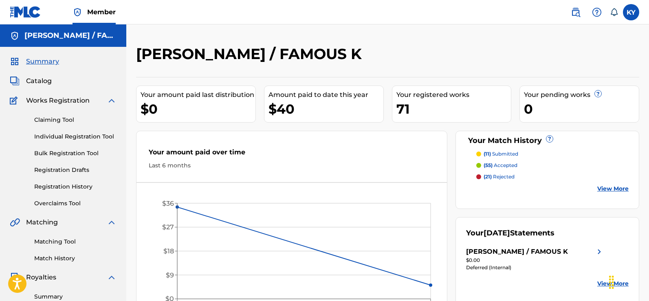
click at [50, 241] on link "Matching Tool" at bounding box center [75, 242] width 82 height 9
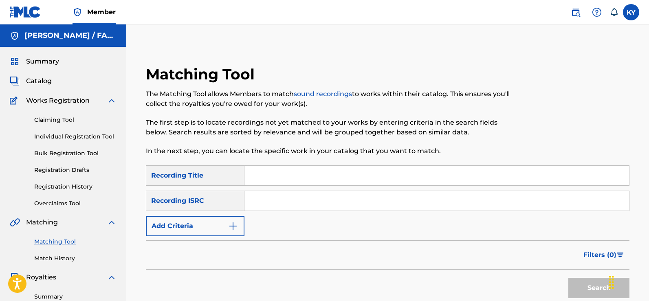
click at [250, 175] on input "Search Form" at bounding box center [437, 176] width 385 height 20
type input "Creator"
click at [232, 224] on img "Search Form" at bounding box center [233, 226] width 10 height 10
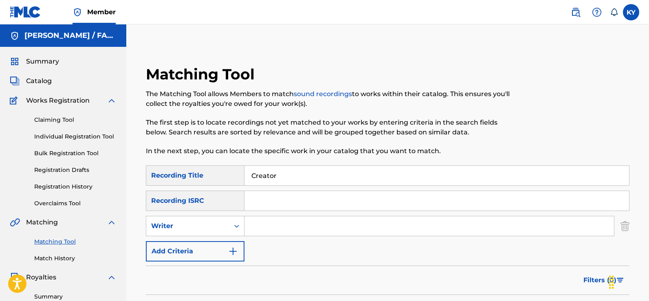
click at [254, 226] on input "Search Form" at bounding box center [430, 226] width 370 height 20
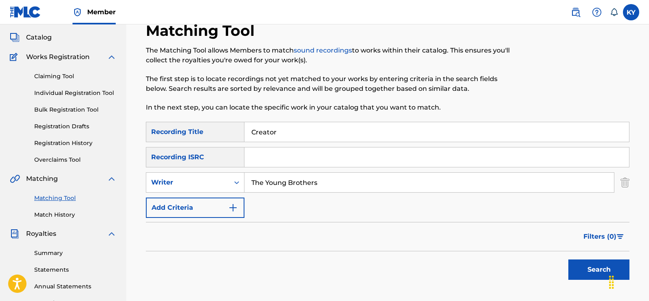
scroll to position [46, 0]
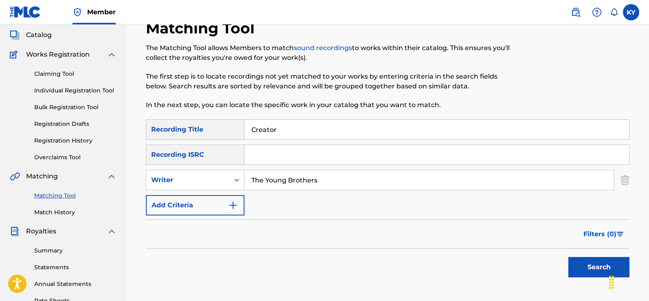
click at [602, 265] on button "Search" at bounding box center [599, 267] width 61 height 20
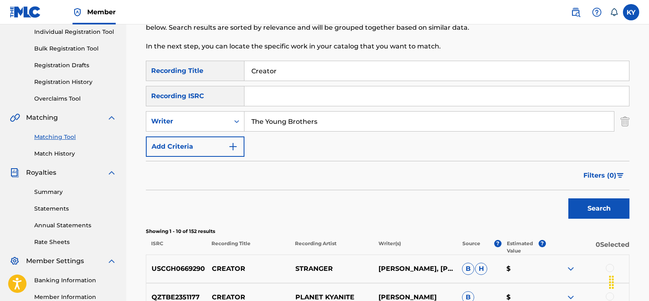
scroll to position [0, 0]
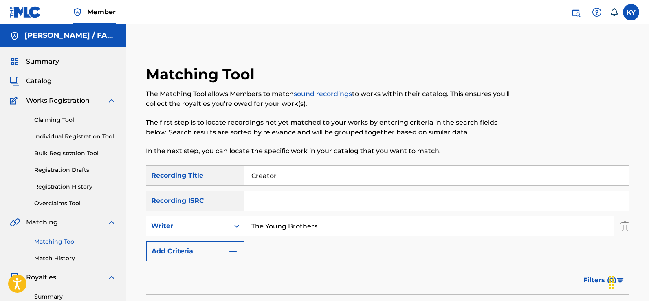
click at [320, 229] on input "The Young Brothers" at bounding box center [430, 226] width 370 height 20
type input "T"
click at [254, 206] on input "Search Form" at bounding box center [437, 201] width 385 height 20
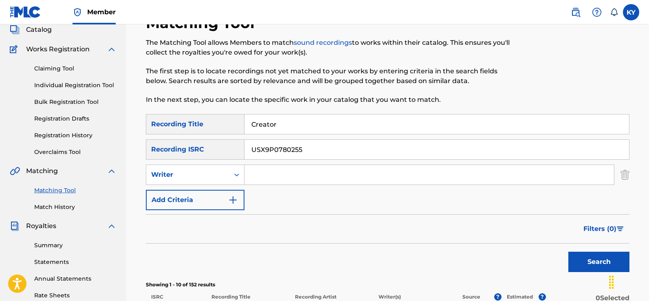
scroll to position [62, 0]
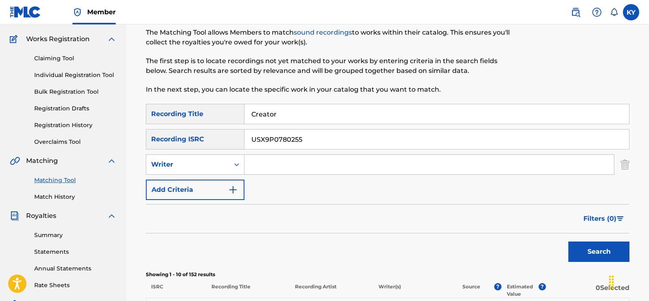
type input "USX9P0780255"
click at [591, 247] on button "Search" at bounding box center [599, 252] width 61 height 20
click at [592, 251] on button "Search" at bounding box center [599, 252] width 61 height 20
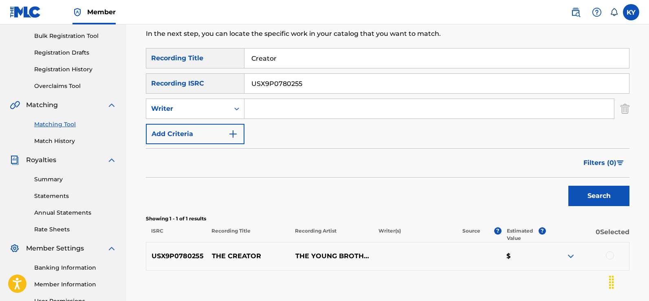
scroll to position [149, 0]
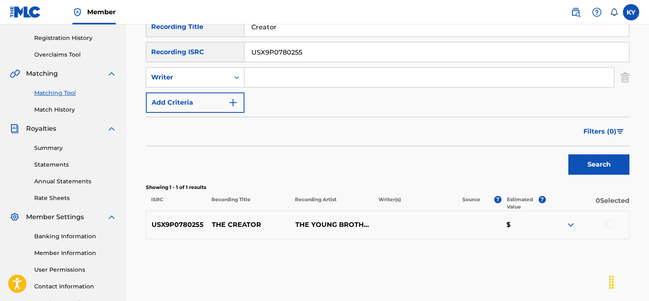
click at [610, 223] on div at bounding box center [610, 224] width 8 height 8
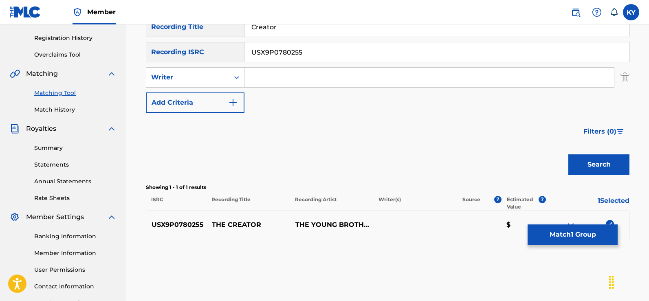
click at [583, 235] on button "Match 1 Group" at bounding box center [573, 235] width 90 height 20
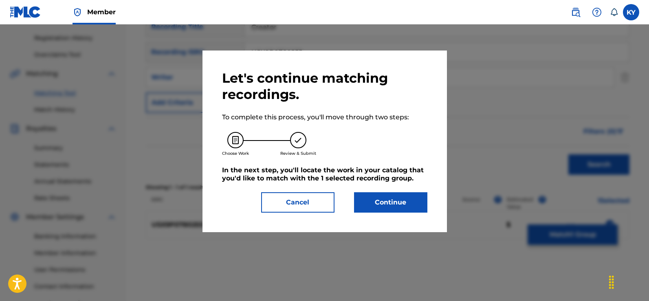
click at [399, 202] on button "Continue" at bounding box center [390, 202] width 73 height 20
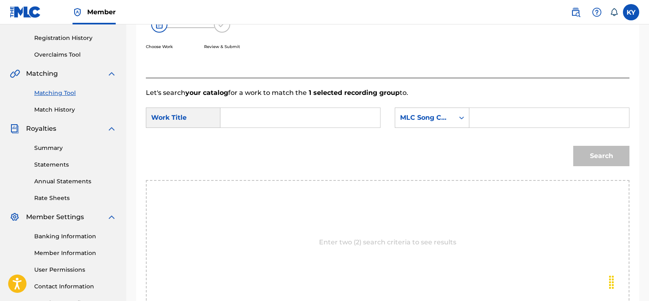
click at [231, 118] on input "Search Form" at bounding box center [300, 118] width 146 height 20
click at [278, 135] on div "the creato r" at bounding box center [299, 136] width 145 height 15
type input "the creator"
click at [460, 118] on icon "Search Form" at bounding box center [462, 118] width 8 height 8
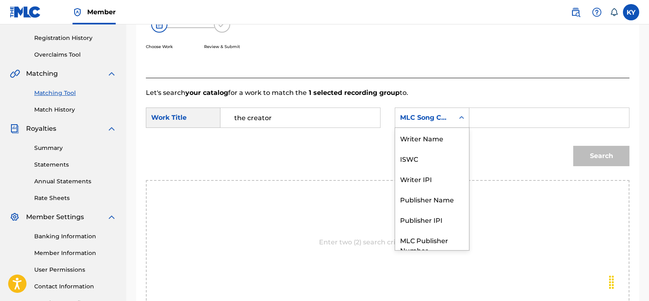
scroll to position [30, 0]
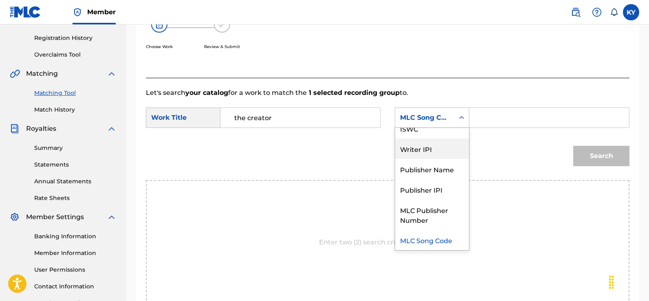
click at [427, 148] on div "Writer IPI" at bounding box center [432, 149] width 74 height 20
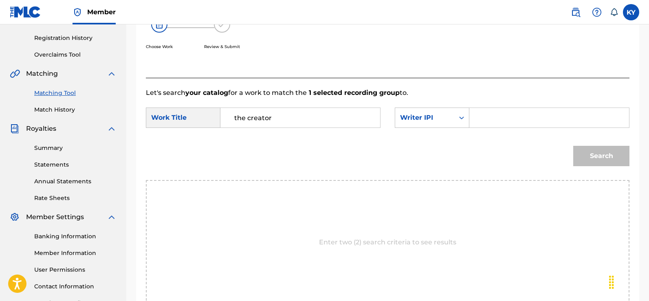
click at [478, 114] on input "Search Form" at bounding box center [550, 118] width 146 height 20
type input "00185897994"
click at [609, 153] on button "Search" at bounding box center [602, 156] width 56 height 20
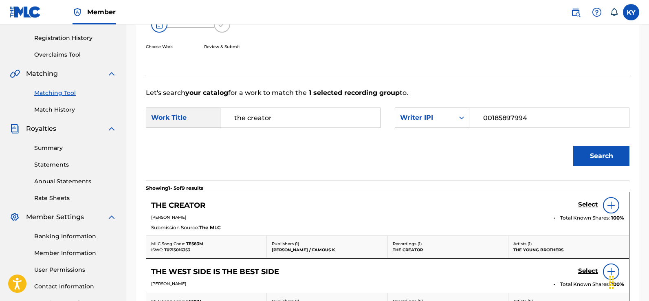
click at [610, 203] on img at bounding box center [612, 206] width 10 height 10
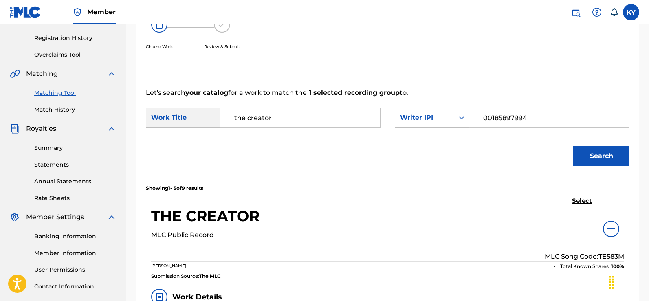
click at [579, 199] on h5 "Select" at bounding box center [582, 201] width 20 height 8
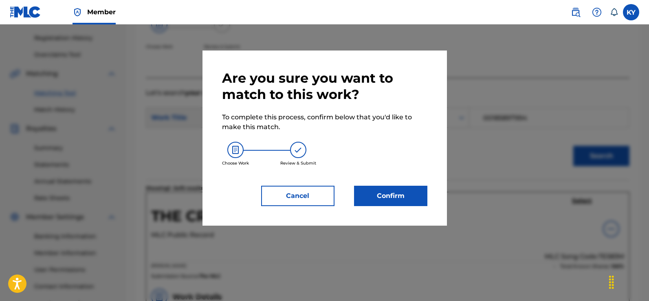
click at [396, 196] on button "Confirm" at bounding box center [390, 196] width 73 height 20
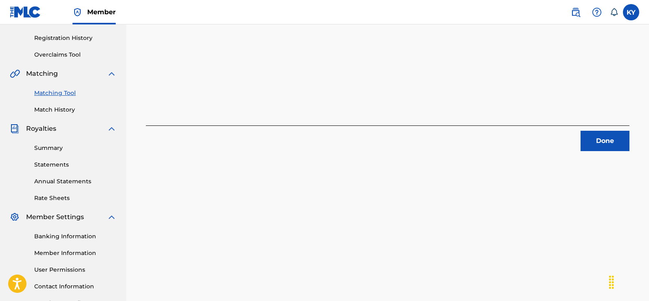
click at [600, 138] on button "Done" at bounding box center [605, 141] width 49 height 20
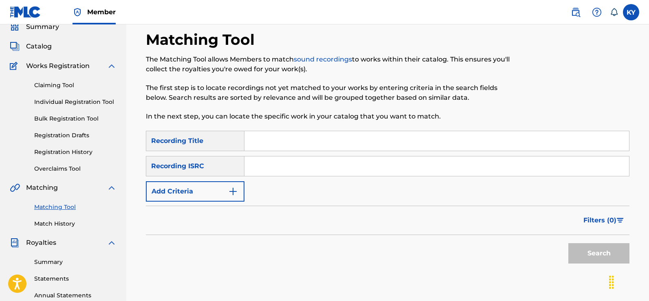
scroll to position [0, 0]
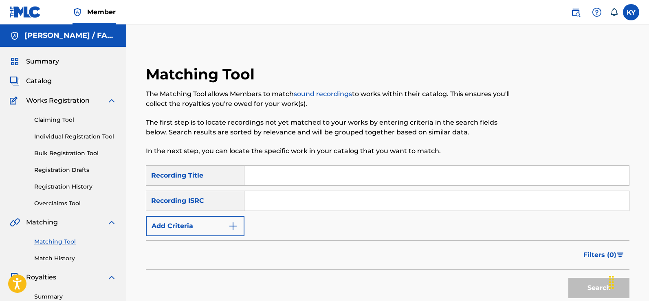
click at [255, 171] on input "Search Form" at bounding box center [437, 176] width 385 height 20
type input "Kings Dream"
click at [277, 208] on input "Search Form" at bounding box center [437, 201] width 385 height 20
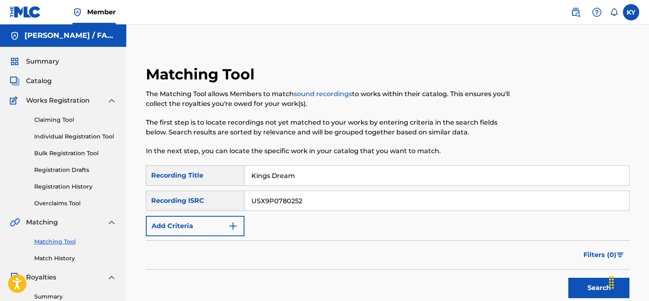
type input "USX9P0780252"
click at [601, 289] on button "Search" at bounding box center [599, 288] width 61 height 20
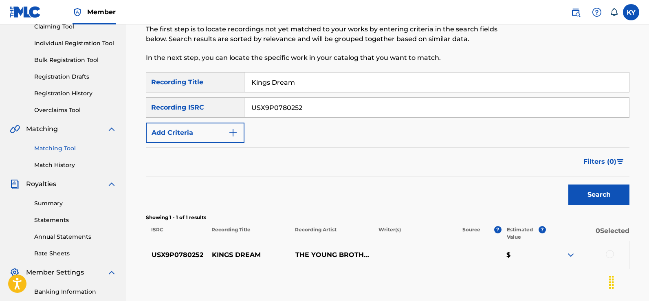
scroll to position [102, 0]
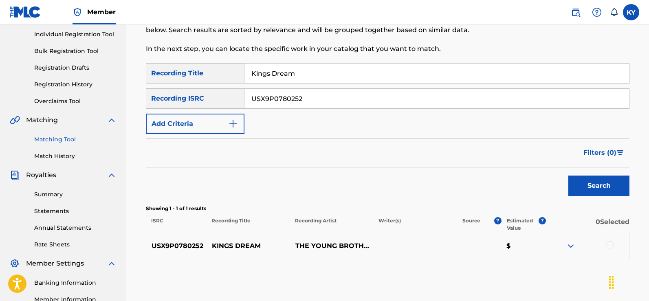
click at [610, 246] on div at bounding box center [610, 245] width 8 height 8
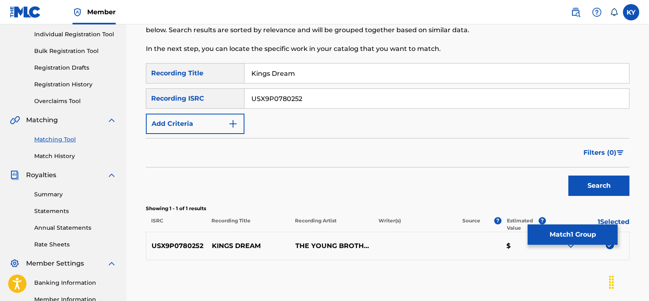
click at [576, 234] on button "Match 1 Group" at bounding box center [573, 235] width 90 height 20
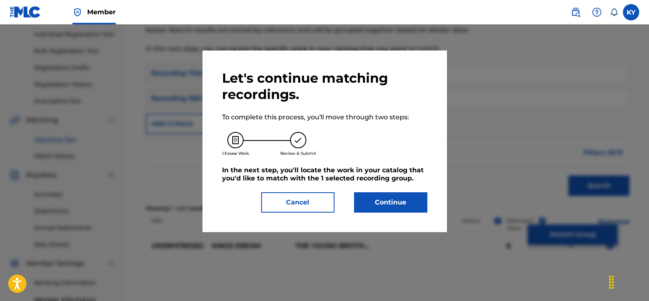
click at [405, 197] on button "Continue" at bounding box center [390, 202] width 73 height 20
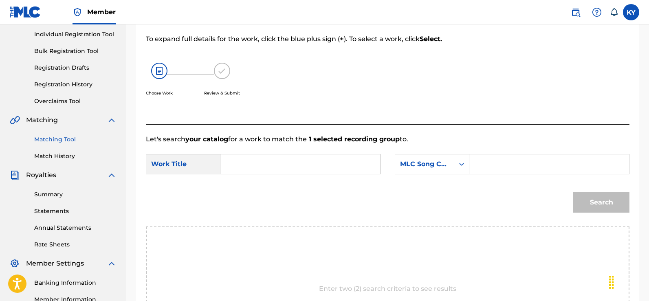
click at [230, 166] on input "Search Form" at bounding box center [300, 165] width 146 height 20
click at [277, 184] on div "kings dream" at bounding box center [299, 182] width 145 height 15
type input "kings dream"
click at [484, 164] on input "Search Form" at bounding box center [550, 165] width 146 height 20
click at [461, 163] on icon "Search Form" at bounding box center [462, 164] width 8 height 8
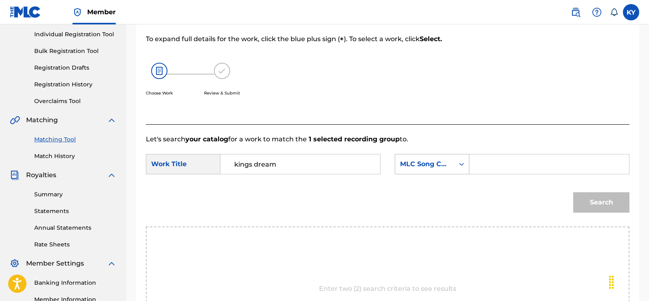
click at [461, 163] on icon "Search Form" at bounding box center [462, 164] width 8 height 8
click at [462, 163] on icon "Search Form" at bounding box center [462, 164] width 8 height 8
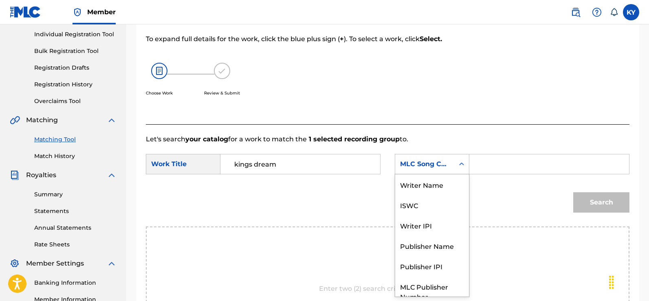
scroll to position [30, 0]
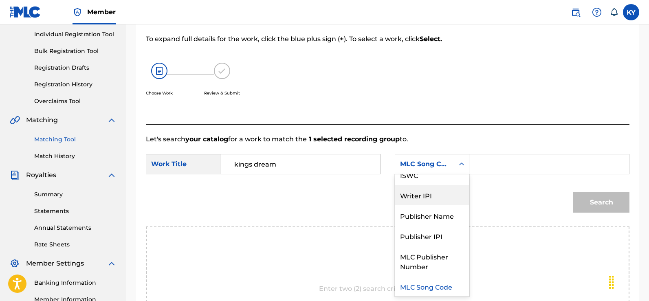
click at [426, 198] on div "Writer IPI" at bounding box center [432, 195] width 74 height 20
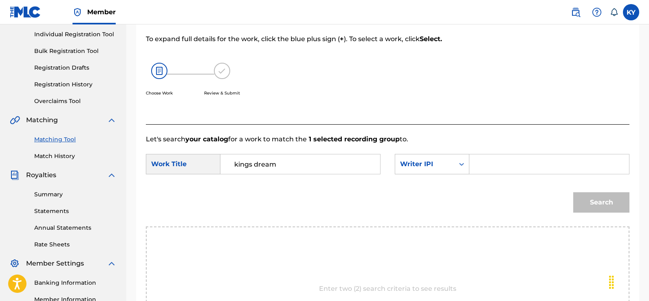
click at [476, 166] on div "Search Form" at bounding box center [550, 164] width 160 height 20
click at [477, 168] on input "Search Form" at bounding box center [550, 165] width 146 height 20
type input "00185897994"
click at [599, 199] on button "Search" at bounding box center [602, 202] width 56 height 20
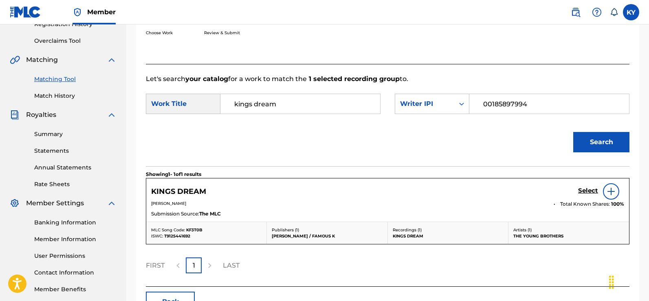
scroll to position [166, 0]
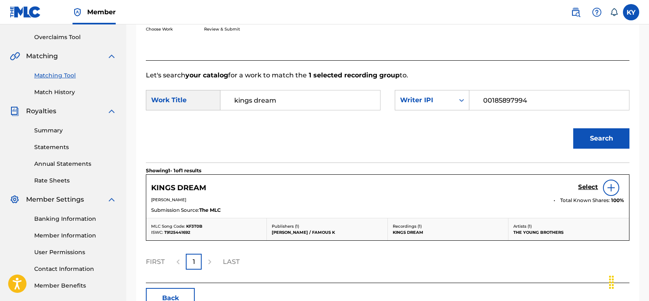
click at [611, 187] on img at bounding box center [612, 188] width 10 height 10
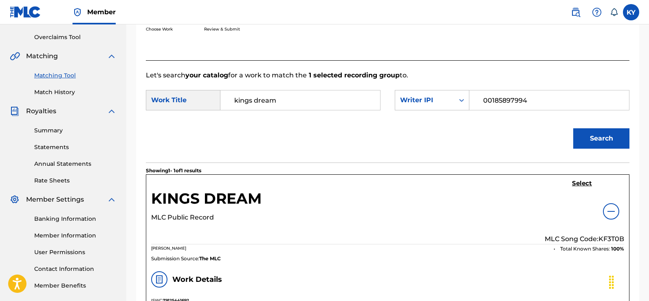
click at [581, 182] on h5 "Select" at bounding box center [582, 184] width 20 height 8
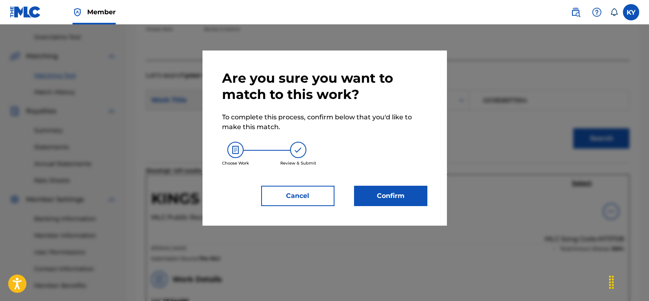
click at [380, 193] on button "Confirm" at bounding box center [390, 196] width 73 height 20
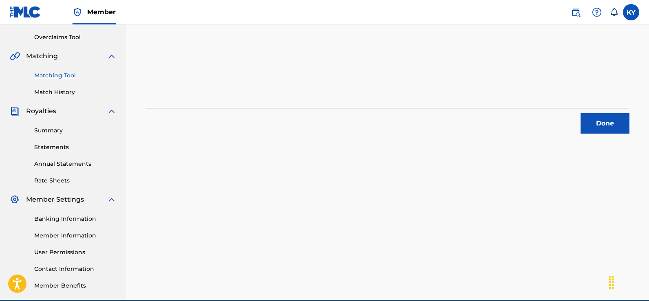
click at [603, 121] on button "Done" at bounding box center [605, 123] width 49 height 20
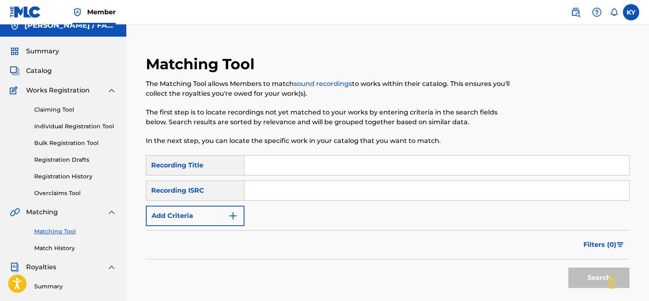
scroll to position [4, 0]
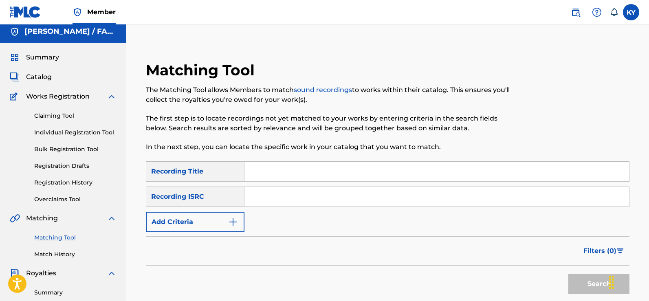
click at [252, 172] on input "Search Form" at bounding box center [437, 172] width 385 height 20
type input "The Firmament"
click at [254, 198] on input "Search Form" at bounding box center [437, 197] width 385 height 20
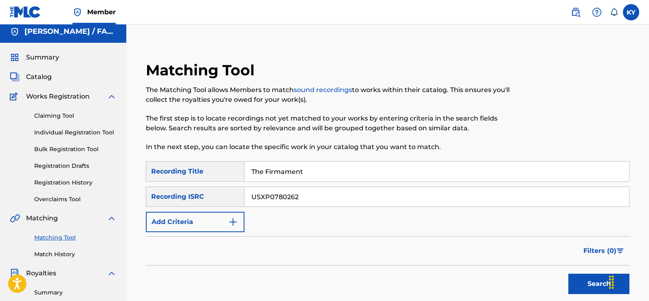
type input "USXP0780262"
click at [597, 280] on button "Search" at bounding box center [599, 284] width 61 height 20
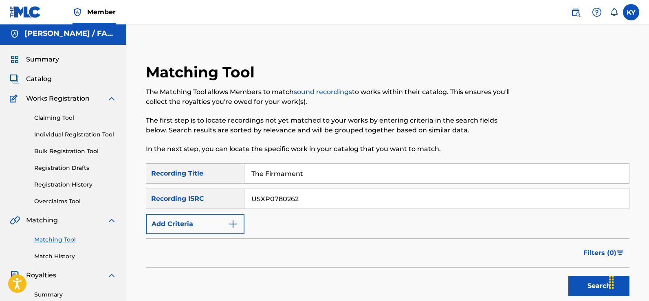
scroll to position [0, 0]
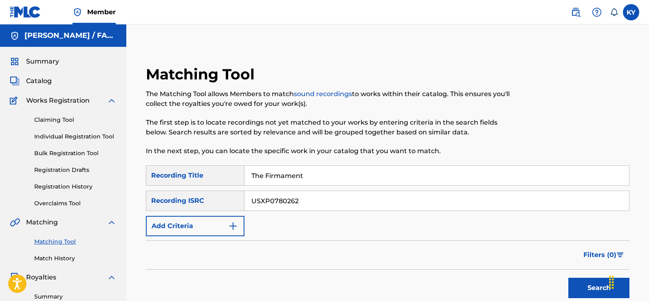
click at [593, 282] on button "Search" at bounding box center [599, 288] width 61 height 20
click at [307, 176] on input "The Firmament" at bounding box center [437, 176] width 385 height 20
click at [271, 175] on input "The Firmament" at bounding box center [437, 176] width 385 height 20
click at [601, 284] on button "Search" at bounding box center [599, 288] width 61 height 20
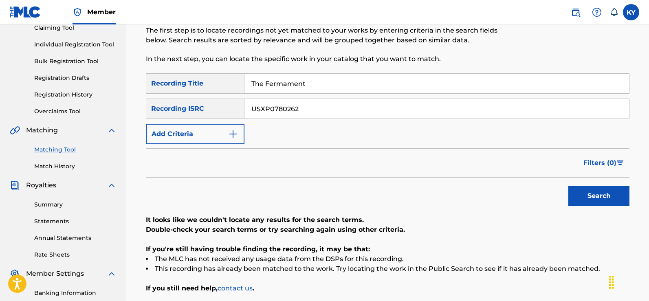
scroll to position [100, 0]
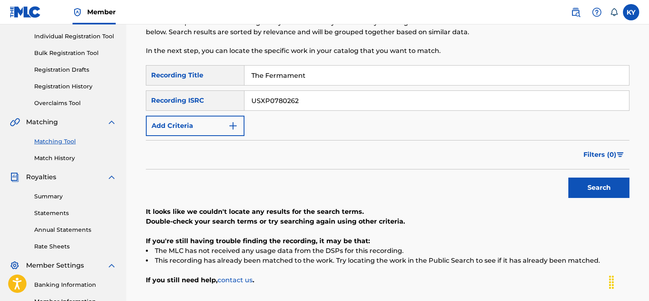
click at [590, 185] on button "Search" at bounding box center [599, 188] width 61 height 20
click at [309, 78] on input "The Fermament" at bounding box center [437, 76] width 385 height 20
type input "T"
type input "Bumpin On The Groove"
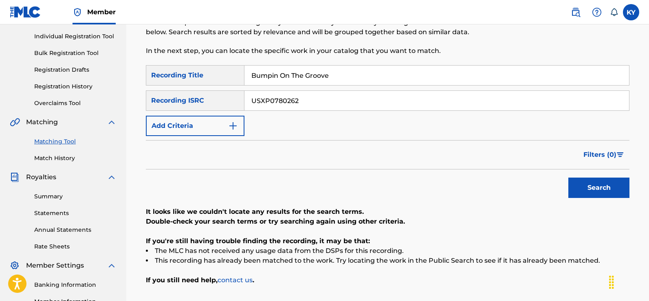
click at [307, 102] on input "USXP0780262" at bounding box center [437, 101] width 385 height 20
type input "U"
type input "USX9P0780257"
click at [587, 185] on button "Search" at bounding box center [599, 188] width 61 height 20
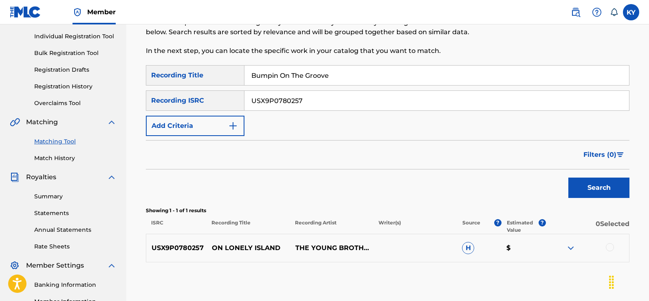
click at [335, 77] on input "Bumpin On The Groove" at bounding box center [437, 76] width 385 height 20
type input "B"
type input "On Lonely Island"
click at [610, 246] on div at bounding box center [610, 247] width 8 height 8
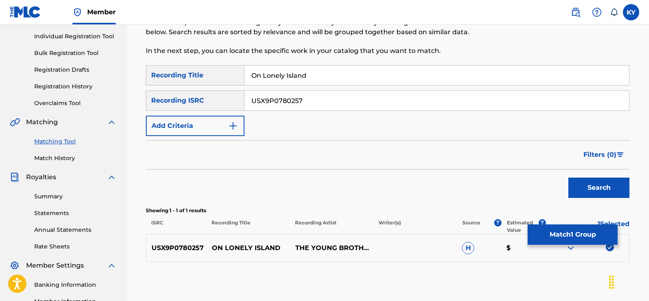
click at [582, 236] on button "Match 1 Group" at bounding box center [573, 235] width 90 height 20
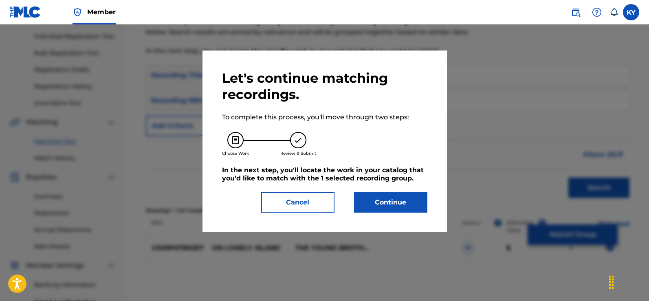
click at [378, 203] on button "Continue" at bounding box center [390, 202] width 73 height 20
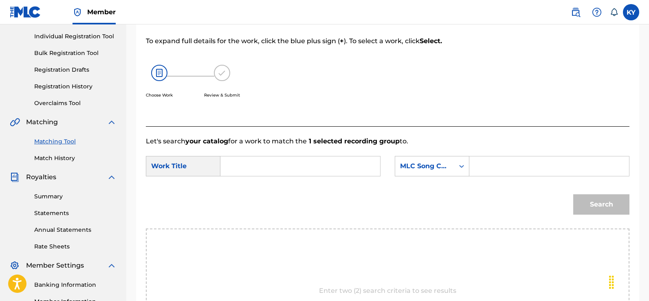
click at [237, 170] on input "Search Form" at bounding box center [300, 167] width 146 height 20
click at [268, 184] on strong "island" at bounding box center [277, 185] width 21 height 8
type input "on lonely island"
click at [462, 166] on icon "Search Form" at bounding box center [462, 166] width 8 height 8
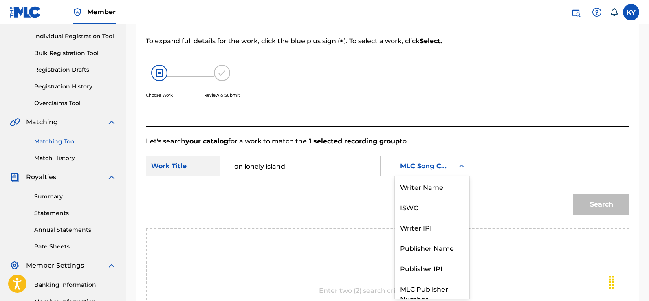
scroll to position [30, 0]
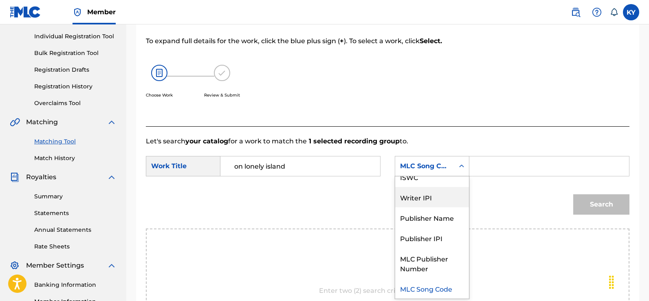
click at [433, 195] on div "Writer IPI" at bounding box center [432, 197] width 74 height 20
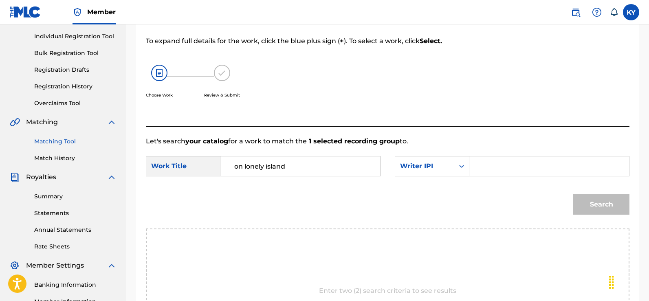
click at [477, 169] on input "Search Form" at bounding box center [550, 167] width 146 height 20
type input "00185897994"
click at [605, 203] on button "Search" at bounding box center [602, 204] width 56 height 20
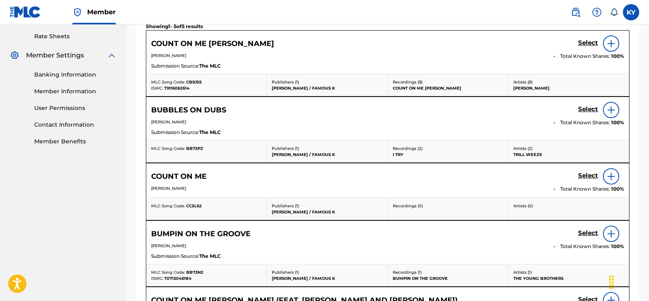
scroll to position [318, 0]
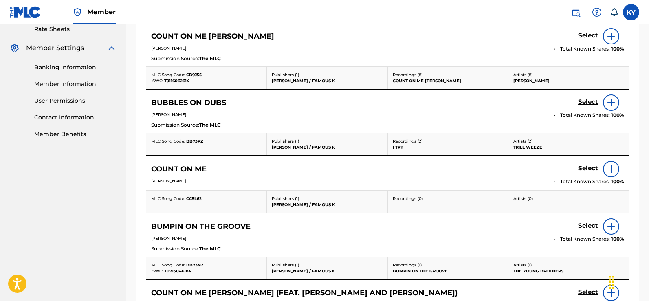
click at [614, 224] on img at bounding box center [612, 227] width 10 height 10
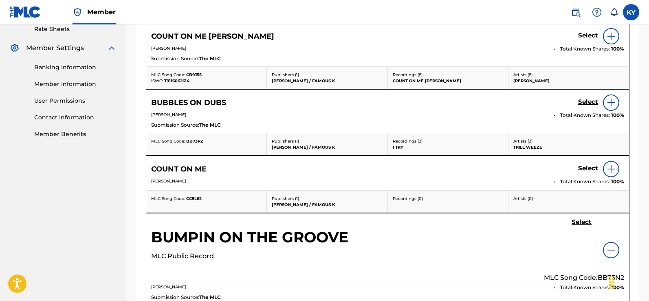
click at [581, 219] on h5 "Select" at bounding box center [582, 223] width 20 height 8
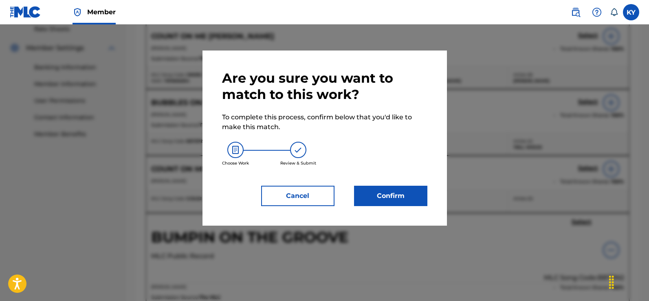
click at [395, 193] on button "Confirm" at bounding box center [390, 196] width 73 height 20
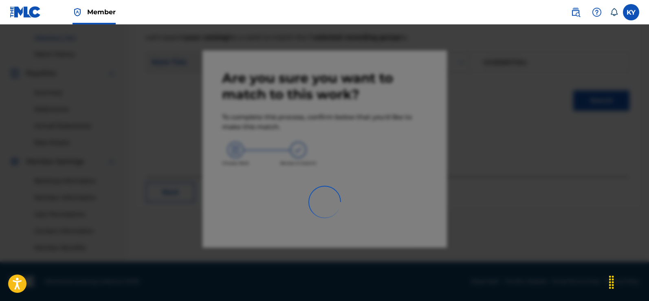
scroll to position [204, 0]
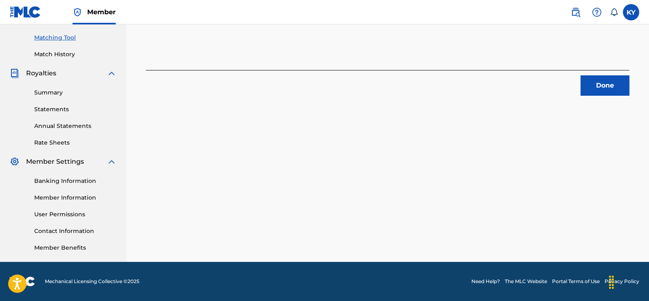
click at [608, 82] on button "Done" at bounding box center [605, 85] width 49 height 20
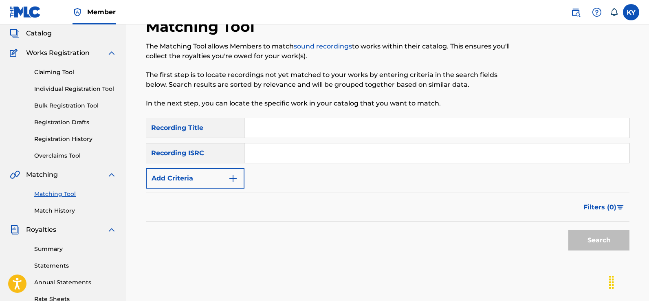
scroll to position [46, 0]
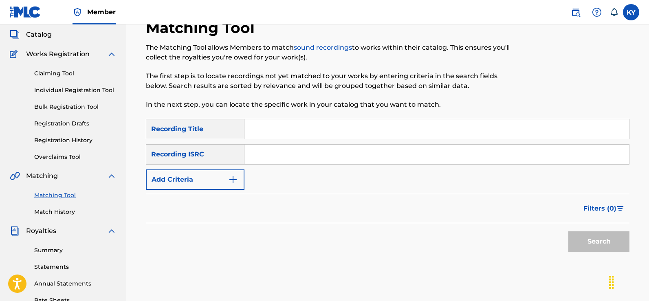
click at [260, 132] on input "Search Form" at bounding box center [437, 129] width 385 height 20
type input "Bumpin On The groove"
click at [265, 156] on input "Search Form" at bounding box center [437, 155] width 385 height 20
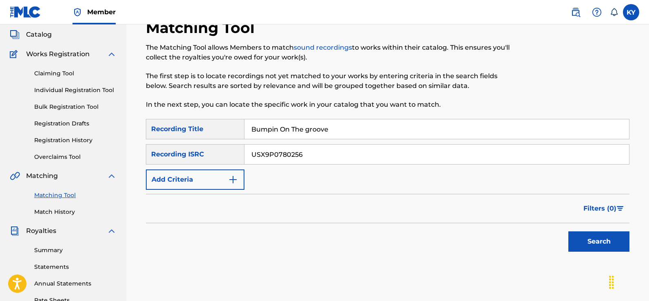
type input "USX9P0780256"
click at [591, 239] on button "Search" at bounding box center [599, 242] width 61 height 20
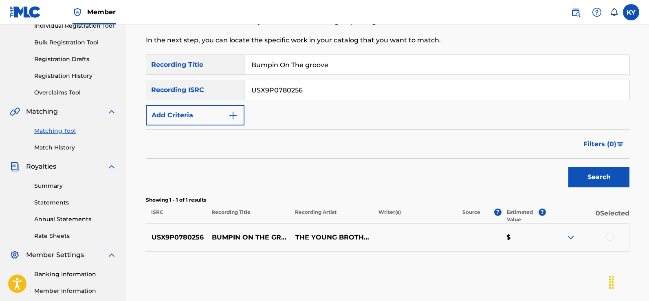
scroll to position [114, 0]
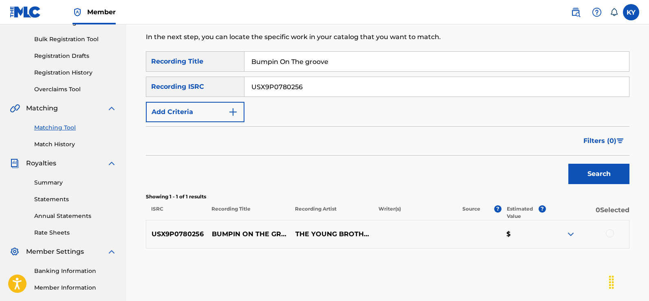
click at [608, 232] on div at bounding box center [610, 234] width 8 height 8
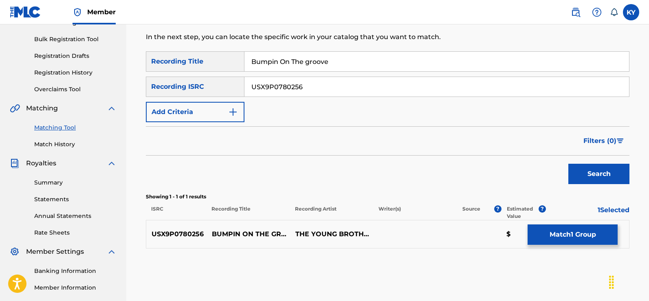
click at [579, 240] on button "Match 1 Group" at bounding box center [573, 235] width 90 height 20
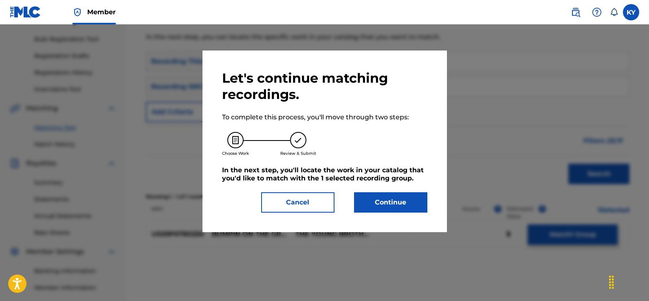
click at [393, 201] on button "Continue" at bounding box center [390, 202] width 73 height 20
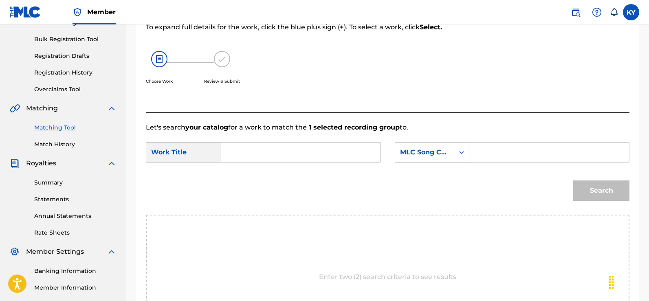
click at [221, 151] on div "Search Form" at bounding box center [301, 152] width 160 height 20
click at [231, 153] on input "Search Form" at bounding box center [300, 153] width 146 height 20
click at [266, 176] on div "bumpin on the groove" at bounding box center [299, 170] width 145 height 15
type input "bumpin on the groove"
click at [462, 151] on icon "Search Form" at bounding box center [462, 152] width 8 height 8
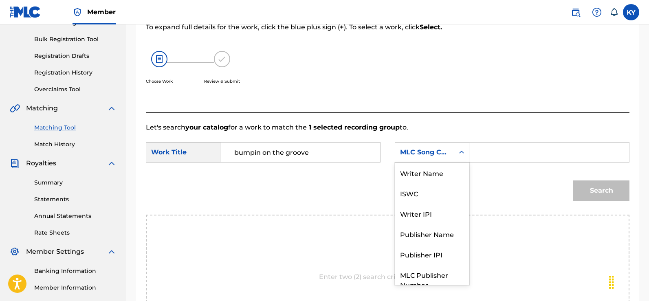
scroll to position [30, 0]
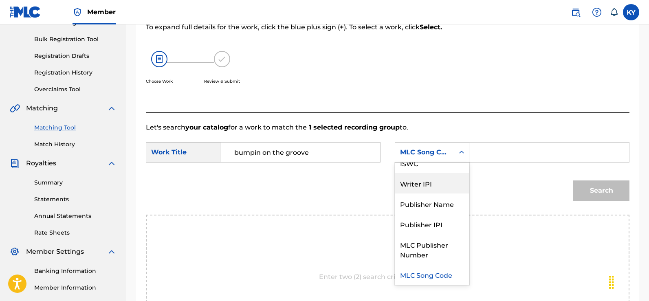
click at [433, 183] on div "Writer IPI" at bounding box center [432, 183] width 74 height 20
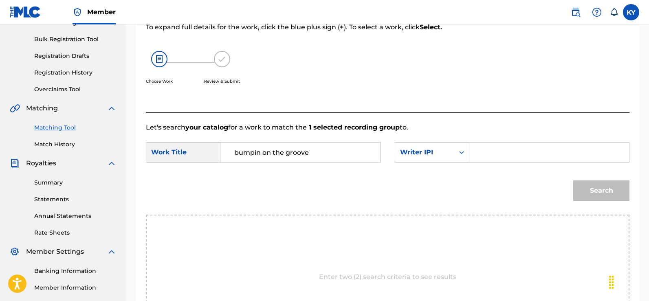
click at [477, 152] on input "Search Form" at bounding box center [550, 153] width 146 height 20
type input "00185897994"
click at [599, 192] on button "Search" at bounding box center [602, 191] width 56 height 20
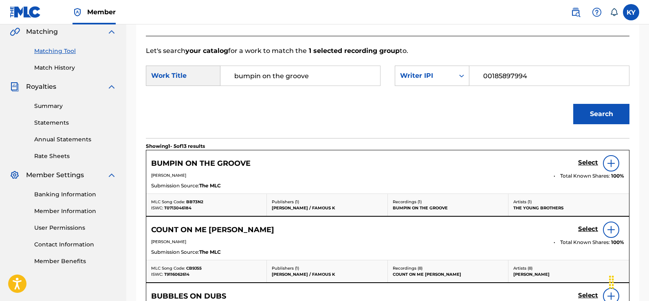
scroll to position [193, 0]
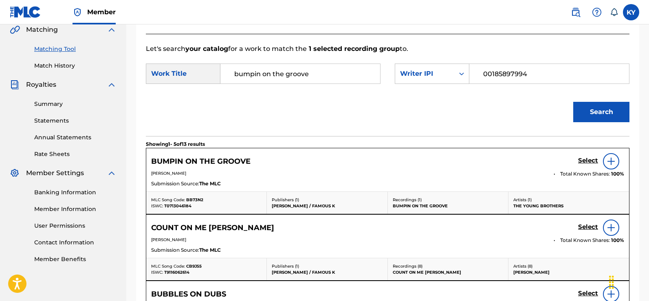
click at [612, 159] on img at bounding box center [612, 162] width 10 height 10
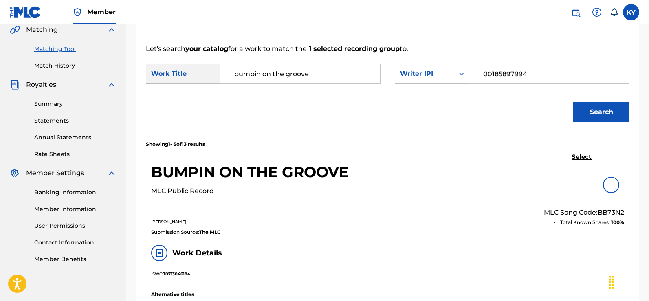
click at [579, 156] on h5 "Select" at bounding box center [582, 157] width 20 height 8
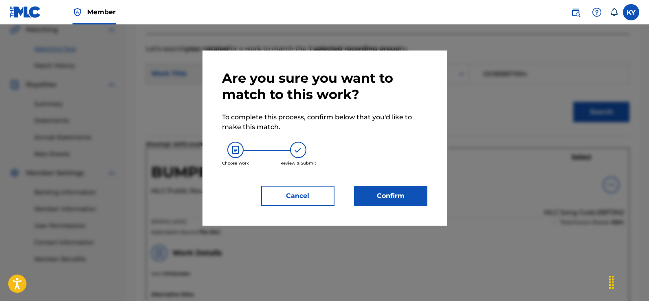
click at [391, 193] on button "Confirm" at bounding box center [390, 196] width 73 height 20
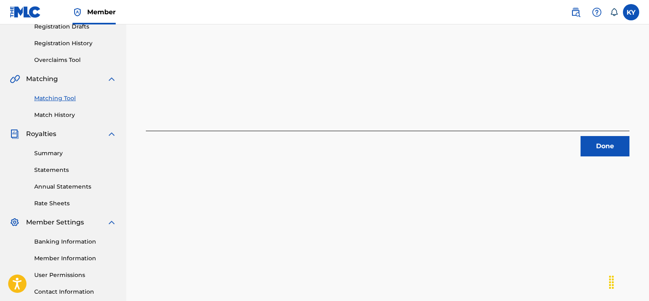
scroll to position [142, 0]
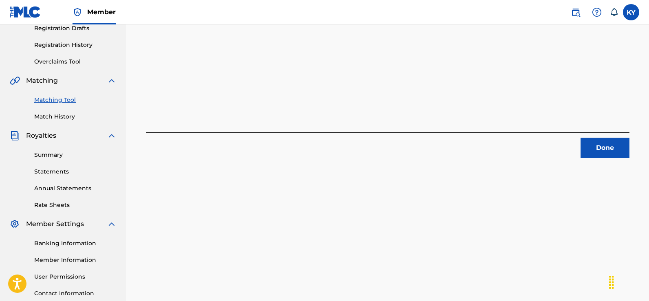
click at [601, 147] on button "Done" at bounding box center [605, 148] width 49 height 20
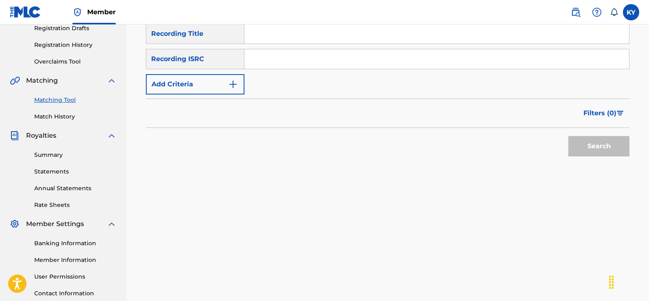
click at [263, 30] on input "Search Form" at bounding box center [437, 34] width 385 height 20
type input "Not Going Back"
click at [248, 59] on input "Search Form" at bounding box center [437, 59] width 385 height 20
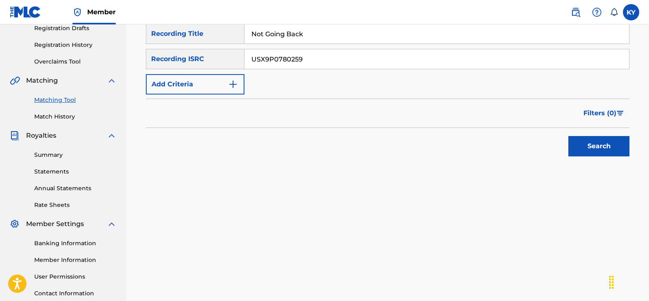
type input "USX9P0780259"
click at [591, 142] on button "Search" at bounding box center [599, 146] width 61 height 20
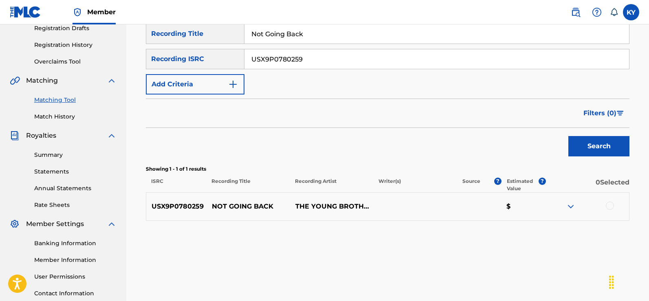
click at [610, 205] on div at bounding box center [610, 206] width 8 height 8
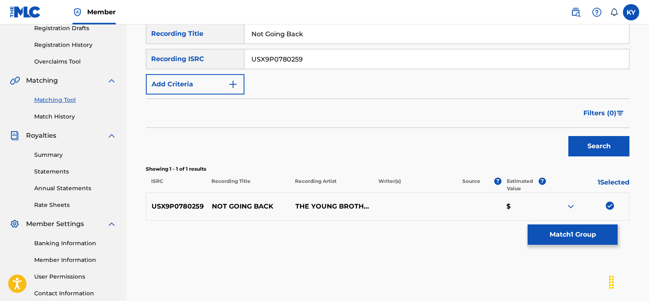
click at [584, 234] on button "Match 1 Group" at bounding box center [573, 235] width 90 height 20
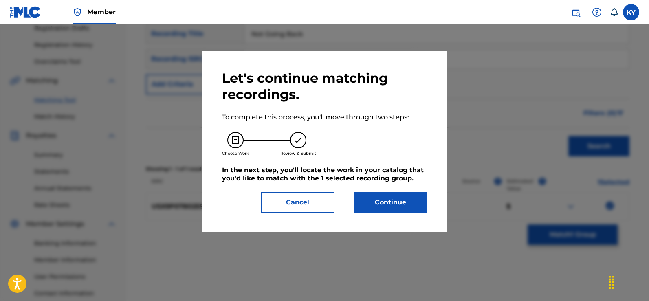
click at [384, 201] on button "Continue" at bounding box center [390, 202] width 73 height 20
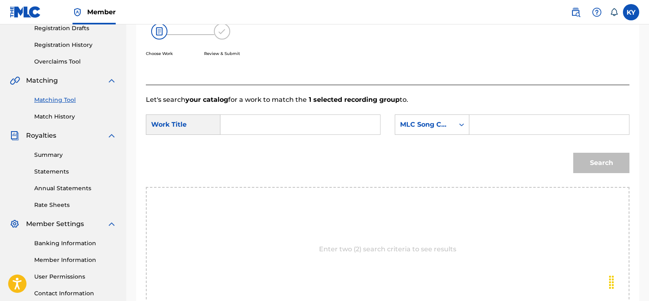
click at [228, 128] on input "Search Form" at bounding box center [300, 125] width 146 height 20
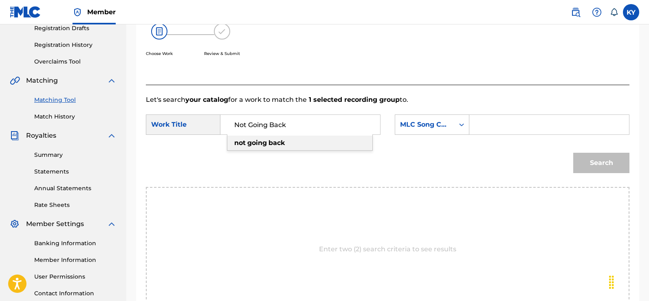
click at [250, 143] on strong "going" at bounding box center [257, 143] width 20 height 8
type input "not going back"
click at [462, 124] on icon "Search Form" at bounding box center [462, 125] width 8 height 8
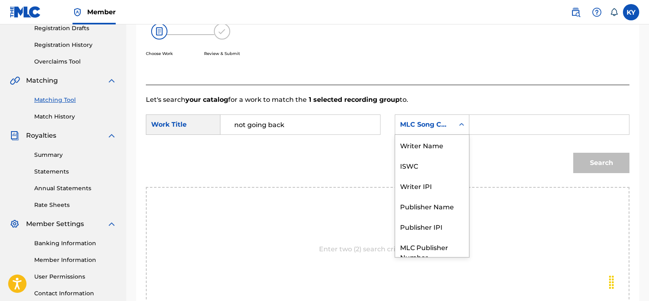
scroll to position [30, 0]
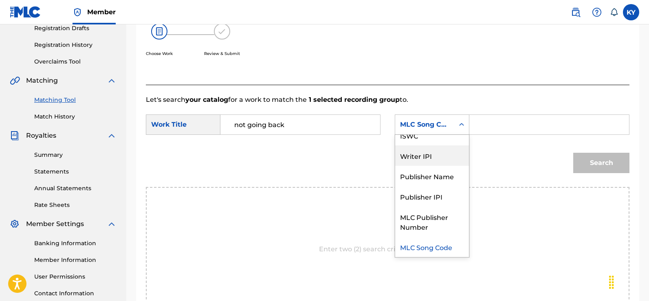
click at [424, 157] on div "Writer IPI" at bounding box center [432, 156] width 74 height 20
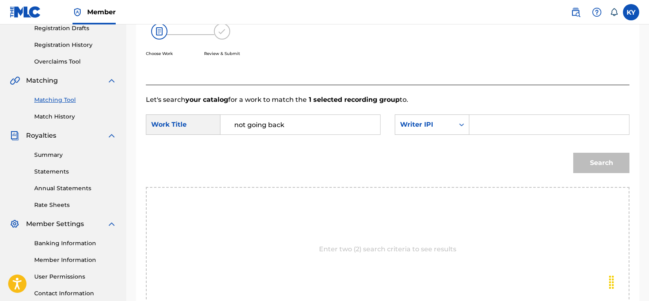
click at [482, 124] on input "Search Form" at bounding box center [550, 125] width 146 height 20
type input "00185897994"
click at [613, 164] on button "Search" at bounding box center [602, 163] width 56 height 20
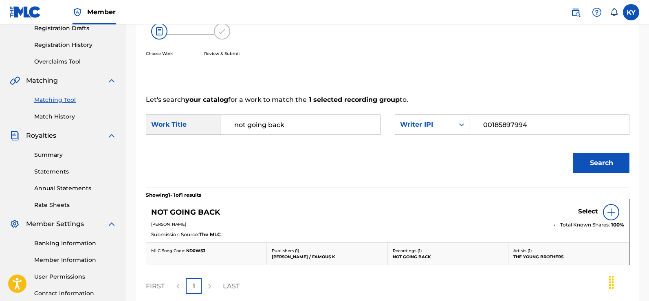
scroll to position [184, 0]
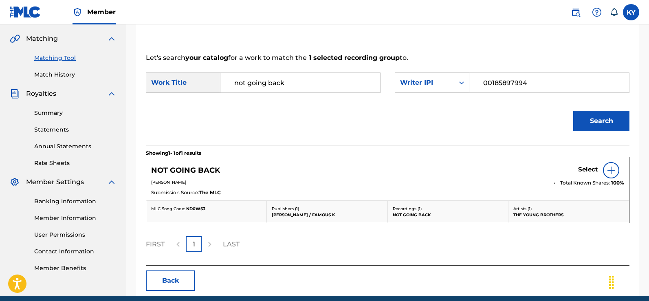
click at [611, 168] on img at bounding box center [612, 171] width 10 height 10
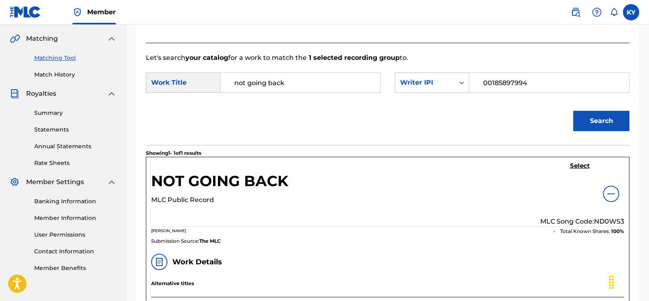
click at [581, 163] on h5 "Select" at bounding box center [580, 166] width 20 height 8
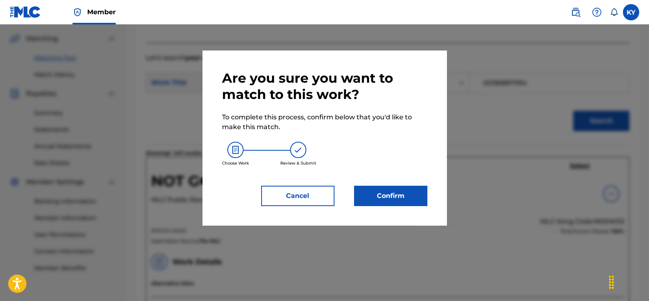
click at [399, 193] on button "Confirm" at bounding box center [390, 196] width 73 height 20
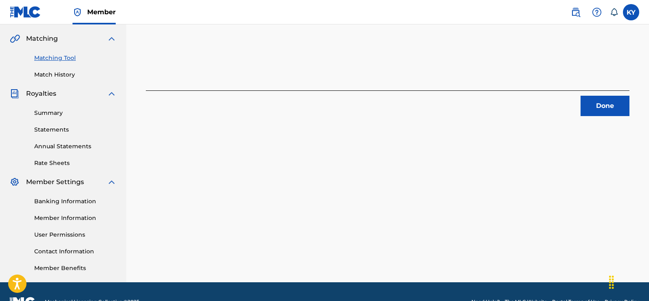
click at [603, 104] on button "Done" at bounding box center [605, 106] width 49 height 20
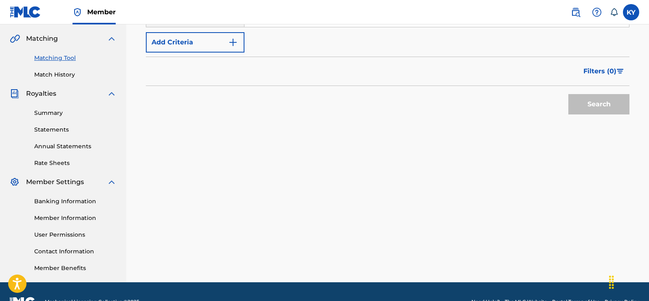
drag, startPoint x: 647, startPoint y: 168, endPoint x: 649, endPoint y: 139, distance: 29.0
click at [644, 139] on div "Matching Tool The Matching Tool allows Members to match sound recordings to wor…" at bounding box center [387, 72] width 523 height 422
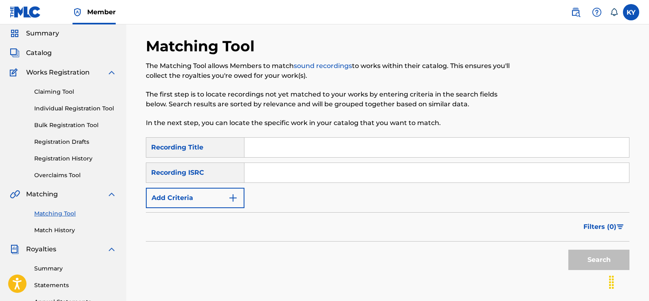
scroll to position [24, 0]
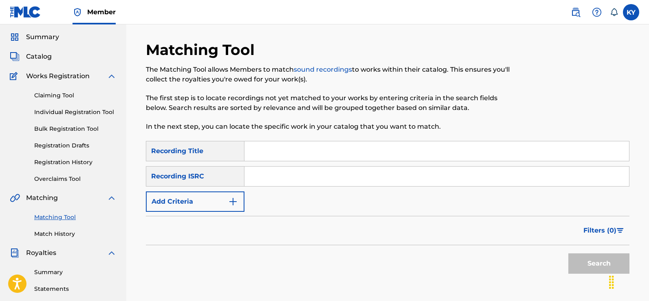
click at [255, 150] on input "Search Form" at bounding box center [437, 151] width 385 height 20
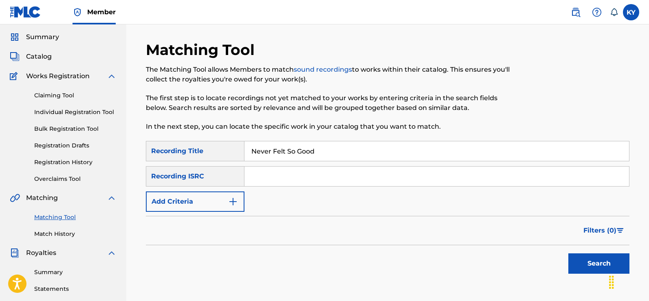
type input "Never Felt So Good"
click at [262, 179] on input "Search Form" at bounding box center [437, 177] width 385 height 20
click at [603, 261] on button "Search" at bounding box center [599, 264] width 61 height 20
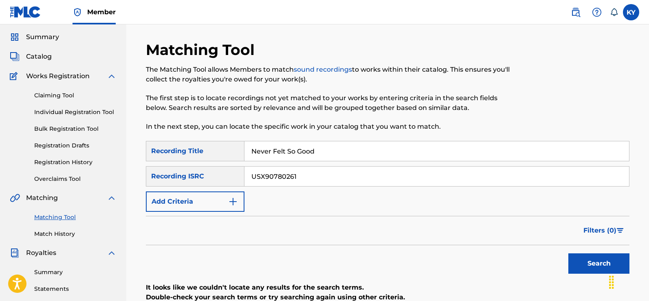
click at [269, 175] on input "USX90780261" at bounding box center [437, 177] width 385 height 20
click at [267, 175] on input "USX90780261" at bounding box center [437, 177] width 385 height 20
type input "USX9P0780261"
click at [597, 263] on button "Search" at bounding box center [599, 264] width 61 height 20
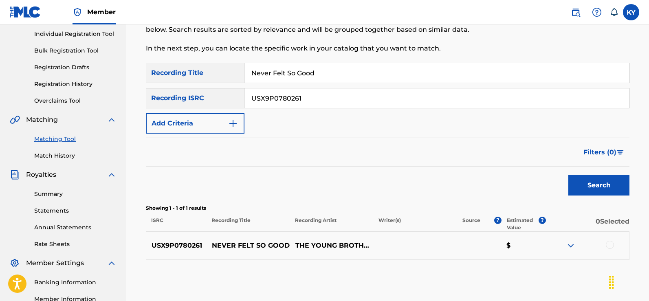
scroll to position [104, 0]
click at [610, 243] on div at bounding box center [610, 244] width 8 height 8
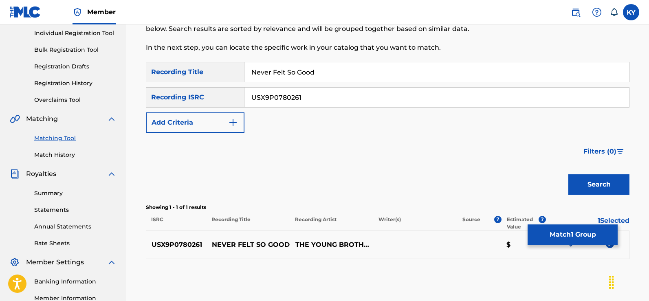
click at [584, 232] on button "Match 1 Group" at bounding box center [573, 235] width 90 height 20
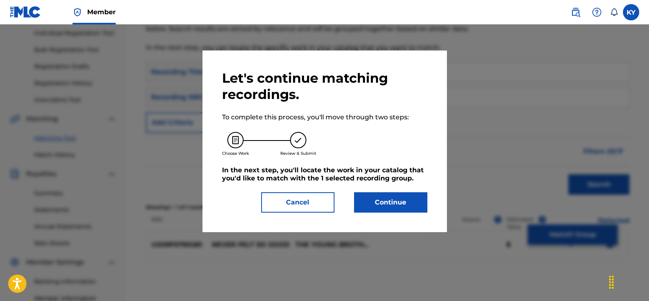
click at [378, 199] on button "Continue" at bounding box center [390, 202] width 73 height 20
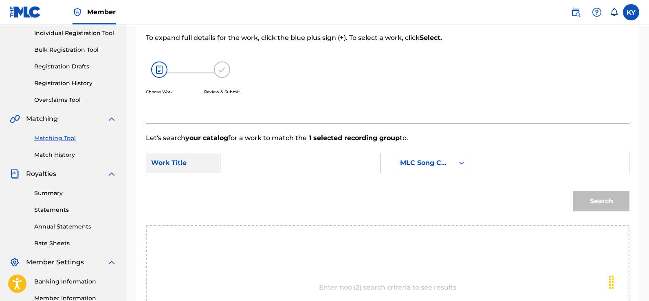
click at [231, 161] on input "Search Form" at bounding box center [300, 163] width 146 height 20
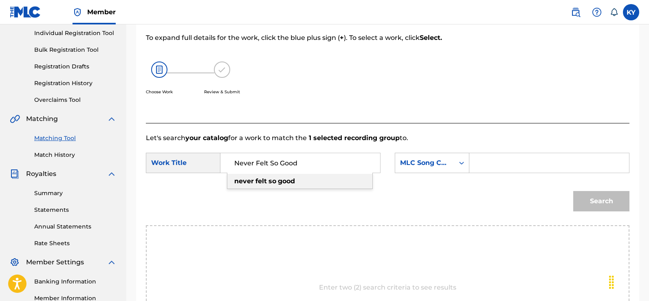
click at [286, 184] on strong "good" at bounding box center [286, 181] width 17 height 8
type input "never felt so good"
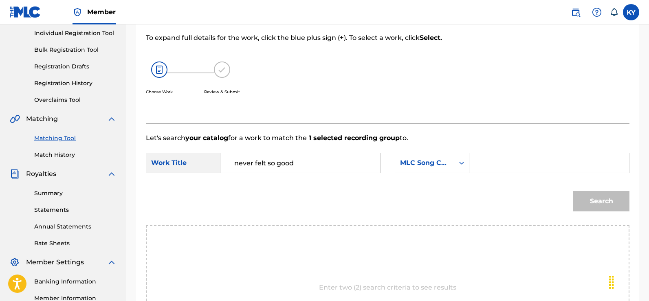
click at [461, 160] on icon "Search Form" at bounding box center [462, 163] width 8 height 8
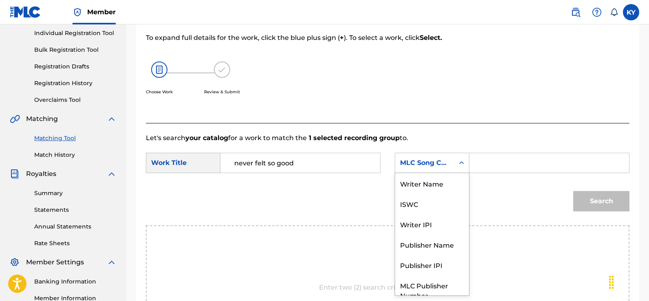
scroll to position [30, 0]
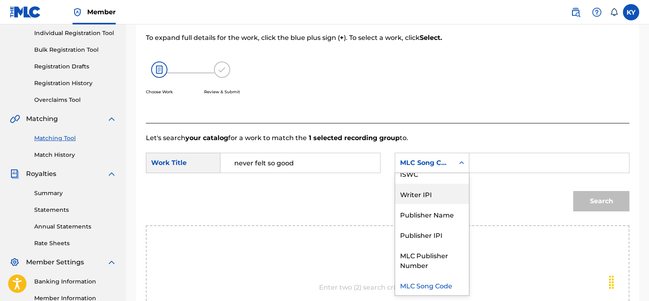
click at [437, 193] on div "Writer IPI" at bounding box center [432, 194] width 74 height 20
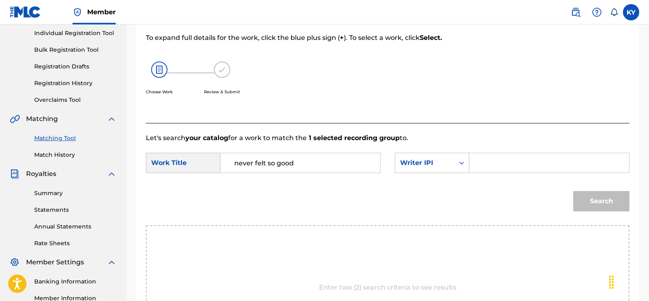
click at [476, 162] on div "Search Form" at bounding box center [550, 163] width 160 height 20
click at [484, 165] on input "Search Form" at bounding box center [550, 163] width 146 height 20
type input "00185897994"
click at [610, 199] on button "Search" at bounding box center [602, 201] width 56 height 20
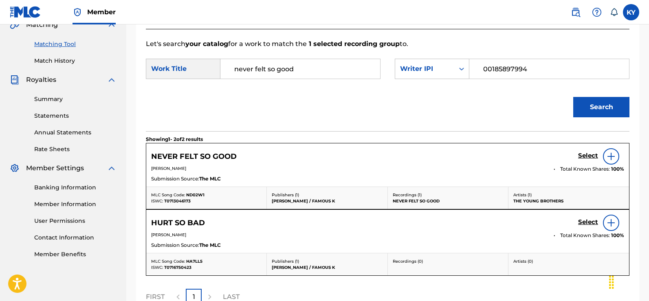
scroll to position [203, 0]
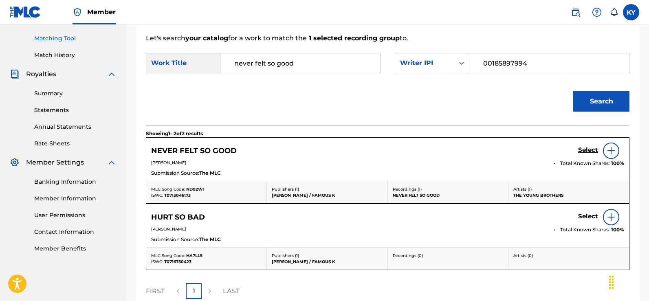
click at [609, 146] on img at bounding box center [612, 151] width 10 height 10
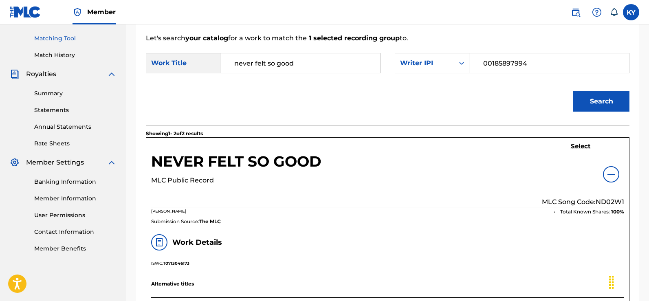
click at [581, 144] on h5 "Select" at bounding box center [581, 147] width 20 height 8
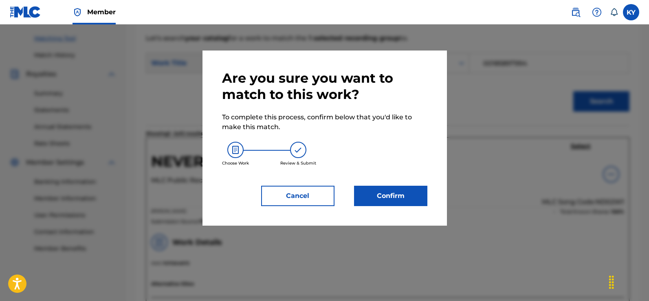
click at [390, 193] on button "Confirm" at bounding box center [390, 196] width 73 height 20
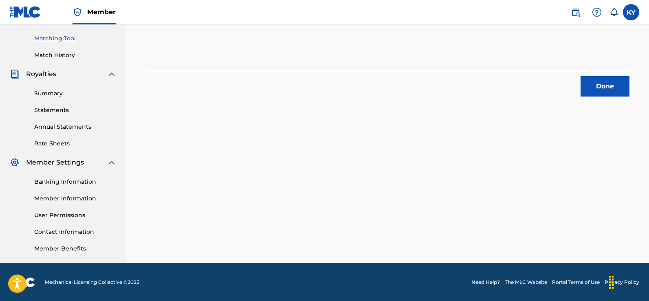
click at [610, 84] on button "Done" at bounding box center [605, 86] width 49 height 20
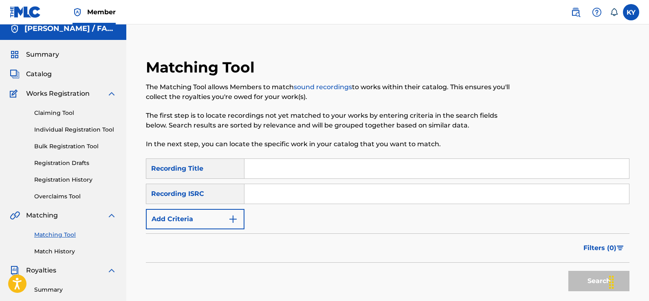
scroll to position [0, 0]
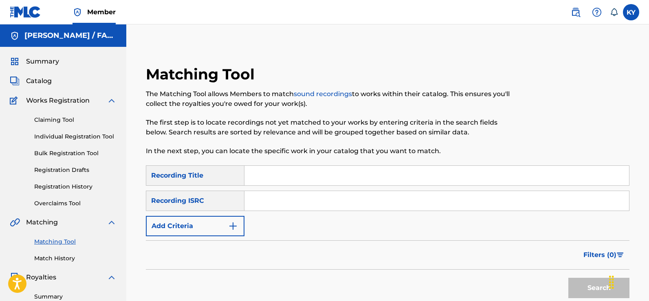
click at [260, 174] on input "Search Form" at bounding box center [437, 176] width 385 height 20
type input "Kings Dream"
click at [257, 200] on input "Search Form" at bounding box center [437, 201] width 385 height 20
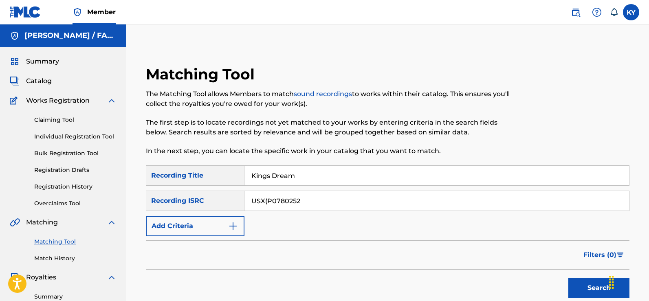
click at [267, 200] on input "USX(P0780252" at bounding box center [437, 201] width 385 height 20
type input "USX9P0780252"
click at [590, 286] on button "Search" at bounding box center [599, 288] width 61 height 20
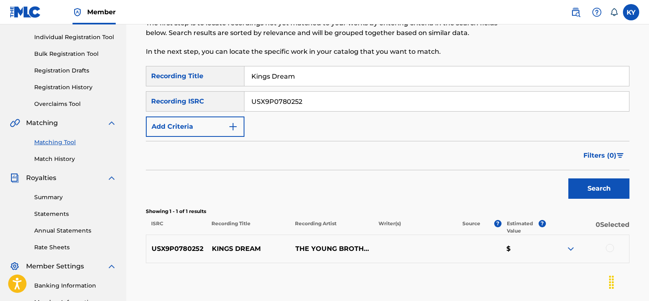
scroll to position [103, 0]
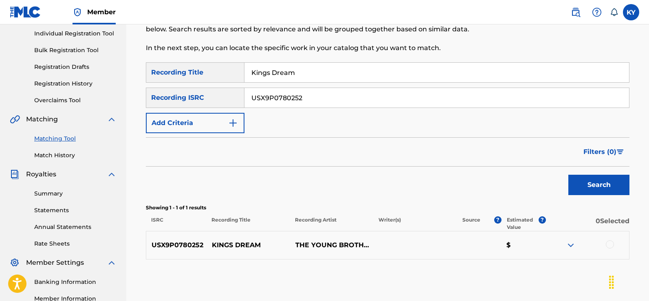
click at [609, 243] on div at bounding box center [610, 245] width 8 height 8
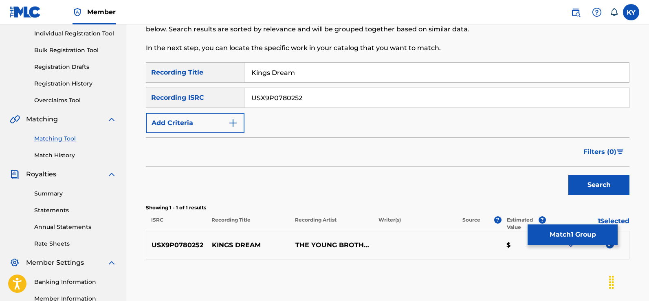
click at [580, 233] on button "Match 1 Group" at bounding box center [573, 235] width 90 height 20
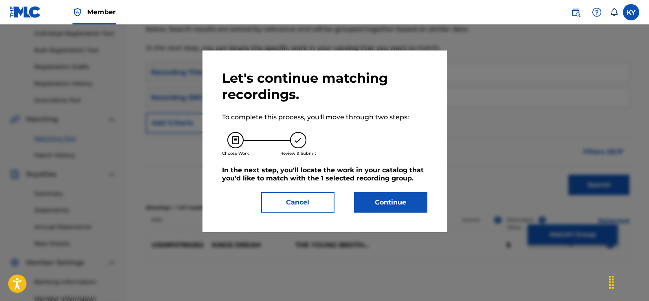
click at [393, 197] on button "Continue" at bounding box center [390, 202] width 73 height 20
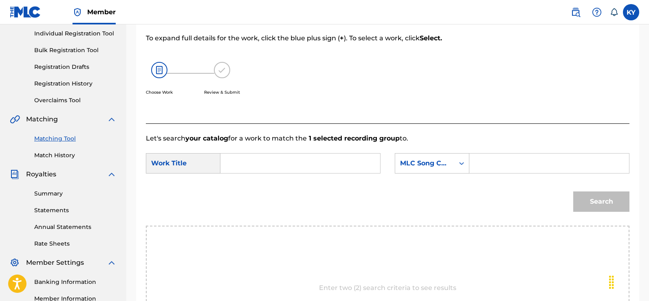
click at [235, 163] on input "Search Form" at bounding box center [300, 164] width 146 height 20
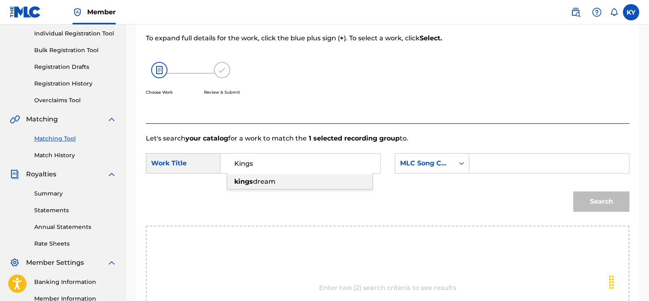
click at [280, 183] on div "kings dream" at bounding box center [299, 181] width 145 height 15
click at [280, 183] on div "Search" at bounding box center [388, 204] width 484 height 42
type input "kings dream"
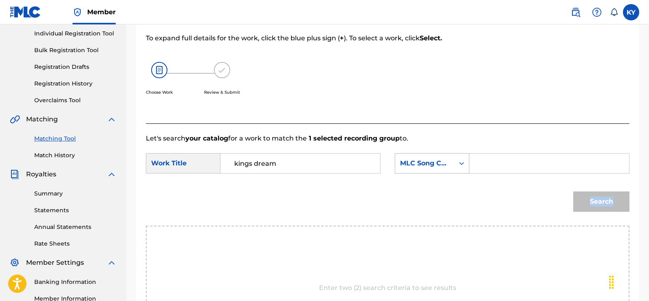
click at [462, 161] on icon "Search Form" at bounding box center [462, 163] width 8 height 8
click at [462, 162] on icon "Search Form" at bounding box center [462, 163] width 8 height 8
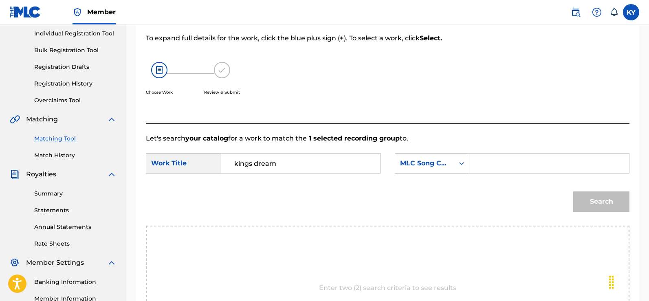
click at [462, 162] on icon "Search Form" at bounding box center [462, 163] width 8 height 8
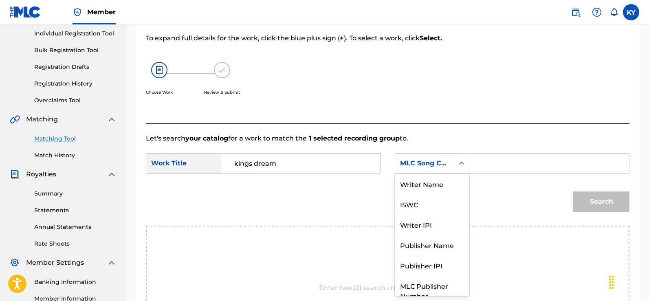
click at [463, 162] on icon "Search Form" at bounding box center [462, 163] width 8 height 8
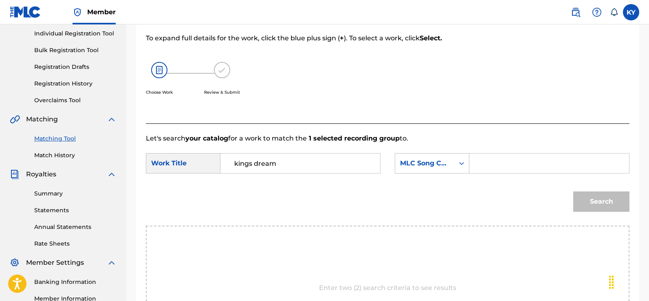
click at [462, 161] on icon "Search Form" at bounding box center [462, 163] width 8 height 8
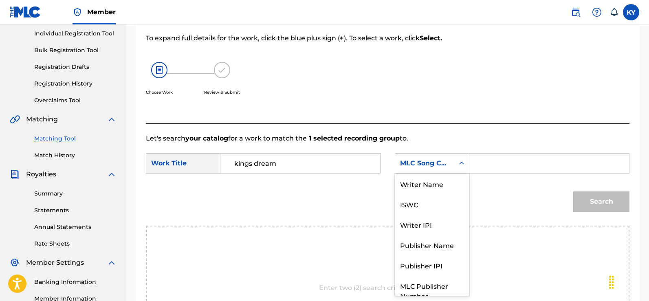
scroll to position [30, 0]
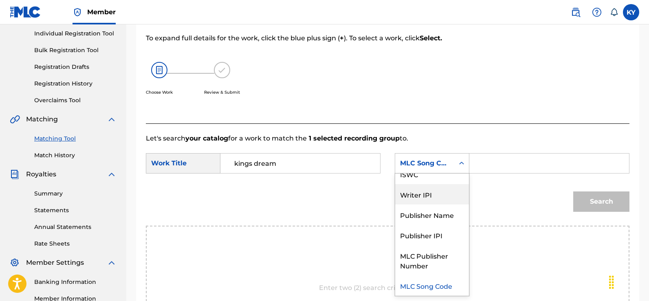
click at [423, 193] on div "Writer IPI" at bounding box center [432, 194] width 74 height 20
click at [423, 193] on div "Search" at bounding box center [388, 204] width 484 height 42
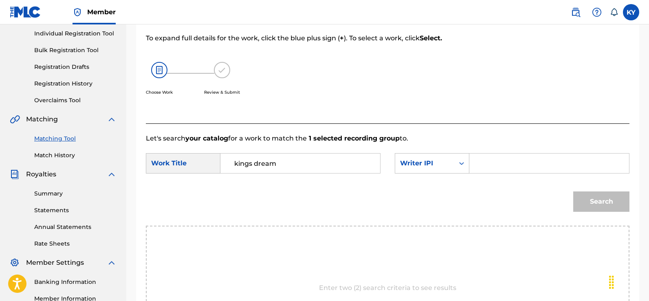
click at [480, 160] on input "Search Form" at bounding box center [550, 164] width 146 height 20
type input "00185897994"
click at [597, 199] on button "Search" at bounding box center [602, 202] width 56 height 20
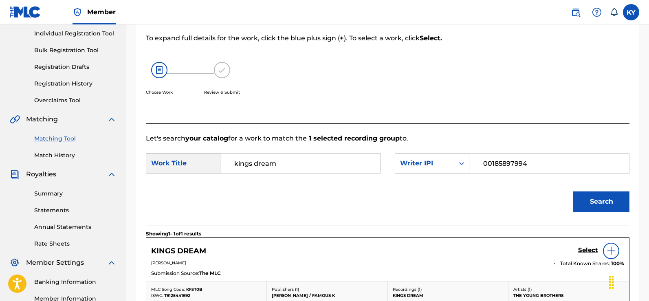
click at [586, 247] on h5 "Select" at bounding box center [589, 251] width 20 height 8
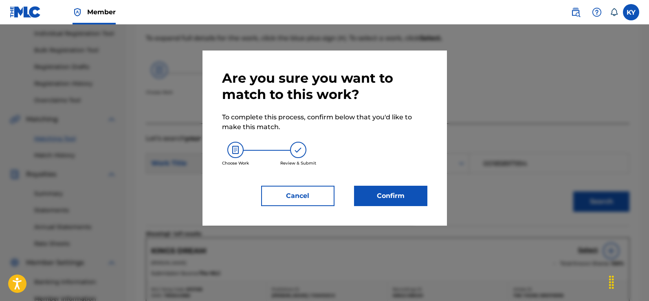
click at [306, 196] on button "Cancel" at bounding box center [297, 196] width 73 height 20
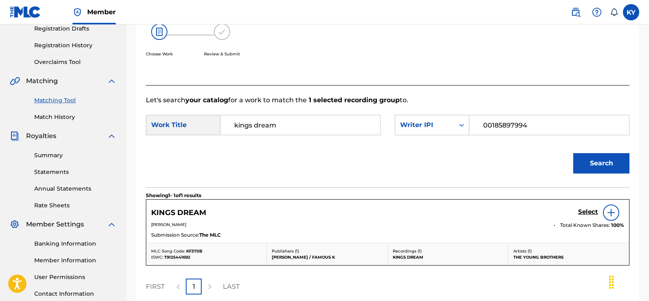
scroll to position [142, 0]
click at [589, 209] on h5 "Select" at bounding box center [589, 212] width 20 height 8
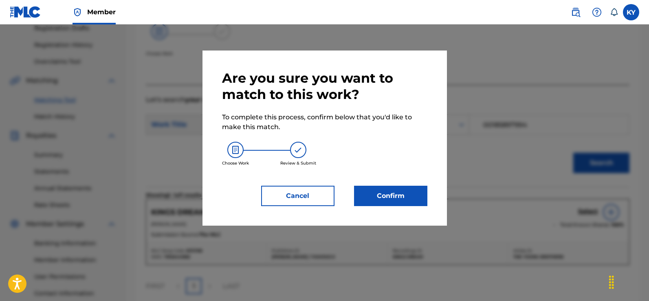
click at [395, 194] on button "Confirm" at bounding box center [390, 196] width 73 height 20
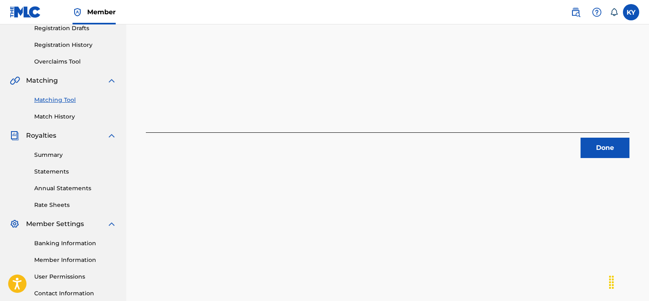
click at [605, 146] on button "Done" at bounding box center [605, 148] width 49 height 20
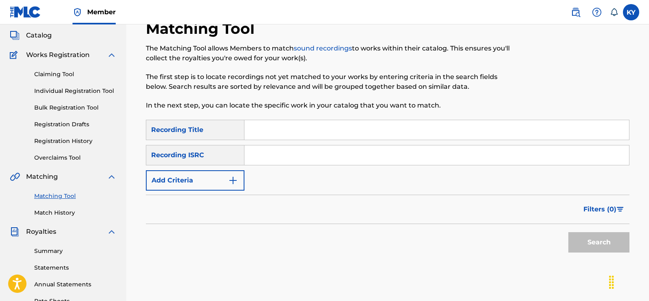
scroll to position [28, 0]
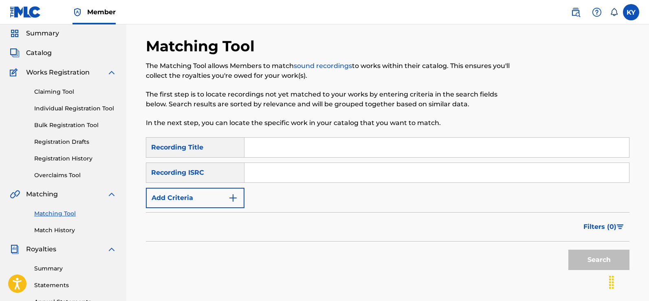
click at [252, 144] on input "Search Form" at bounding box center [437, 148] width 385 height 20
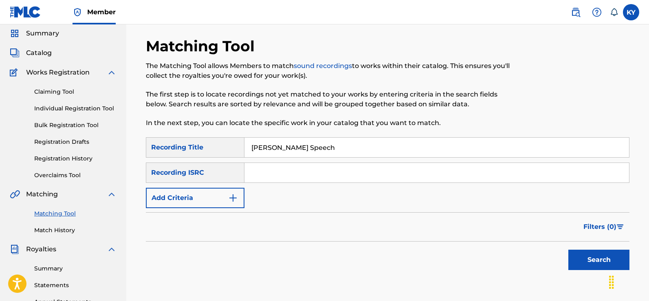
type input "[PERSON_NAME] Speech"
click at [260, 174] on input "Search Form" at bounding box center [437, 173] width 385 height 20
type input "USX9P0780258"
click at [586, 261] on button "Search" at bounding box center [599, 260] width 61 height 20
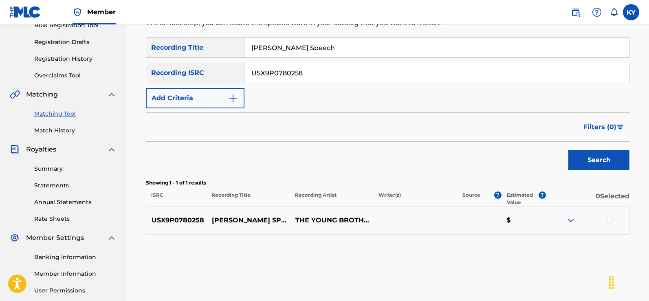
scroll to position [128, 0]
click at [610, 218] on div at bounding box center [610, 219] width 8 height 8
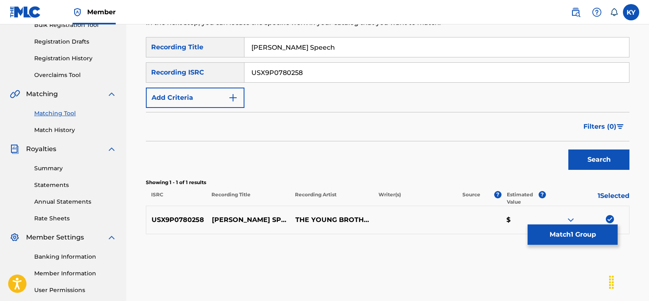
click at [574, 234] on button "Match 1 Group" at bounding box center [573, 235] width 90 height 20
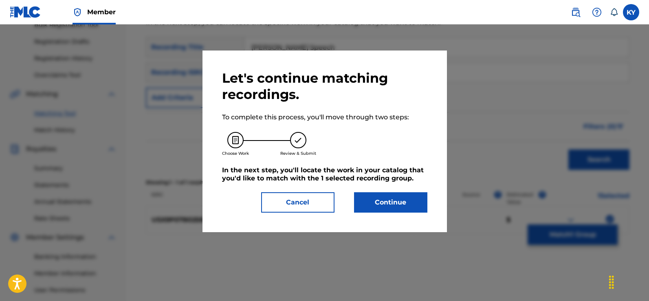
click at [394, 201] on button "Continue" at bounding box center [390, 202] width 73 height 20
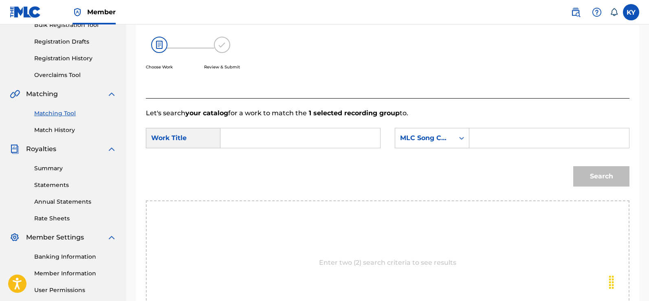
click at [243, 141] on input "Search Form" at bounding box center [300, 138] width 146 height 20
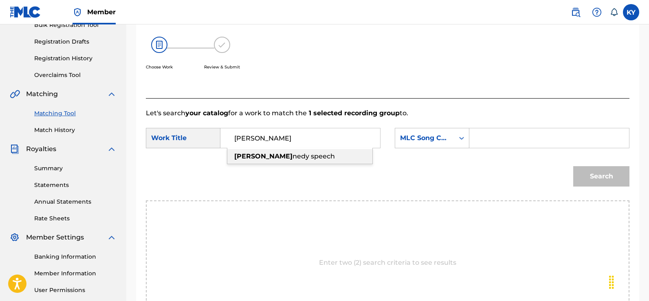
click at [293, 154] on span "nedy speech" at bounding box center [314, 156] width 42 height 8
type input "[PERSON_NAME] speech"
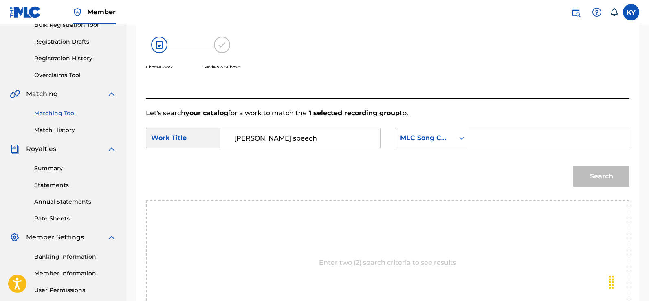
click at [461, 137] on icon "Search Form" at bounding box center [462, 138] width 5 height 3
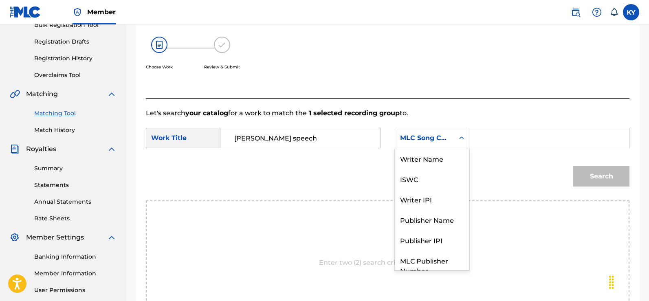
scroll to position [30, 0]
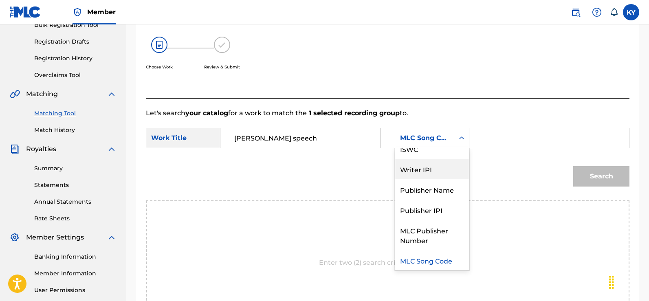
click at [438, 168] on div "Writer IPI" at bounding box center [432, 169] width 74 height 20
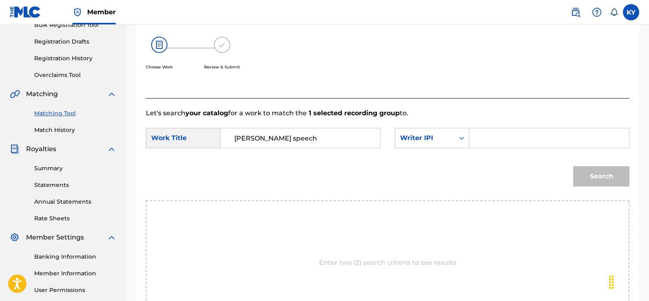
click at [480, 138] on input "Search Form" at bounding box center [550, 138] width 146 height 20
type input "00185897994"
click at [596, 174] on button "Search" at bounding box center [602, 176] width 56 height 20
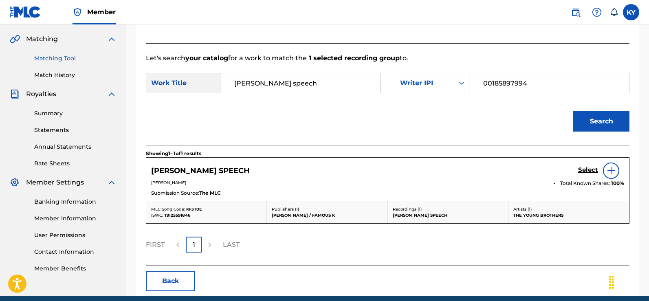
scroll to position [186, 0]
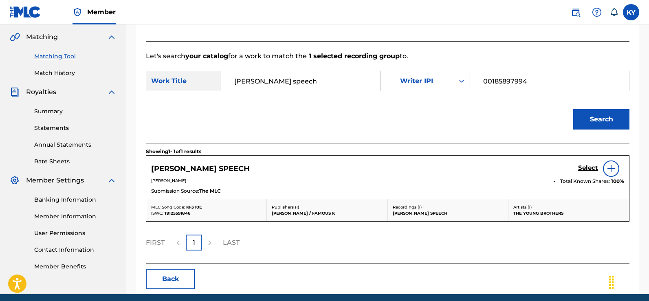
click at [611, 165] on img at bounding box center [612, 169] width 10 height 10
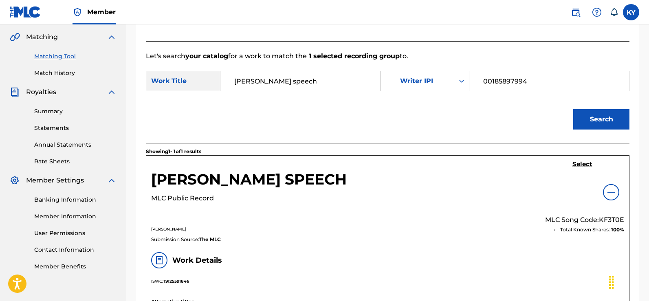
click at [578, 162] on h5 "Select" at bounding box center [583, 165] width 20 height 8
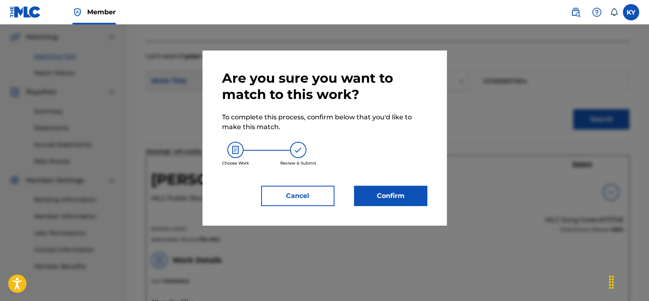
click at [397, 191] on button "Confirm" at bounding box center [390, 196] width 73 height 20
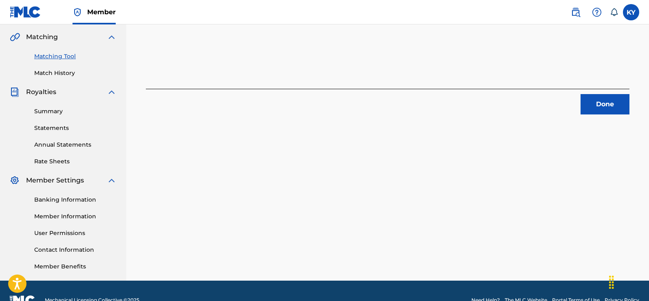
click at [601, 100] on button "Done" at bounding box center [605, 104] width 49 height 20
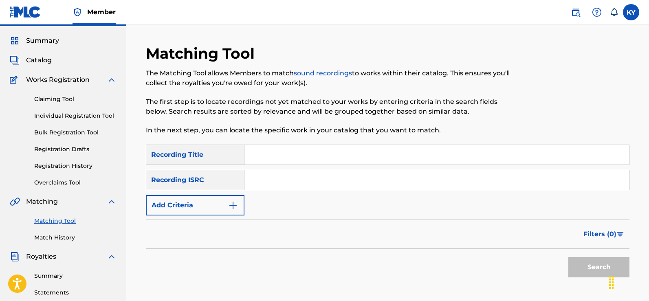
scroll to position [0, 0]
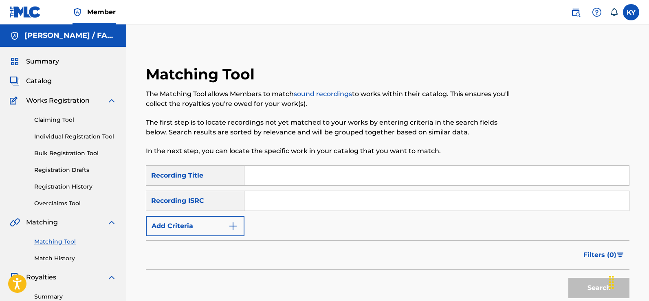
click at [257, 174] on input "Search Form" at bounding box center [437, 176] width 385 height 20
click at [260, 201] on input "Search Form" at bounding box center [437, 201] width 385 height 20
click at [280, 200] on input "USX9P)&80263" at bounding box center [437, 201] width 385 height 20
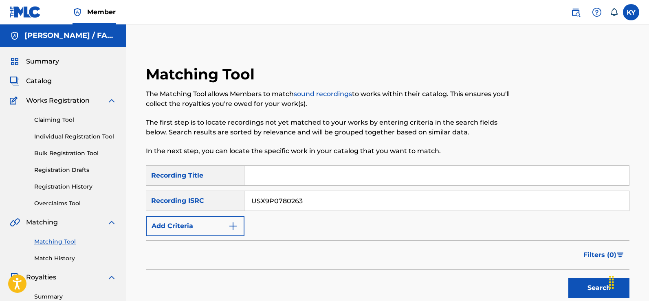
type input "USX9P0780263"
click at [256, 177] on input "Search Form" at bounding box center [437, 176] width 385 height 20
type input "Thank You For Letting Us Do Our Thing For You"
click at [602, 287] on button "Search" at bounding box center [599, 288] width 61 height 20
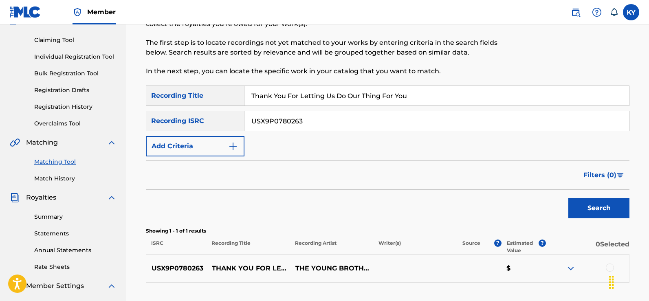
scroll to position [102, 0]
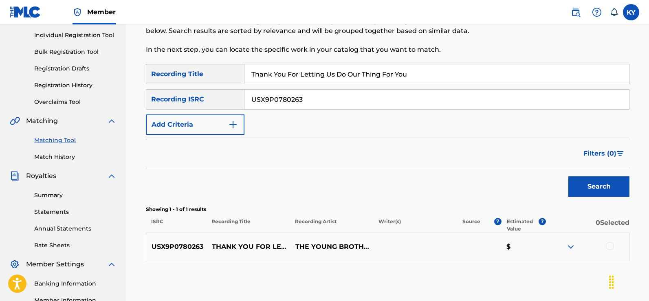
click at [610, 245] on div at bounding box center [610, 246] width 8 height 8
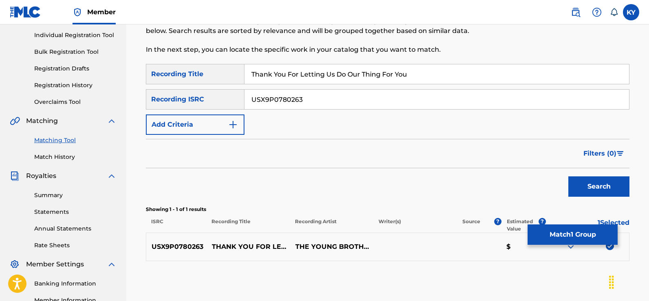
click at [576, 233] on button "Match 1 Group" at bounding box center [573, 235] width 90 height 20
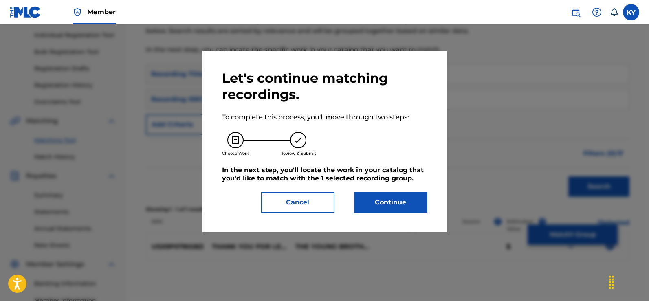
click at [388, 198] on button "Continue" at bounding box center [390, 202] width 73 height 20
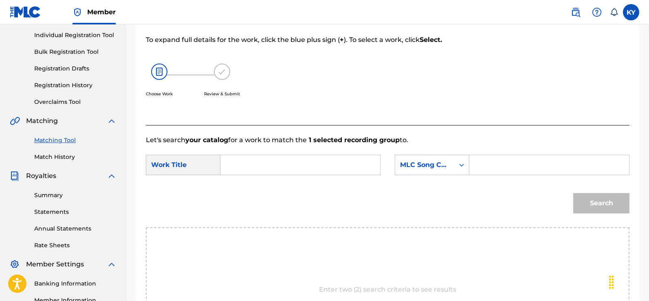
click at [238, 167] on input "Search Form" at bounding box center [300, 165] width 146 height 20
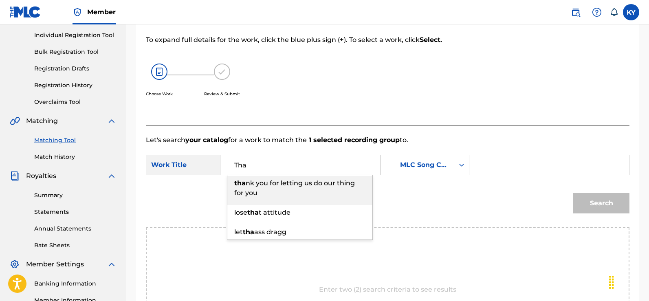
click at [259, 191] on div "tha nk you for letting us do our thing for you" at bounding box center [299, 188] width 145 height 24
click at [259, 191] on div "Search" at bounding box center [388, 206] width 484 height 42
type input "thank you for letting us do our thing for you"
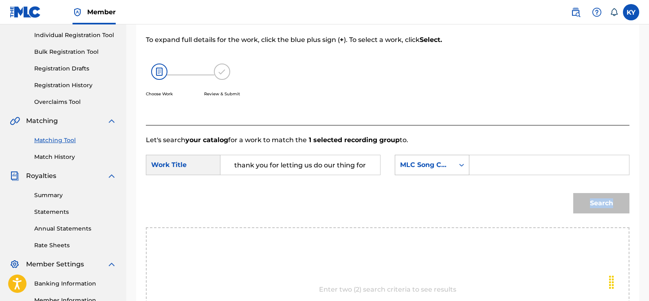
click at [467, 166] on div "Search Form" at bounding box center [462, 165] width 15 height 15
click at [458, 163] on icon "Search Form" at bounding box center [462, 165] width 8 height 8
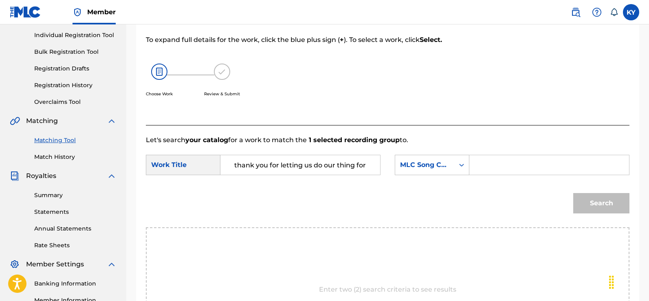
click at [458, 163] on icon "Search Form" at bounding box center [462, 165] width 8 height 8
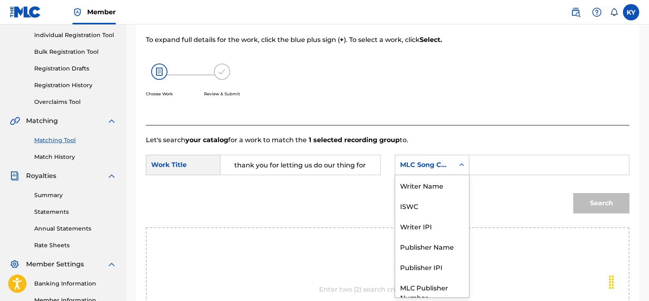
click at [460, 165] on icon "Search Form" at bounding box center [462, 165] width 8 height 8
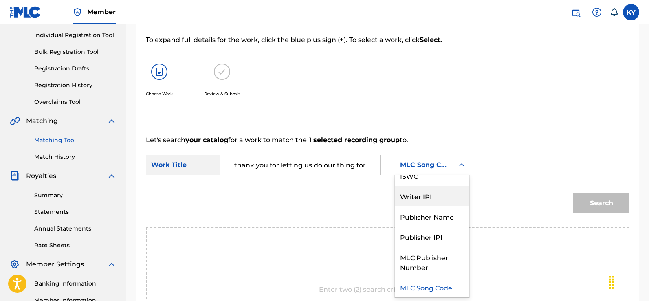
click at [422, 196] on div "Writer IPI" at bounding box center [432, 196] width 74 height 20
click at [422, 196] on div "Search" at bounding box center [388, 206] width 484 height 42
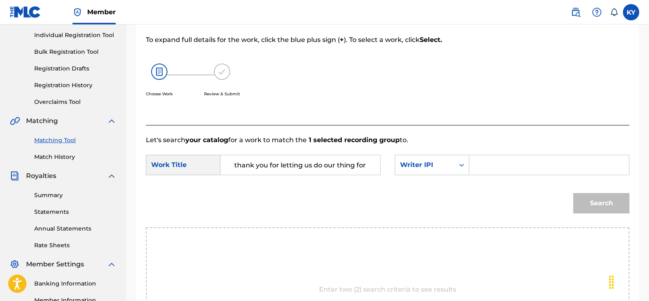
click at [479, 166] on input "Search Form" at bounding box center [550, 165] width 146 height 20
type input "00185897994"
click at [604, 199] on button "Search" at bounding box center [602, 203] width 56 height 20
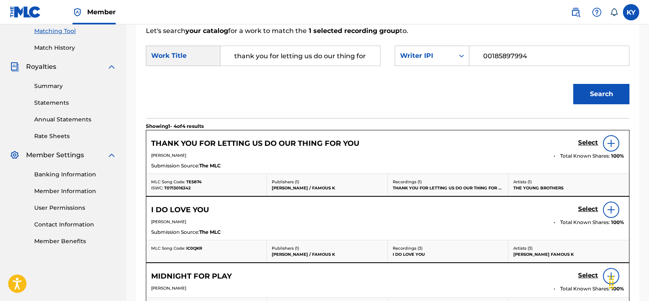
scroll to position [225, 0]
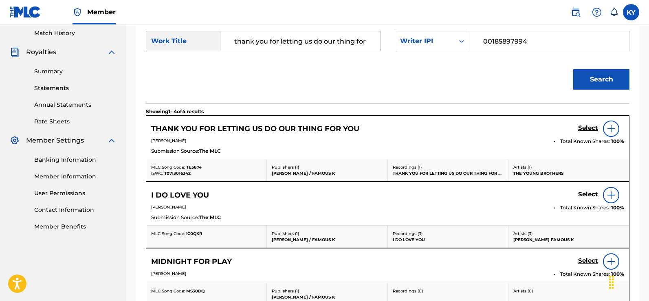
click at [609, 127] on img at bounding box center [612, 129] width 10 height 10
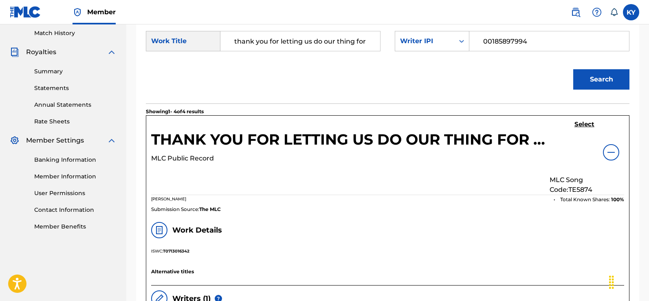
click at [581, 121] on h5 "Select" at bounding box center [585, 125] width 20 height 8
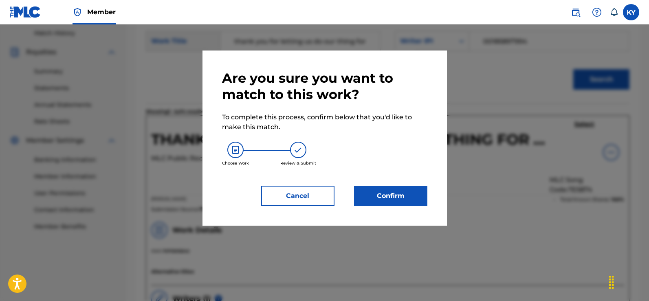
click at [406, 190] on button "Confirm" at bounding box center [390, 196] width 73 height 20
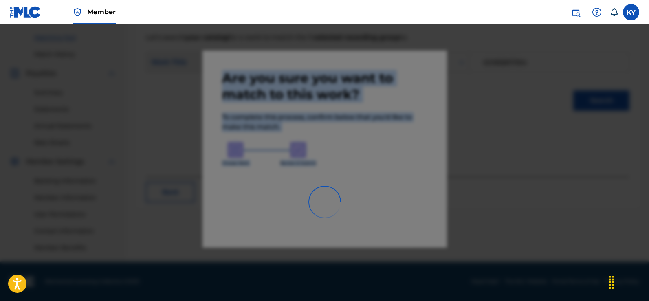
scroll to position [204, 0]
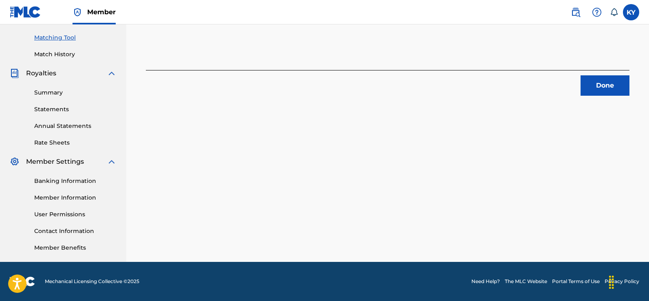
click at [591, 85] on button "Done" at bounding box center [605, 85] width 49 height 20
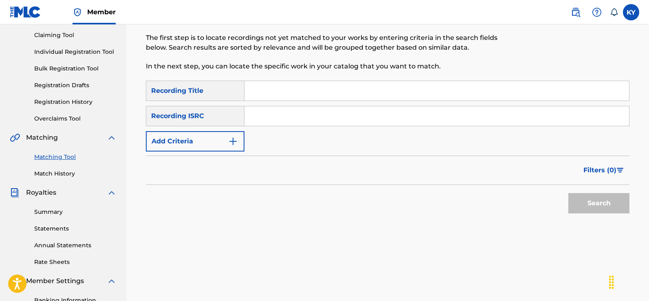
scroll to position [53, 0]
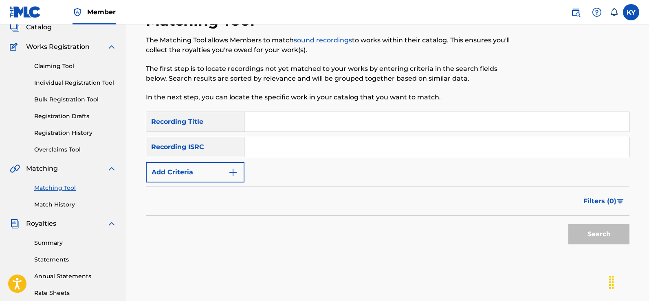
click at [645, 73] on div "Matching Tool The Matching Tool allows Members to match sound recordings to wor…" at bounding box center [387, 202] width 523 height 422
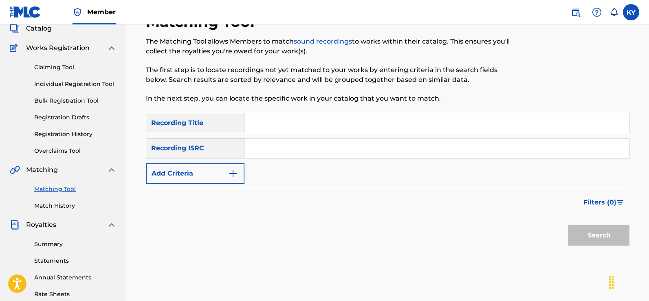
click at [253, 118] on input "Search Form" at bounding box center [437, 123] width 385 height 20
type input "[PERSON_NAME]"
click at [265, 149] on input "Search Form" at bounding box center [437, 149] width 385 height 20
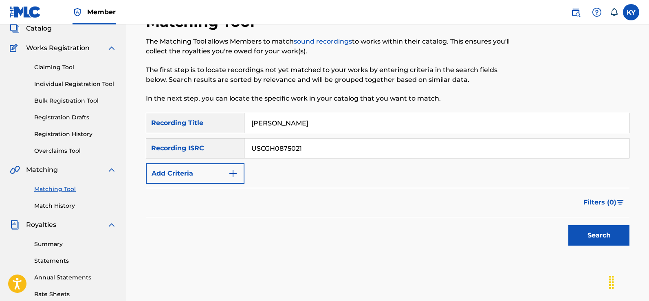
type input "USCGH0875021"
click at [591, 232] on button "Search" at bounding box center [599, 235] width 61 height 20
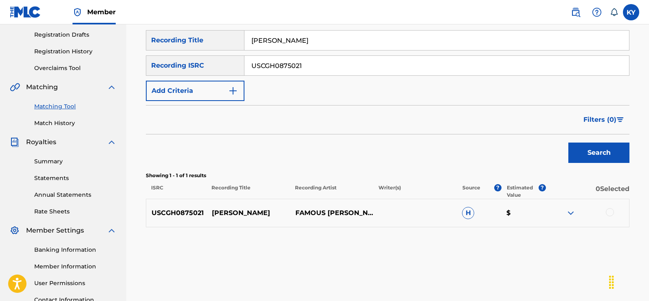
scroll to position [143, 0]
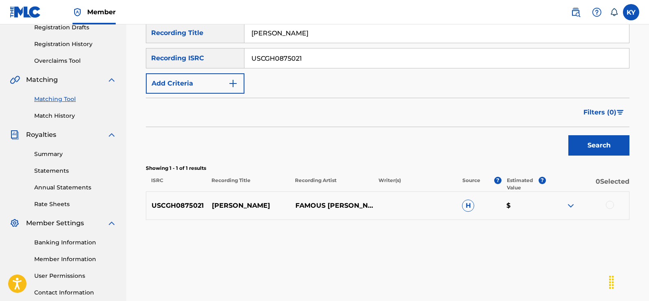
click at [610, 202] on div at bounding box center [610, 205] width 8 height 8
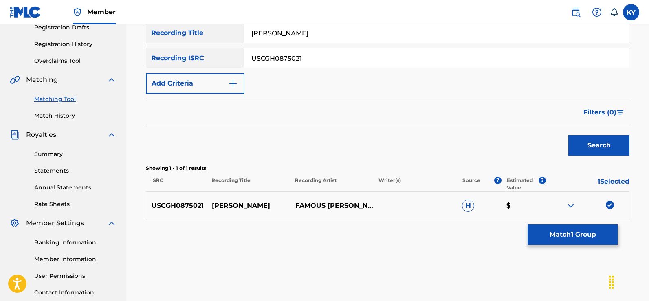
click at [582, 233] on button "Match 1 Group" at bounding box center [573, 235] width 90 height 20
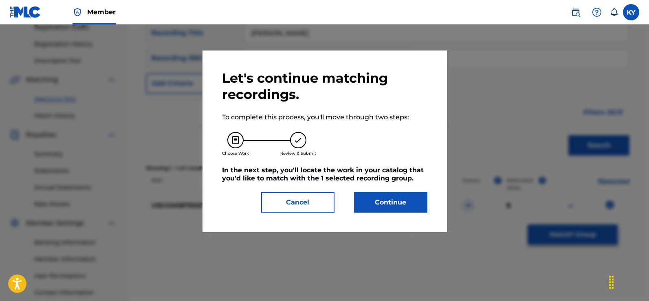
click at [400, 201] on button "Continue" at bounding box center [390, 202] width 73 height 20
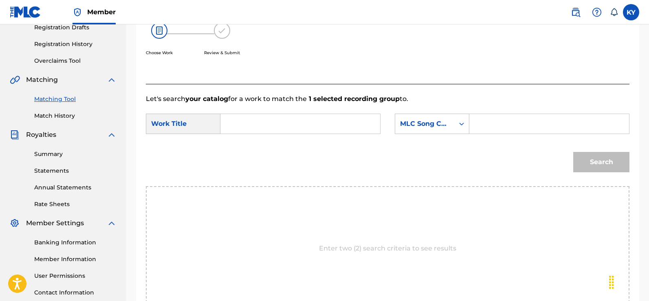
click at [232, 124] on input "Search Form" at bounding box center [300, 124] width 146 height 20
click at [276, 142] on div "ber nadette" at bounding box center [299, 142] width 145 height 15
click at [276, 142] on form "SearchWithCriteriaa8588d6f-8a28-4e23-8dbe-ed1400323c8b Work Title Ber ber nadet…" at bounding box center [388, 145] width 484 height 82
type input "[PERSON_NAME]"
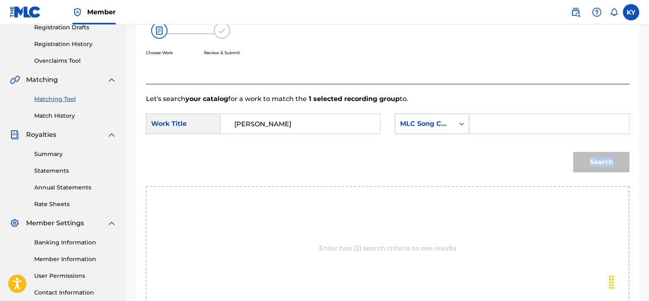
click at [463, 124] on icon "Search Form" at bounding box center [462, 124] width 5 height 3
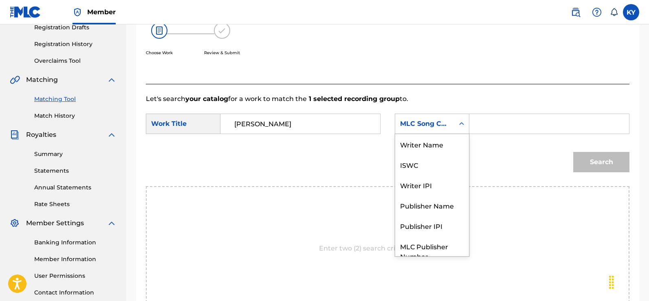
click at [463, 124] on icon "Search Form" at bounding box center [462, 123] width 5 height 3
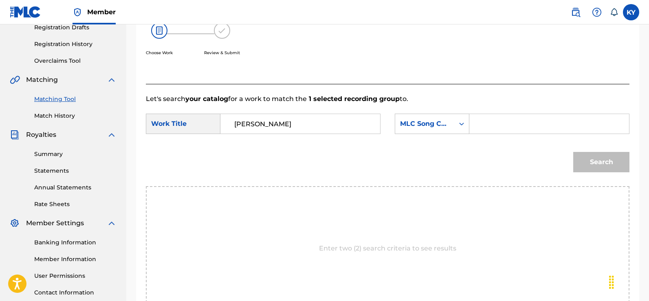
click at [462, 122] on icon "Search Form" at bounding box center [462, 124] width 8 height 8
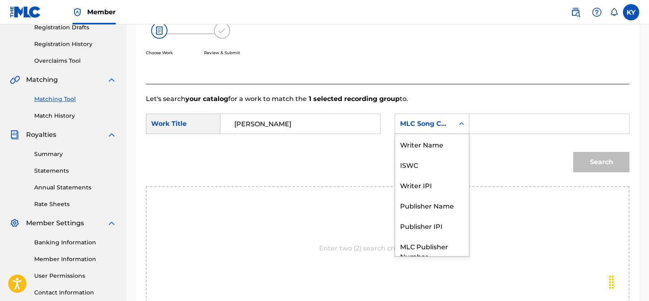
click at [462, 120] on icon "Search Form" at bounding box center [462, 124] width 8 height 8
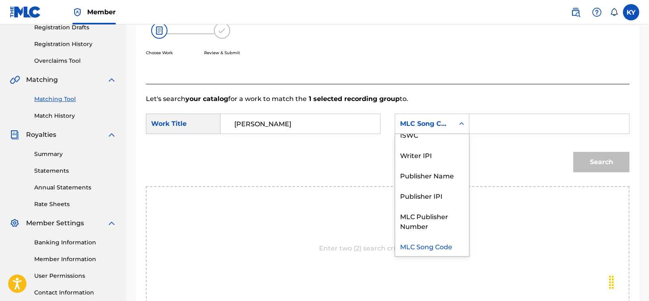
click at [465, 121] on icon "Search Form" at bounding box center [462, 124] width 8 height 8
click at [420, 152] on div "Writer IPI" at bounding box center [432, 155] width 74 height 20
click at [420, 152] on div "Search" at bounding box center [388, 165] width 484 height 42
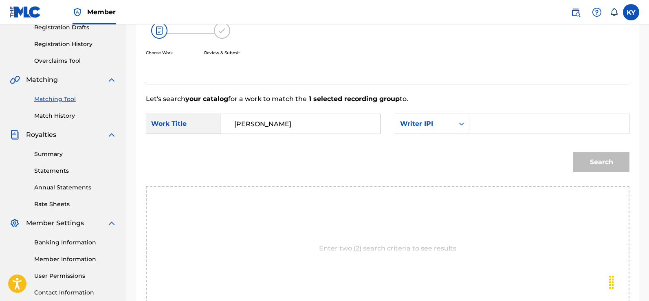
click at [483, 123] on input "Search Form" at bounding box center [550, 124] width 146 height 20
type input "00185897994"
click at [602, 158] on button "Search" at bounding box center [602, 162] width 56 height 20
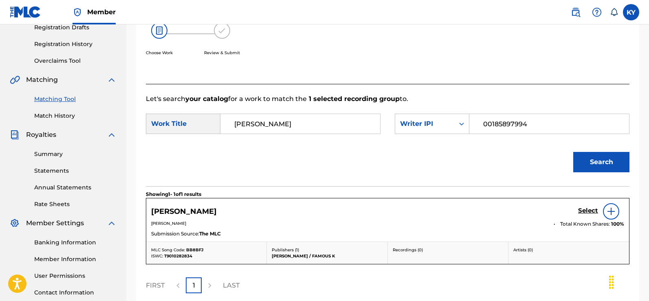
scroll to position [218, 0]
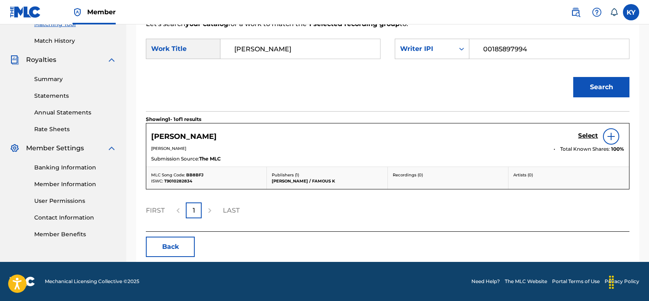
click at [612, 132] on img at bounding box center [612, 137] width 10 height 10
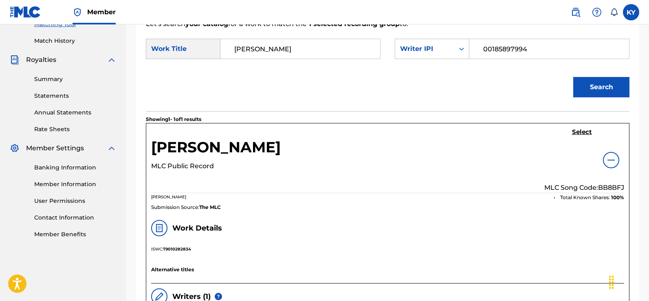
click at [579, 130] on h5 "Select" at bounding box center [582, 132] width 20 height 8
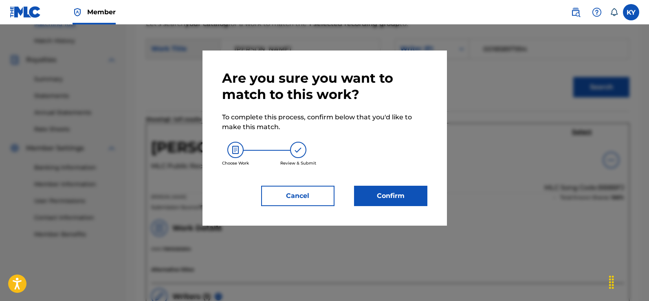
click at [393, 192] on button "Confirm" at bounding box center [390, 196] width 73 height 20
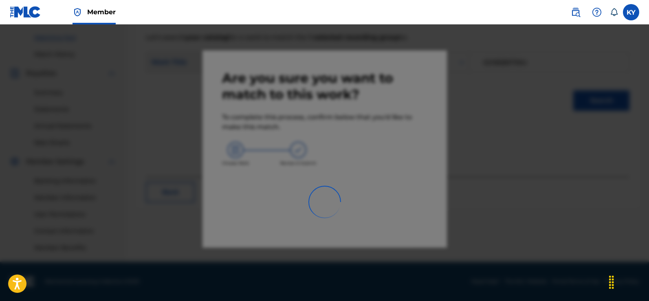
scroll to position [204, 0]
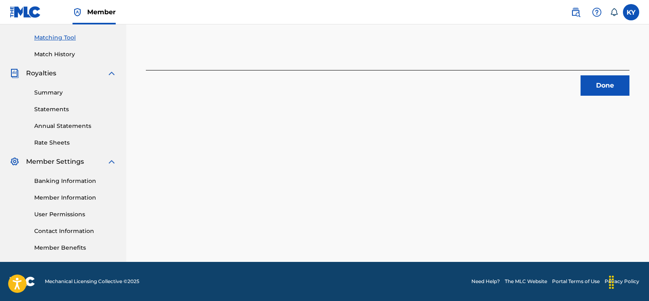
click at [597, 80] on button "Done" at bounding box center [605, 85] width 49 height 20
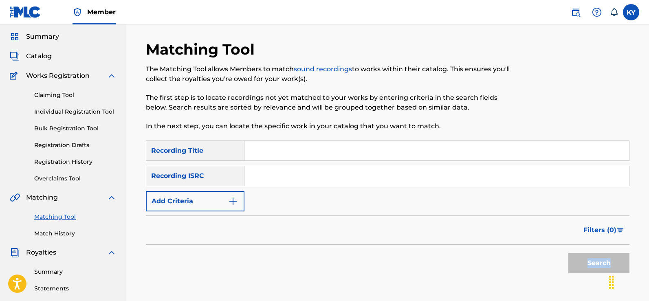
click at [647, 44] on div "Matching Tool The Matching Tool allows Members to match sound recordings to wor…" at bounding box center [387, 231] width 523 height 422
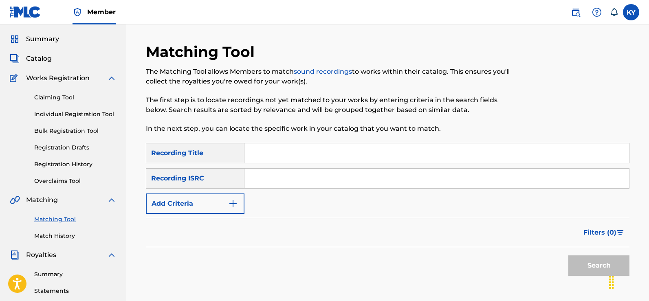
click at [249, 153] on input "Search Form" at bounding box center [437, 154] width 385 height 20
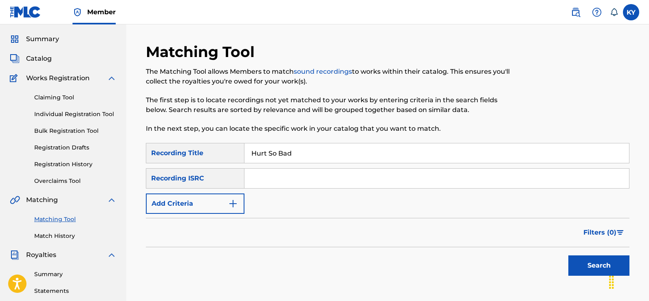
type input "Hurt So Bad"
click at [253, 179] on input "Search Form" at bounding box center [437, 179] width 385 height 20
type input "USCGH0875027"
click at [603, 266] on button "Search" at bounding box center [599, 266] width 61 height 20
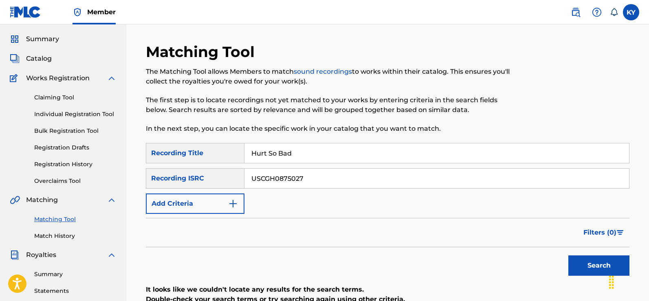
click at [605, 263] on button "Search" at bounding box center [599, 266] width 61 height 20
click at [306, 177] on input "USCGH0875027" at bounding box center [437, 179] width 385 height 20
click at [235, 206] on img "Search Form" at bounding box center [233, 204] width 10 height 10
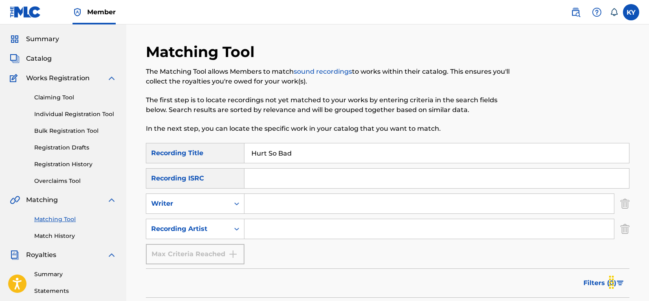
click at [259, 206] on input "Search Form" at bounding box center [430, 204] width 370 height 20
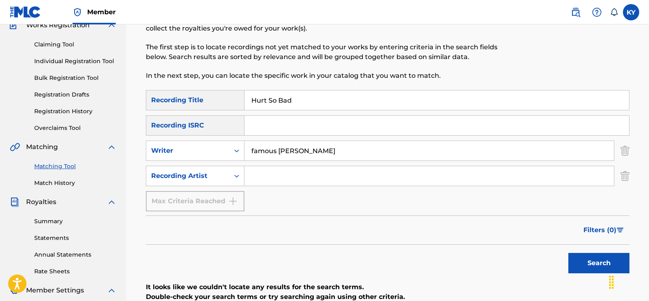
scroll to position [77, 0]
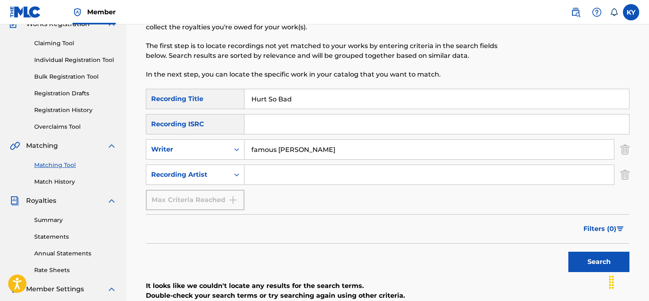
click at [590, 258] on button "Search" at bounding box center [599, 262] width 61 height 20
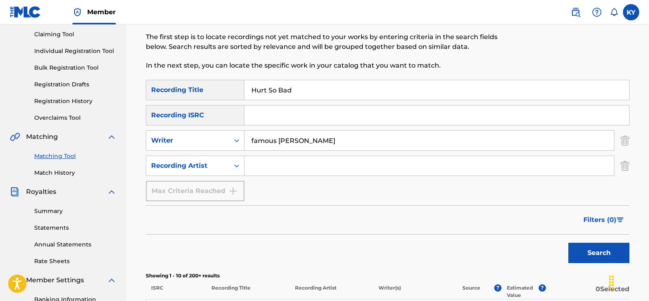
scroll to position [0, 0]
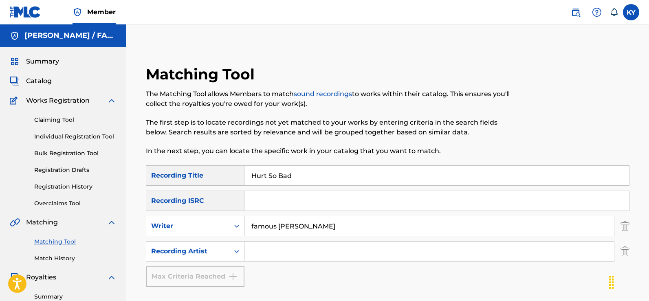
click at [323, 229] on input "famous [PERSON_NAME]" at bounding box center [430, 226] width 370 height 20
type input "f"
click at [296, 177] on input "Hurt So Bad" at bounding box center [437, 176] width 385 height 20
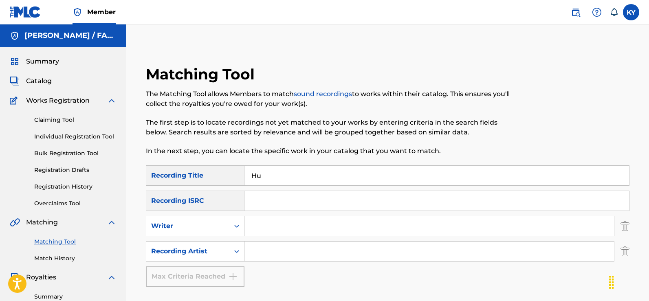
type input "H"
type input "Getten Freaky Now"
click at [252, 200] on input "Search Form" at bounding box center [437, 201] width 385 height 20
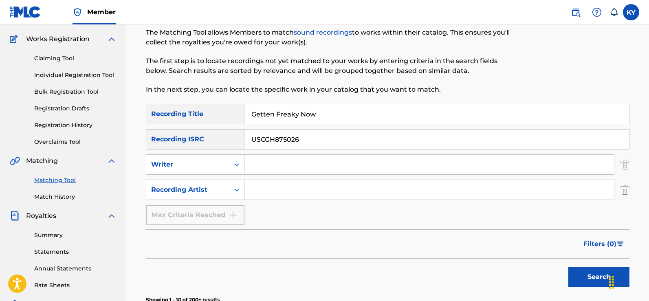
scroll to position [64, 0]
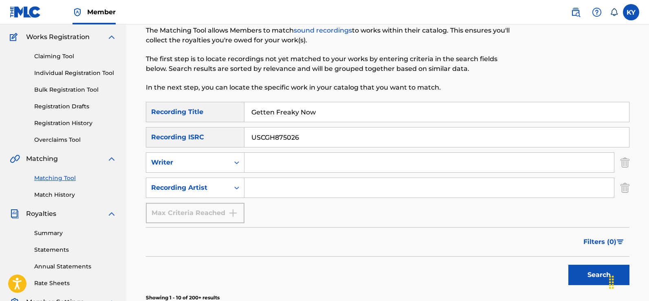
click at [594, 274] on button "Search" at bounding box center [599, 275] width 61 height 20
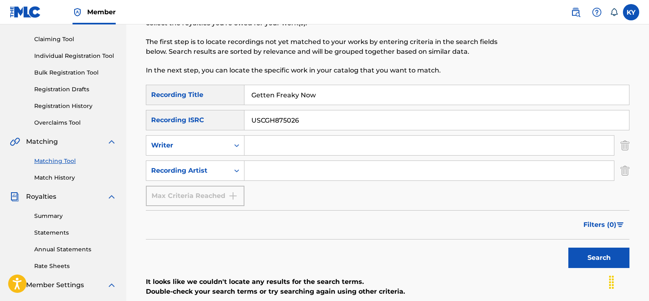
click at [278, 122] on input "USCGH875026" at bounding box center [437, 120] width 385 height 20
click at [281, 119] on input "USCGH875026" at bounding box center [437, 120] width 385 height 20
click at [596, 261] on button "Search" at bounding box center [599, 258] width 61 height 20
click at [280, 122] on input "USCGH8075026" at bounding box center [437, 120] width 385 height 20
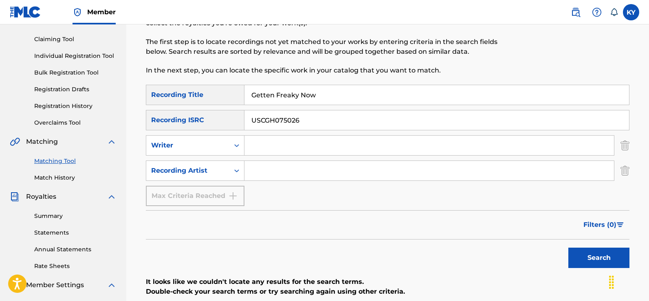
click at [280, 119] on input "USCGH075026" at bounding box center [437, 120] width 385 height 20
click at [278, 120] on input "USCGH075026" at bounding box center [437, 120] width 385 height 20
click at [279, 121] on input "USCGH075026" at bounding box center [437, 120] width 385 height 20
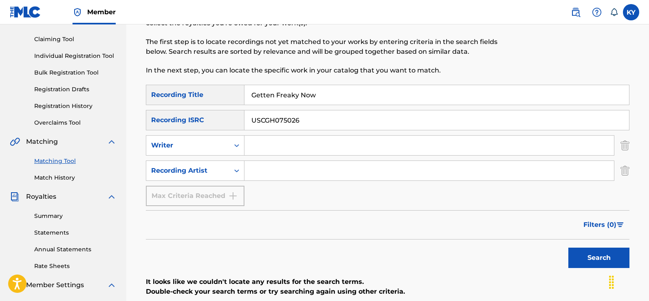
click at [279, 121] on input "USCGH075026" at bounding box center [437, 120] width 385 height 20
click at [318, 130] on div "SearchWithCriteria23e90c5a-ddc6-4fed-a31a-9935aa483b8e Recording Title Getten F…" at bounding box center [388, 145] width 484 height 121
click at [318, 130] on div "USCGH075026" at bounding box center [437, 120] width 385 height 20
click at [304, 119] on input "USCGH075026" at bounding box center [437, 120] width 385 height 20
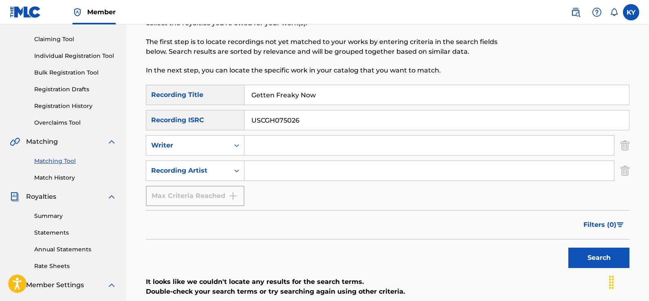
click at [280, 120] on input "USCGH075026" at bounding box center [437, 120] width 385 height 20
click at [301, 117] on input "USCGH075026" at bounding box center [437, 120] width 385 height 20
click at [276, 121] on input "USCGH075026" at bounding box center [437, 120] width 385 height 20
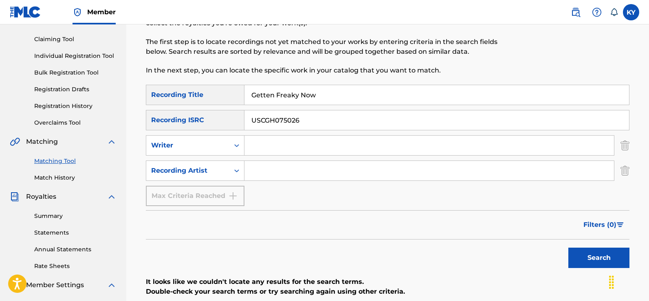
drag, startPoint x: 276, startPoint y: 121, endPoint x: 283, endPoint y: 122, distance: 7.0
click at [276, 121] on input "USCGH075026" at bounding box center [437, 120] width 385 height 20
click at [282, 121] on input "USCGH075026" at bounding box center [437, 120] width 385 height 20
click at [278, 120] on input "USCGH075026" at bounding box center [437, 120] width 385 height 20
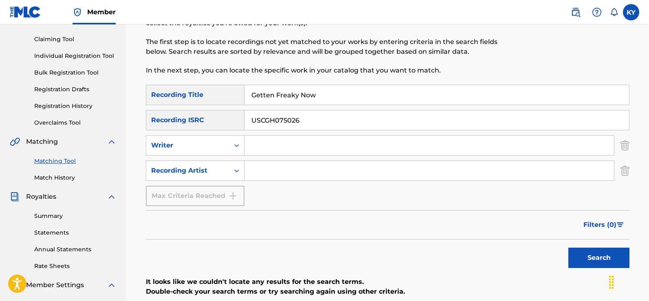
click at [298, 123] on input "USCGH075026" at bounding box center [437, 120] width 385 height 20
click at [312, 120] on input "USCGH075026" at bounding box center [437, 120] width 385 height 20
click at [265, 112] on input "USCGH075026" at bounding box center [437, 120] width 385 height 20
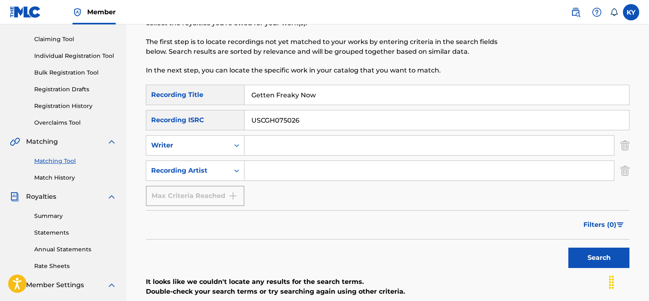
click at [265, 112] on input "USCGH075026" at bounding box center [437, 120] width 385 height 20
click at [254, 137] on input "Search Form" at bounding box center [430, 146] width 370 height 20
click at [279, 119] on input "USCGH075026" at bounding box center [437, 120] width 385 height 20
type input "8"
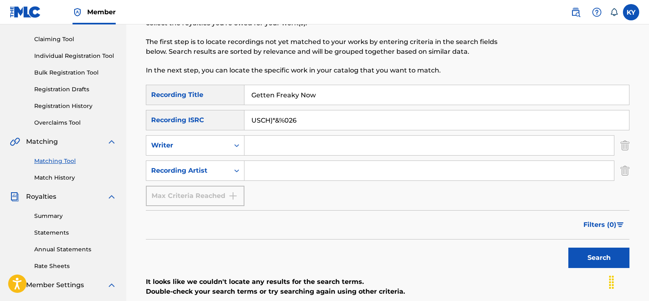
click at [285, 121] on input "USCH)*&%026" at bounding box center [437, 120] width 385 height 20
click at [309, 118] on input "USCH)*&%026" at bounding box center [437, 120] width 385 height 20
click at [285, 120] on input "USCH)*&%026" at bounding box center [437, 120] width 385 height 20
click at [267, 119] on input "USCH0875026" at bounding box center [437, 120] width 385 height 20
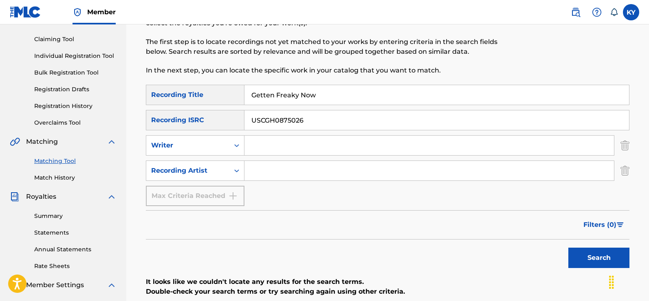
type input "USCGH0875026"
click at [599, 256] on button "Search" at bounding box center [599, 258] width 61 height 20
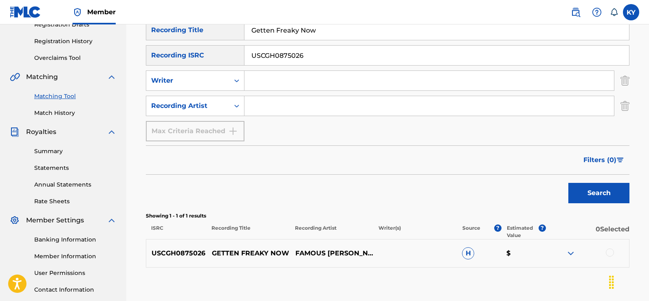
scroll to position [174, 0]
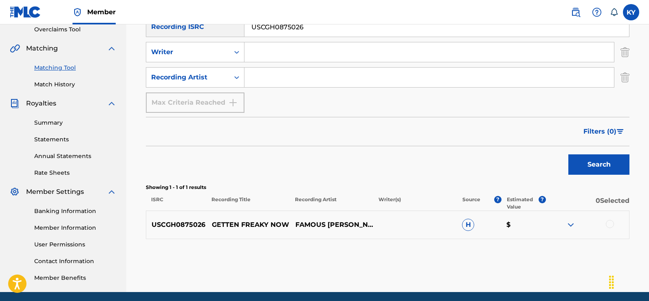
click at [610, 222] on div at bounding box center [610, 224] width 8 height 8
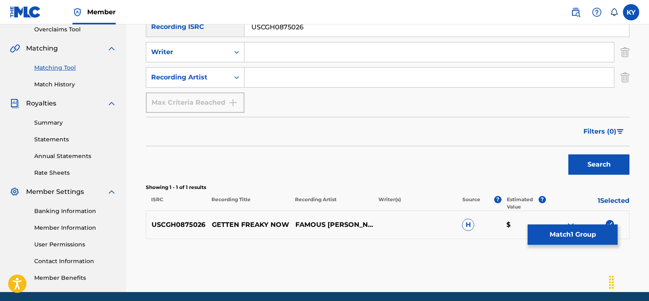
click at [601, 161] on button "Search" at bounding box center [599, 165] width 61 height 20
click at [570, 235] on button "Match 1 Group" at bounding box center [573, 235] width 90 height 20
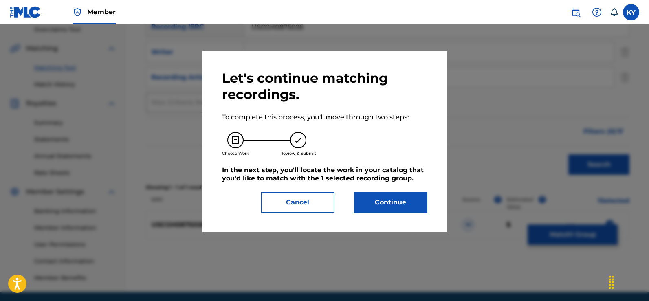
click at [391, 201] on button "Continue" at bounding box center [390, 202] width 73 height 20
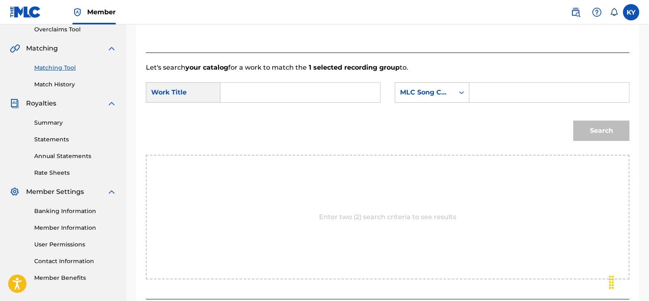
click at [236, 89] on input "Search Form" at bounding box center [300, 93] width 146 height 20
click at [285, 110] on span "en freaky now" at bounding box center [272, 111] width 47 height 8
click at [285, 110] on form "SearchWithCriteriaa8588d6f-8a28-4e23-8dbe-ed1400323c8b Work Title Gett gett en …" at bounding box center [388, 114] width 484 height 82
type input "getten freaky now"
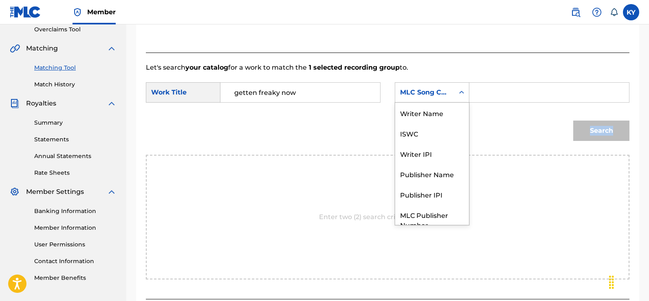
click at [462, 89] on icon "Search Form" at bounding box center [462, 92] width 8 height 8
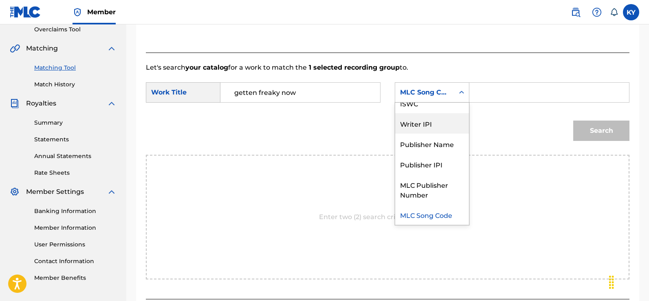
click at [427, 122] on div "Writer IPI" at bounding box center [432, 123] width 74 height 20
click at [427, 122] on div "Search" at bounding box center [388, 134] width 484 height 42
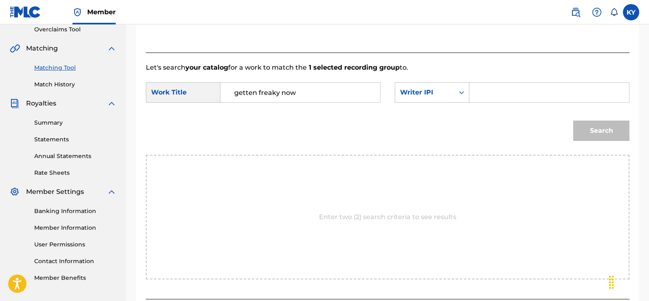
click at [485, 93] on input "Search Form" at bounding box center [550, 93] width 146 height 20
type input "00185897994"
click at [592, 130] on button "Search" at bounding box center [602, 131] width 56 height 20
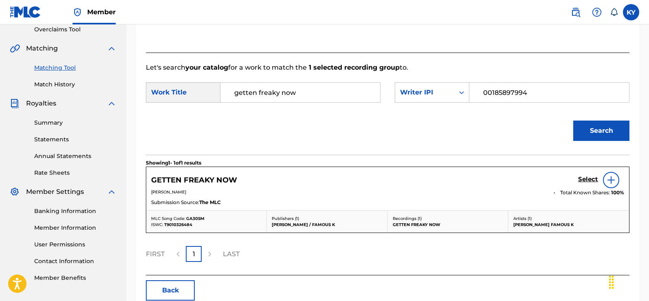
click at [610, 177] on img at bounding box center [612, 180] width 10 height 10
click at [610, 177] on div "Select" at bounding box center [602, 180] width 46 height 16
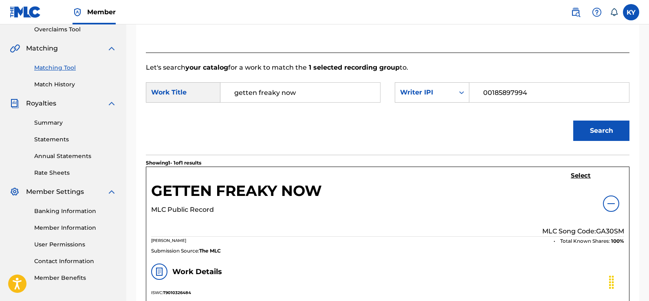
click at [581, 173] on h5 "Select" at bounding box center [581, 176] width 20 height 8
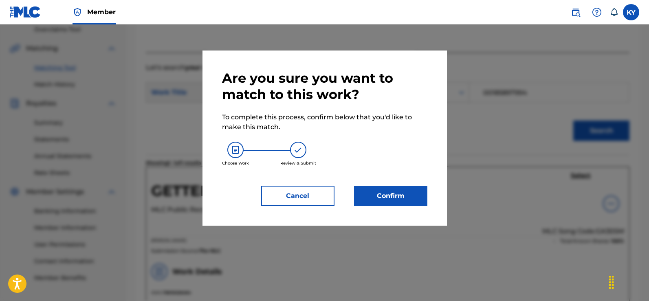
click at [381, 194] on button "Confirm" at bounding box center [390, 196] width 73 height 20
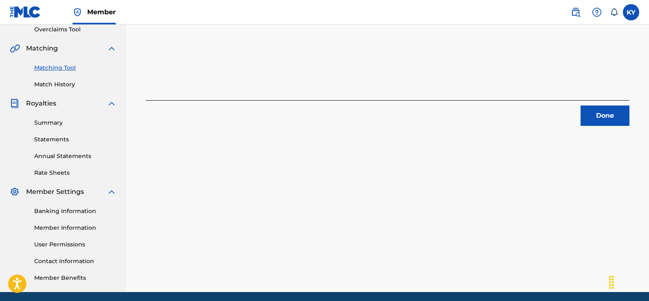
click at [603, 111] on button "Done" at bounding box center [605, 116] width 49 height 20
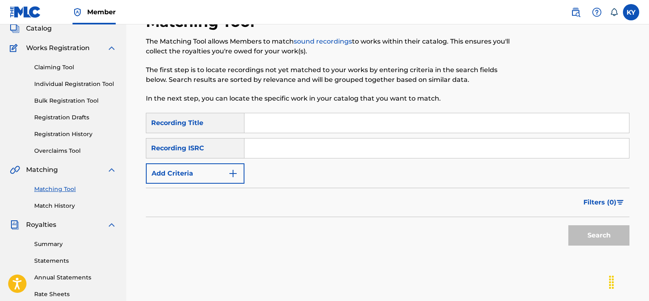
scroll to position [44, 0]
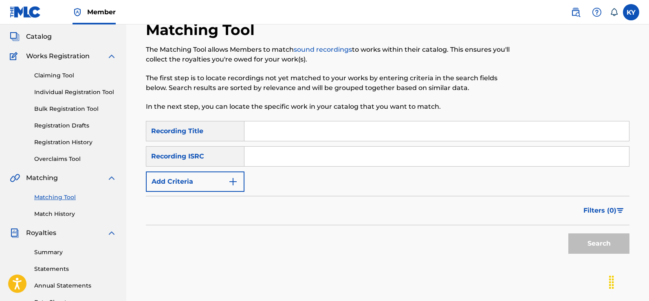
click at [250, 159] on input "Search Form" at bounding box center [437, 157] width 385 height 20
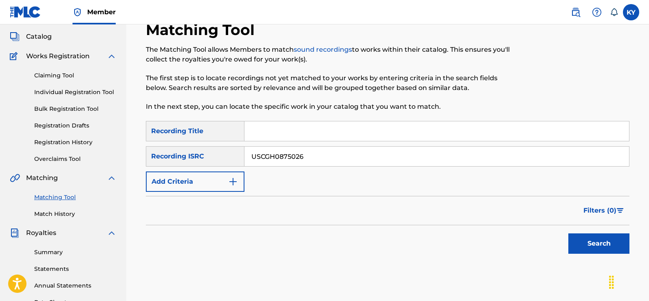
type input "USCGH0875026"
click at [251, 130] on input "Search Form" at bounding box center [437, 131] width 385 height 20
click at [583, 245] on button "Search" at bounding box center [599, 244] width 61 height 20
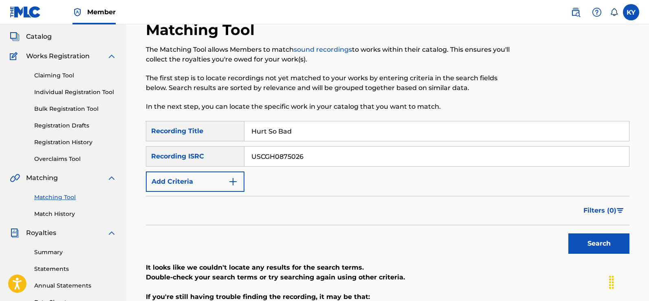
click at [299, 133] on input "Hurt So Bad" at bounding box center [437, 131] width 385 height 20
click at [316, 131] on input "Hurt So Bad" at bounding box center [437, 131] width 385 height 20
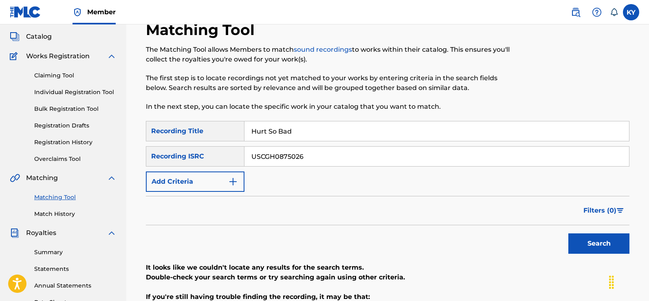
click at [316, 131] on input "Hurt So Bad" at bounding box center [437, 131] width 385 height 20
click at [261, 126] on input "Hurt So Bad" at bounding box center [437, 131] width 385 height 20
click at [295, 129] on input "Hurt So Bad" at bounding box center [437, 131] width 385 height 20
click at [299, 134] on input "Hurt So Bad" at bounding box center [437, 131] width 385 height 20
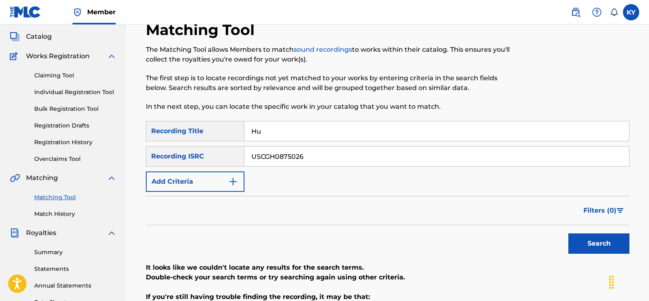
type input "H"
click at [605, 242] on button "Search" at bounding box center [599, 244] width 61 height 20
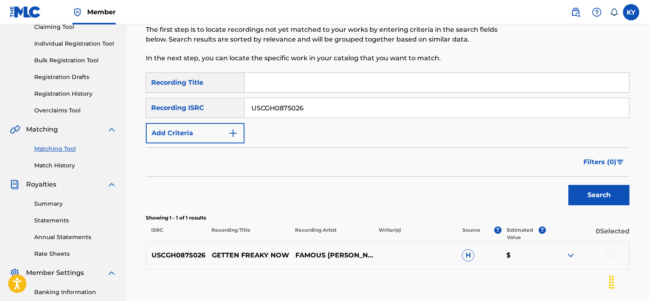
scroll to position [92, 0]
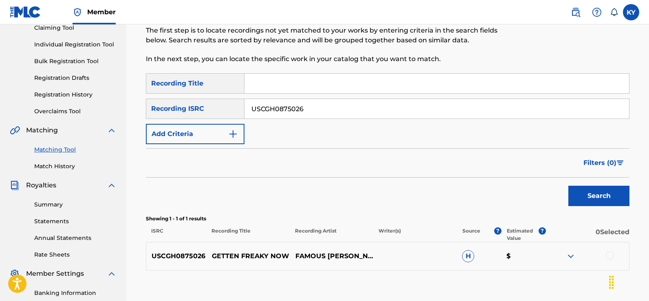
click at [305, 111] on input "USCGH0875026" at bounding box center [437, 109] width 385 height 20
type input "USCGH0875027"
click at [601, 193] on button "Search" at bounding box center [599, 196] width 61 height 20
click at [601, 193] on div "Search" at bounding box center [597, 194] width 65 height 33
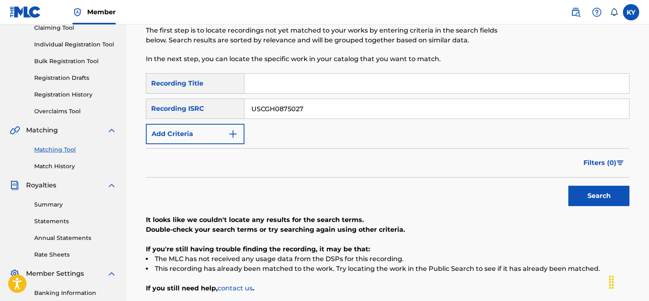
click at [257, 80] on input "Search Form" at bounding box center [437, 84] width 385 height 20
type input "Hurt So Bad"
click at [602, 199] on button "Search" at bounding box center [599, 196] width 61 height 20
click at [602, 195] on button "Search" at bounding box center [599, 196] width 61 height 20
click at [309, 111] on input "USCGH0875027" at bounding box center [437, 109] width 385 height 20
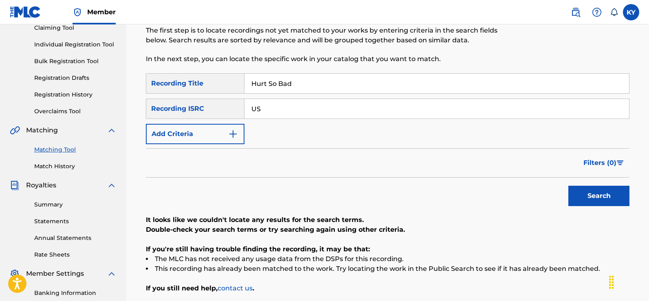
type input "U"
click at [231, 130] on img "Search Form" at bounding box center [233, 134] width 10 height 10
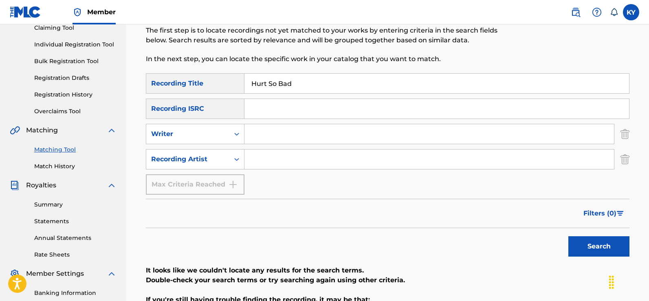
click at [248, 133] on input "Search Form" at bounding box center [430, 134] width 370 height 20
click at [588, 248] on button "Search" at bounding box center [599, 246] width 61 height 20
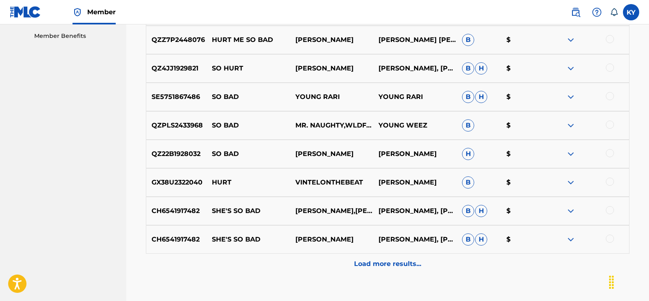
scroll to position [417, 0]
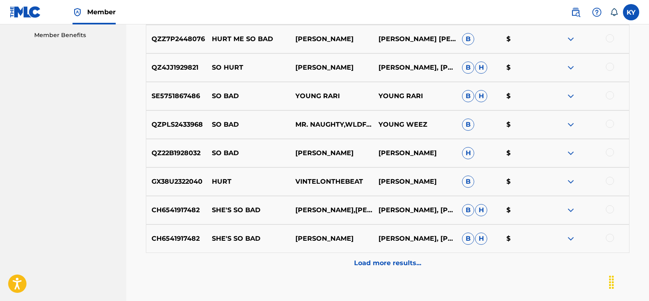
click at [393, 261] on p "Load more results..." at bounding box center [387, 263] width 67 height 10
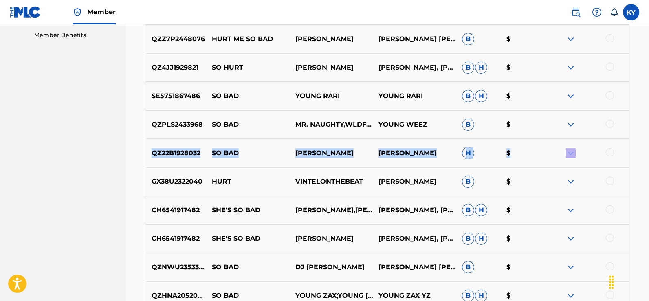
drag, startPoint x: 647, startPoint y: 124, endPoint x: 647, endPoint y: 165, distance: 40.8
click at [647, 165] on div "Matching Tool The Matching Tool allows Members to match sound recordings to wor…" at bounding box center [387, 114] width 523 height 972
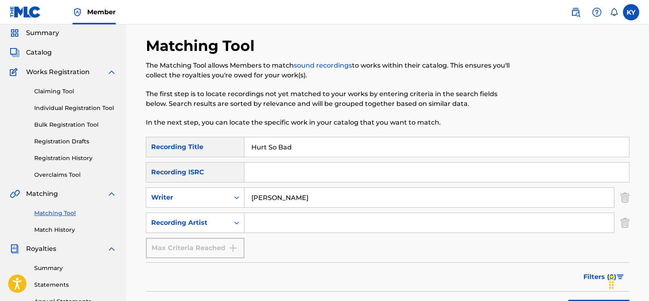
scroll to position [0, 0]
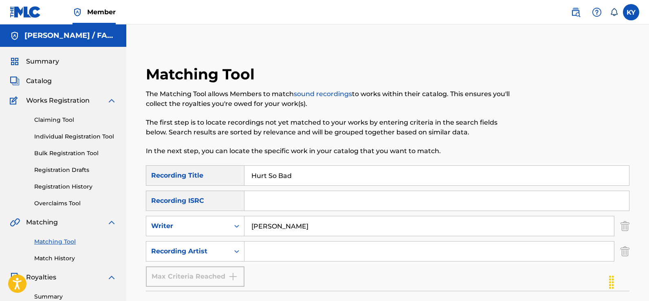
click at [249, 230] on input "[PERSON_NAME]" at bounding box center [430, 226] width 370 height 20
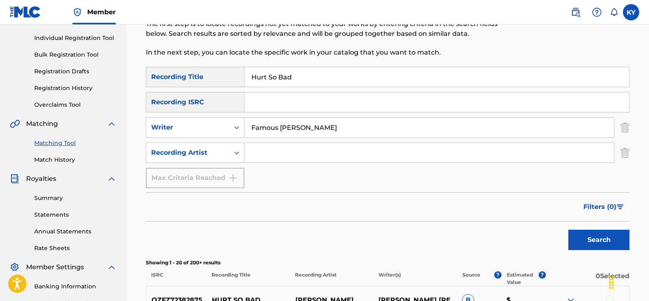
scroll to position [150, 0]
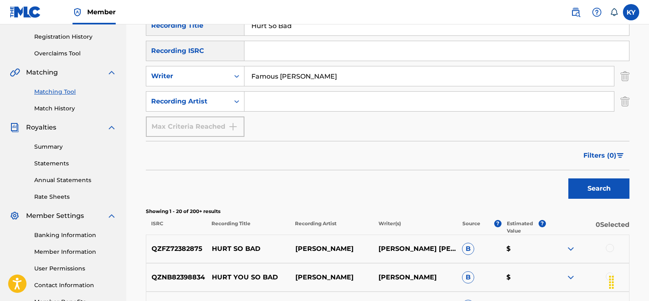
type input "Famous [PERSON_NAME]"
click at [593, 190] on button "Search" at bounding box center [599, 189] width 61 height 20
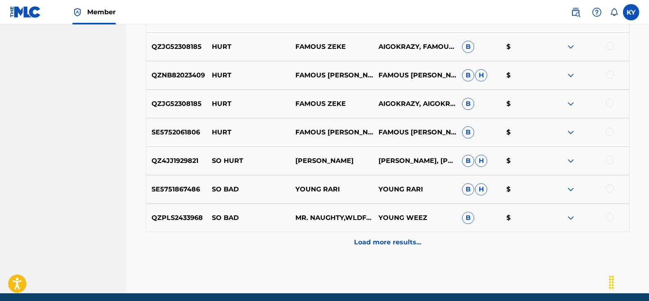
scroll to position [439, 0]
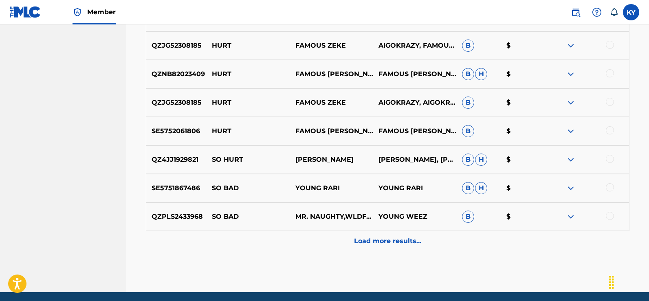
click at [389, 240] on p "Load more results..." at bounding box center [387, 241] width 67 height 10
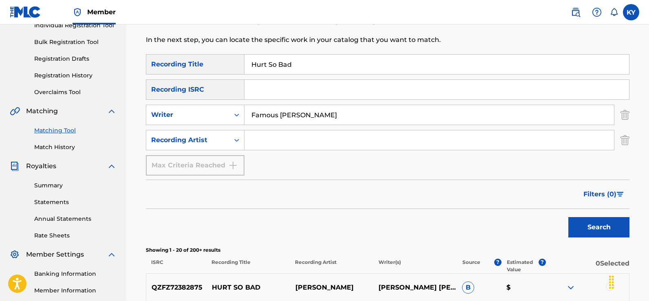
scroll to position [0, 0]
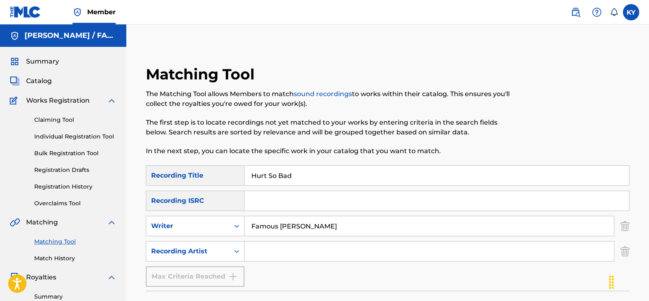
click at [302, 175] on input "Hurt So Bad" at bounding box center [437, 176] width 385 height 20
type input "H"
click at [325, 232] on input "Famous [PERSON_NAME]" at bounding box center [430, 226] width 370 height 20
type input "F"
click at [247, 205] on input "Search Form" at bounding box center [437, 201] width 385 height 20
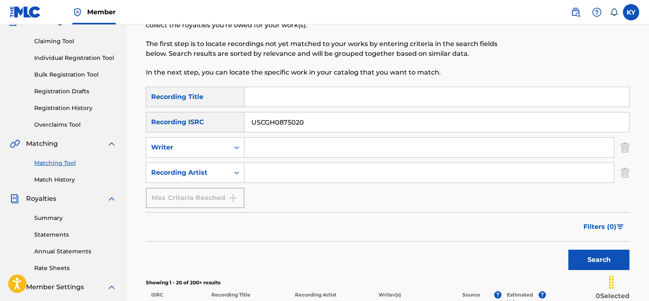
scroll to position [80, 0]
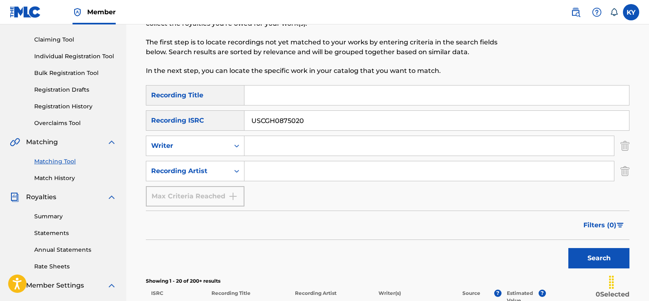
type input "USCGH0875020"
click at [598, 261] on button "Search" at bounding box center [599, 258] width 61 height 20
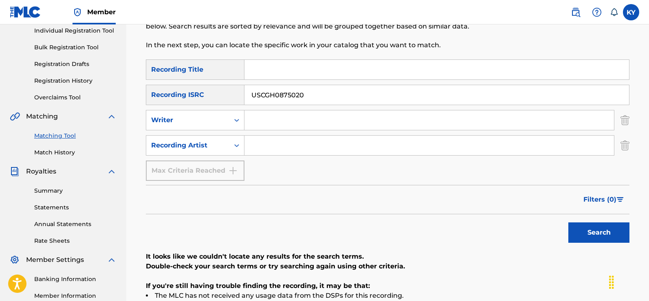
scroll to position [110, 0]
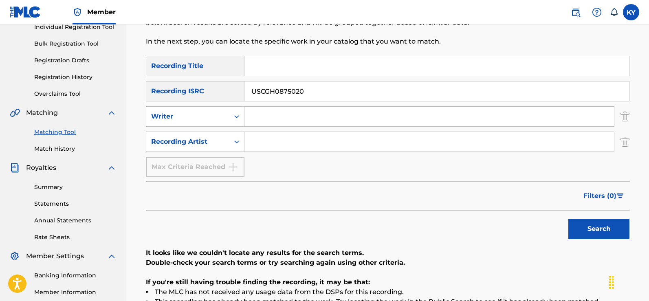
click at [259, 65] on input "Search Form" at bounding box center [437, 66] width 385 height 20
type input "Tutankhamun"
click at [586, 229] on button "Search" at bounding box center [599, 229] width 61 height 20
click at [306, 90] on input "USCGH0875020" at bounding box center [437, 92] width 385 height 20
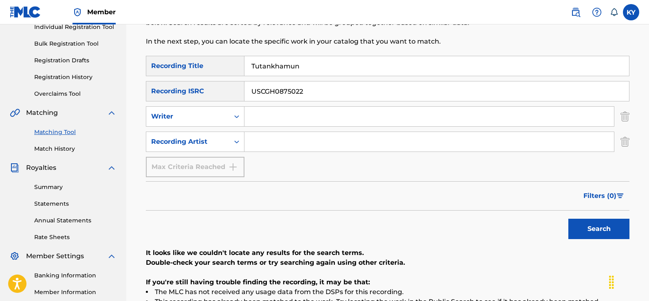
type input "USCGH0875022"
click at [302, 68] on input "Tutankhamun" at bounding box center [437, 66] width 385 height 20
type input "T"
type input "Bless The Children"
click at [597, 227] on button "Search" at bounding box center [599, 229] width 61 height 20
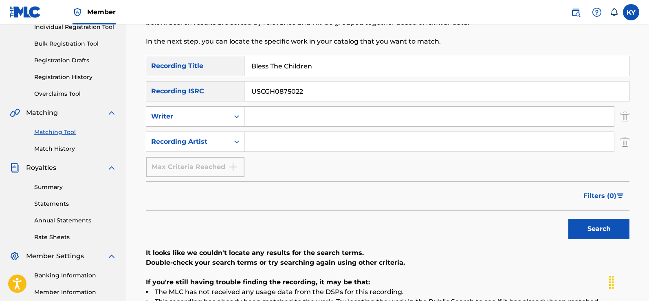
click at [594, 226] on button "Search" at bounding box center [599, 229] width 61 height 20
click at [591, 225] on button "Search" at bounding box center [599, 229] width 61 height 20
click at [306, 91] on input "USCGH0875022" at bounding box center [437, 92] width 385 height 20
type input "U"
click at [589, 223] on button "Search" at bounding box center [599, 229] width 61 height 20
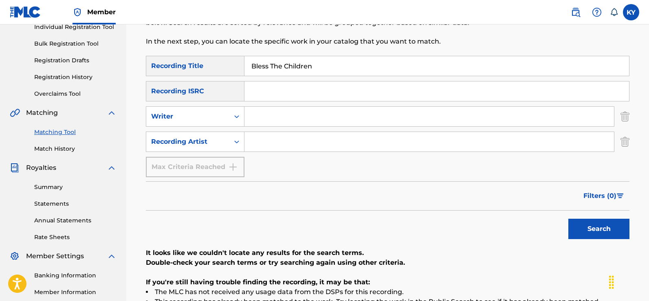
click at [589, 223] on div "Search" at bounding box center [597, 227] width 65 height 33
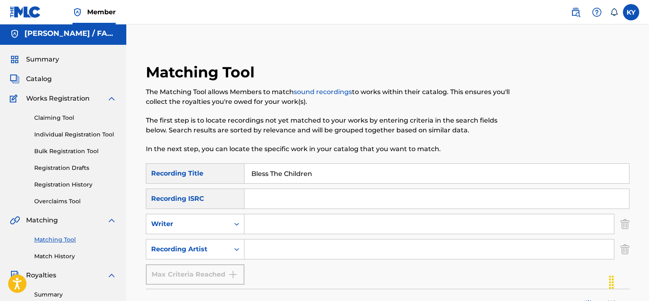
scroll to position [0, 0]
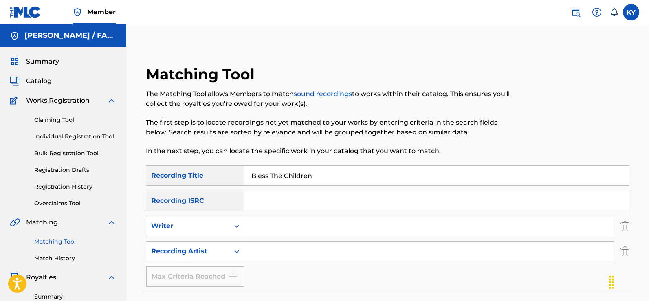
click at [248, 229] on input "Search Form" at bounding box center [430, 226] width 370 height 20
type input "Famous [PERSON_NAME]"
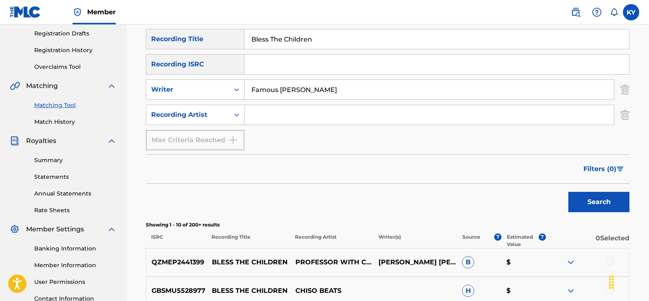
scroll to position [142, 0]
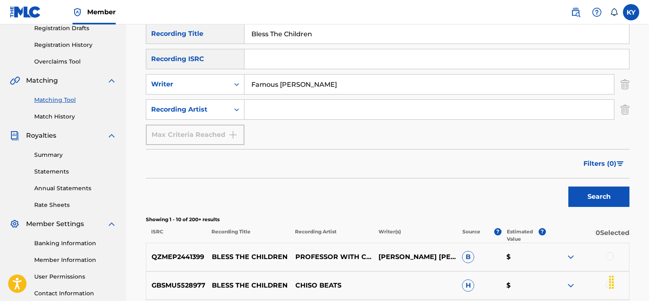
click at [590, 193] on button "Search" at bounding box center [599, 197] width 61 height 20
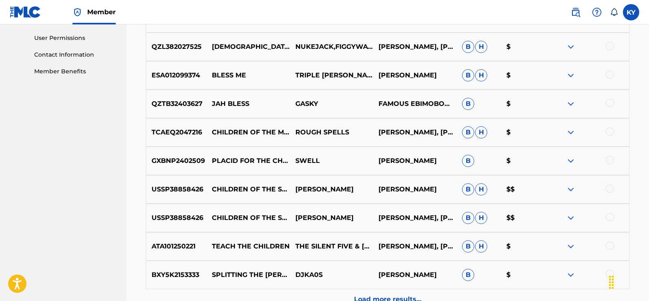
scroll to position [389, 0]
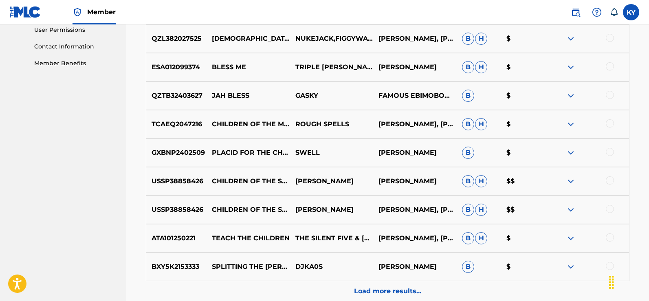
click at [391, 287] on p "Load more results..." at bounding box center [387, 292] width 67 height 10
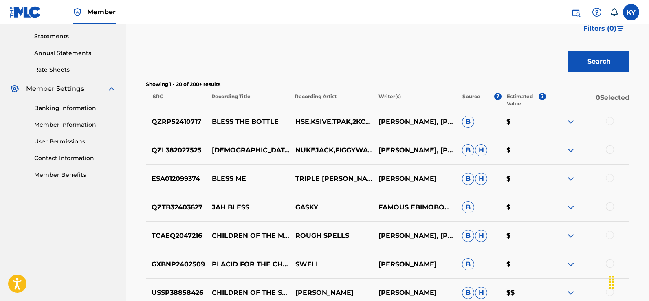
scroll to position [0, 0]
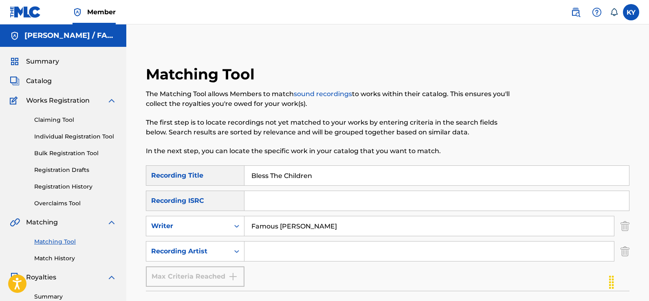
click at [324, 177] on input "Bless The Children" at bounding box center [437, 176] width 385 height 20
type input "B"
drag, startPoint x: 647, startPoint y: 43, endPoint x: 652, endPoint y: 63, distance: 20.9
click at [649, 62] on html "Accessibility Screen-Reader Guide, Feedback, and Issue Reporting | New window C…" at bounding box center [324, 150] width 649 height 301
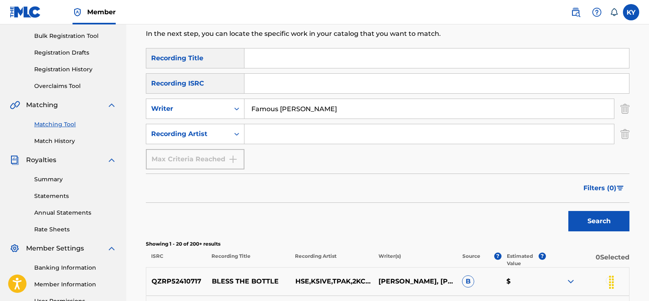
scroll to position [121, 0]
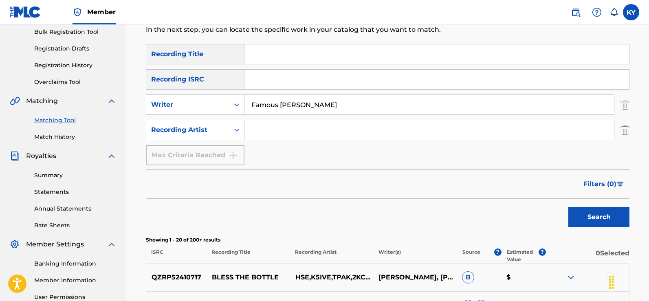
click at [594, 219] on button "Search" at bounding box center [599, 217] width 61 height 20
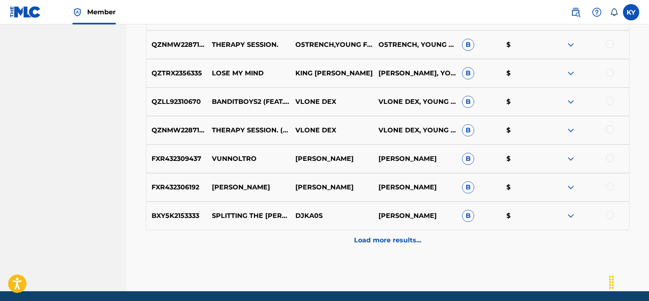
scroll to position [445, 0]
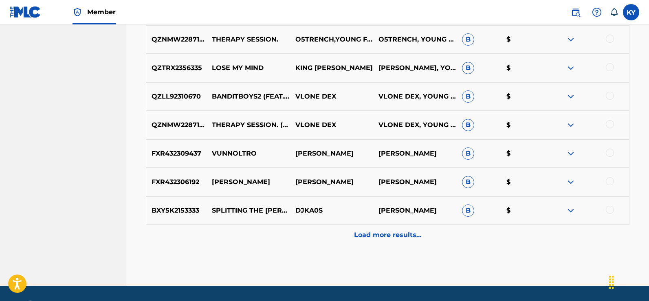
click at [393, 232] on p "Load more results..." at bounding box center [387, 235] width 67 height 10
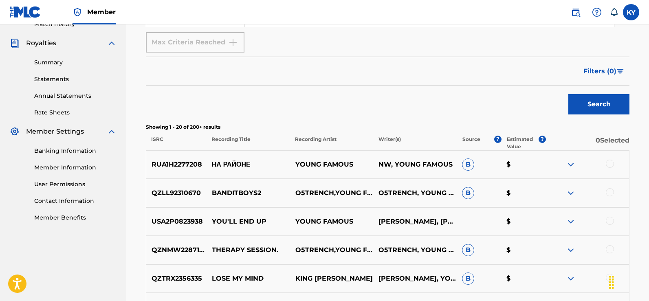
scroll to position [0, 0]
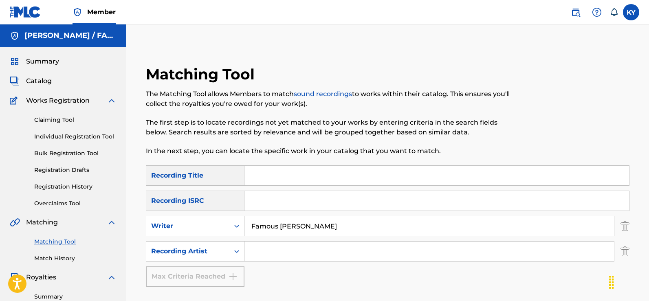
click at [322, 224] on input "Famous [PERSON_NAME]" at bounding box center [430, 226] width 370 height 20
type input "F"
click at [250, 199] on input "Search Form" at bounding box center [437, 201] width 385 height 20
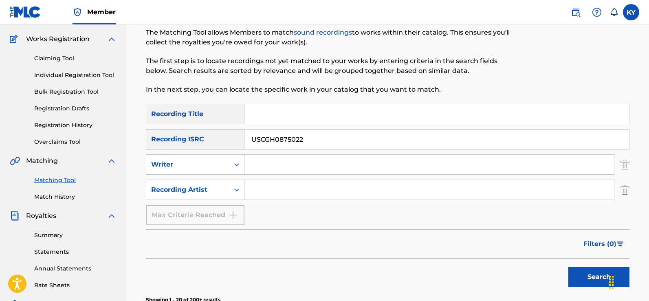
click at [588, 272] on button "Search" at bounding box center [599, 277] width 61 height 20
click at [588, 272] on div "Search" at bounding box center [597, 275] width 65 height 33
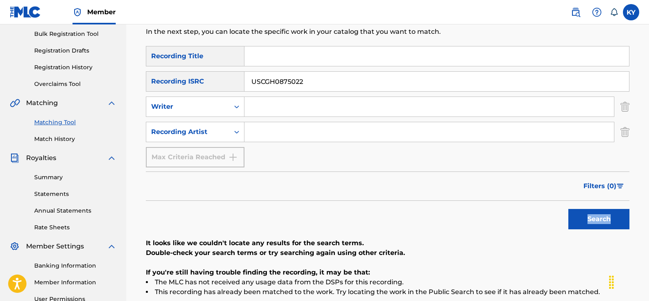
scroll to position [132, 0]
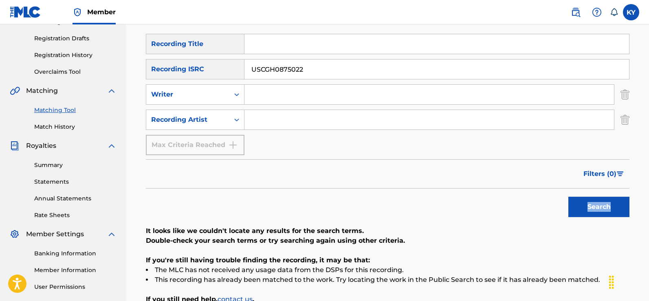
click at [599, 206] on button "Search" at bounding box center [599, 207] width 61 height 20
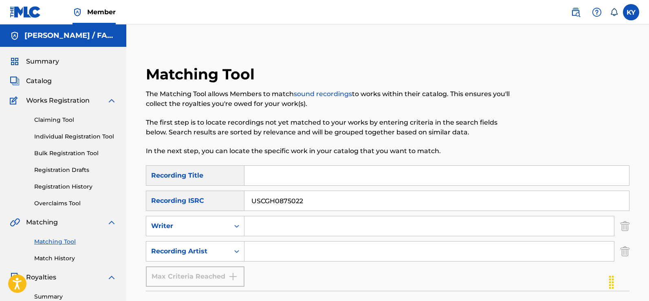
click at [305, 203] on input "USCGH0875022" at bounding box center [437, 201] width 385 height 20
click at [319, 202] on input "USCGH0875022" at bounding box center [437, 201] width 385 height 20
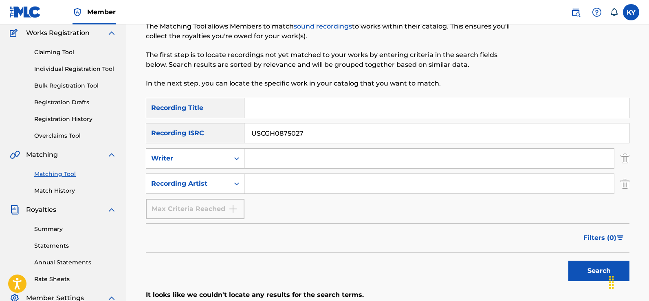
scroll to position [68, 0]
click at [603, 270] on button "Search" at bounding box center [599, 271] width 61 height 20
click at [602, 271] on button "Search" at bounding box center [599, 271] width 61 height 20
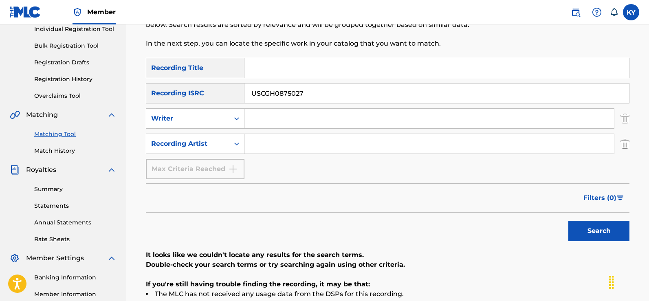
scroll to position [114, 0]
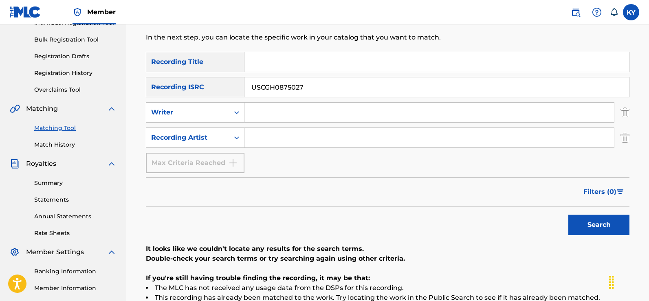
click at [585, 223] on button "Search" at bounding box center [599, 225] width 61 height 20
click at [583, 223] on button "Search" at bounding box center [599, 225] width 61 height 20
click at [570, 221] on button "Search" at bounding box center [599, 225] width 61 height 20
click at [582, 228] on button "Search" at bounding box center [599, 225] width 61 height 20
click at [305, 86] on input "USCGH0875027" at bounding box center [437, 87] width 385 height 20
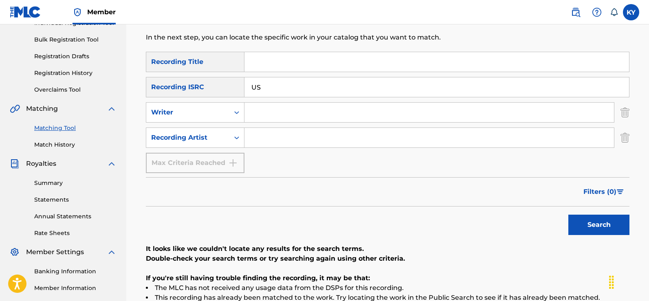
type input "U"
click at [258, 61] on input "Search Form" at bounding box center [437, 62] width 385 height 20
type input "Bless The Childtren"
click at [253, 140] on input "Search Form" at bounding box center [430, 138] width 370 height 20
type input "L A City Records"
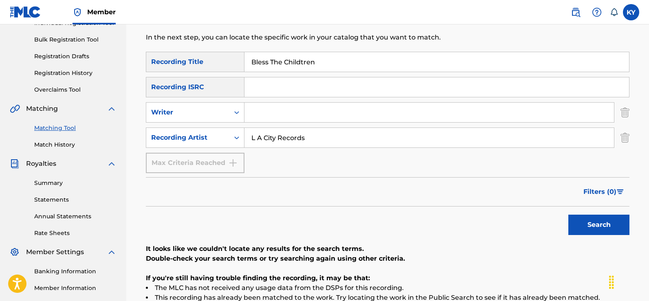
click at [596, 228] on button "Search" at bounding box center [599, 225] width 61 height 20
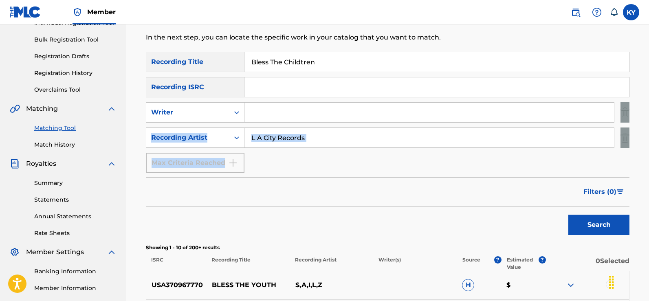
drag, startPoint x: 649, startPoint y: 121, endPoint x: 647, endPoint y: 168, distance: 46.1
click at [647, 168] on div "Matching Tool The Matching Tool allows Members to match sound recordings to wor…" at bounding box center [387, 274] width 523 height 687
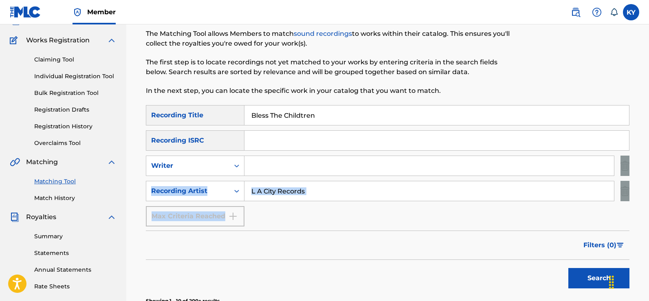
scroll to position [42, 0]
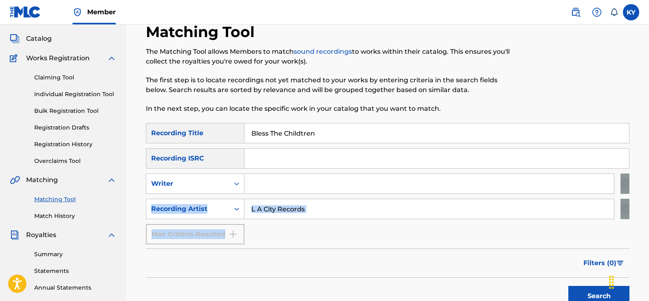
click at [310, 214] on input "L A City Records" at bounding box center [430, 209] width 370 height 20
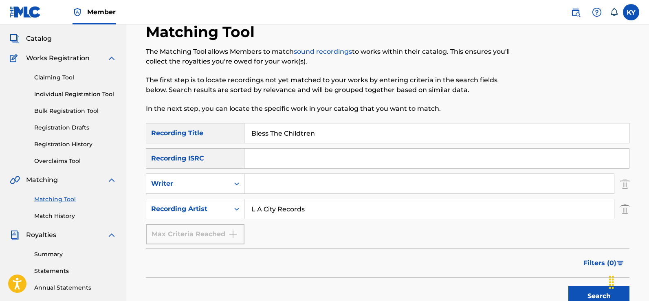
click at [322, 134] on input "Bless The Childtren" at bounding box center [437, 134] width 385 height 20
type input "B"
click at [592, 294] on button "Search" at bounding box center [599, 296] width 61 height 20
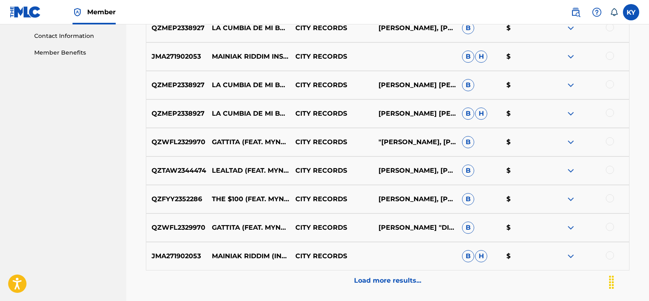
scroll to position [0, 0]
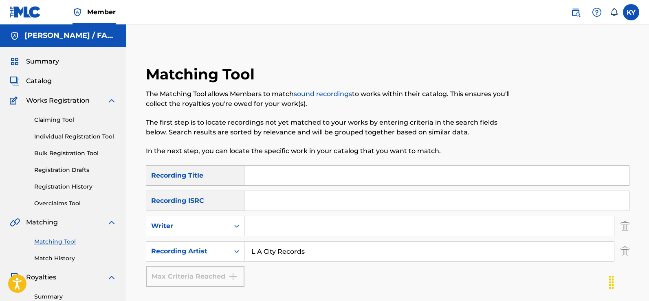
click at [308, 253] on input "L A City Records" at bounding box center [430, 252] width 370 height 20
type input "L"
click at [252, 201] on input "Search Form" at bounding box center [437, 201] width 385 height 20
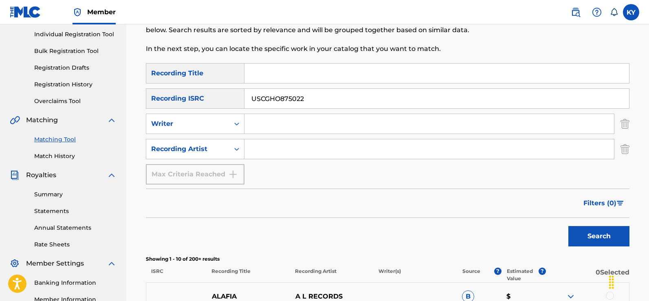
scroll to position [106, 0]
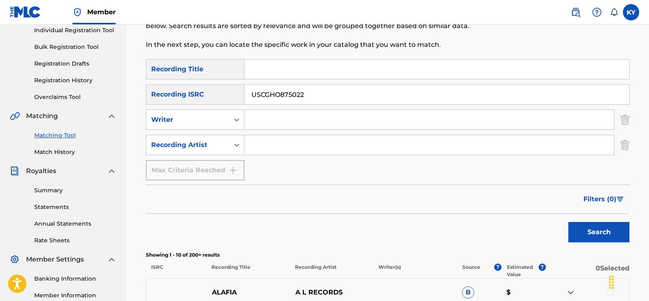
click at [602, 234] on button "Search" at bounding box center [599, 232] width 61 height 20
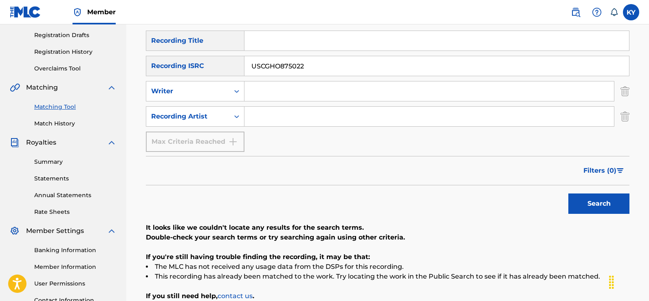
scroll to position [139, 0]
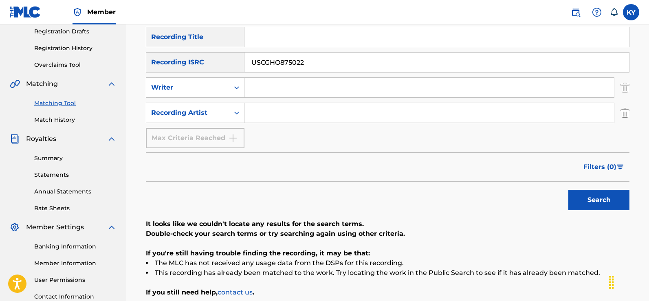
click at [595, 201] on button "Search" at bounding box center [599, 200] width 61 height 20
click at [305, 62] on input "USCGHO875022" at bounding box center [437, 63] width 385 height 20
click at [590, 197] on button "Search" at bounding box center [599, 200] width 61 height 20
click at [304, 62] on input "USCGHO875027" at bounding box center [437, 63] width 385 height 20
type input "U"
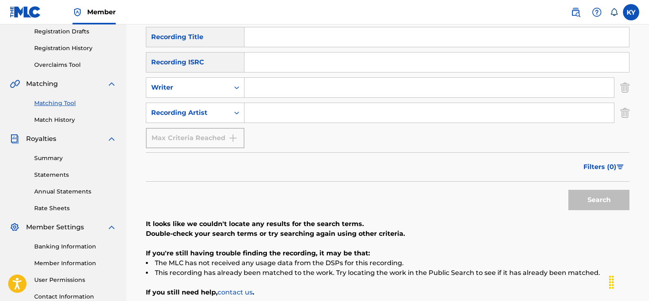
click at [254, 38] on input "Search Form" at bounding box center [437, 37] width 385 height 20
type input "Full Attention"
click at [248, 86] on input "Search Form" at bounding box center [430, 88] width 370 height 20
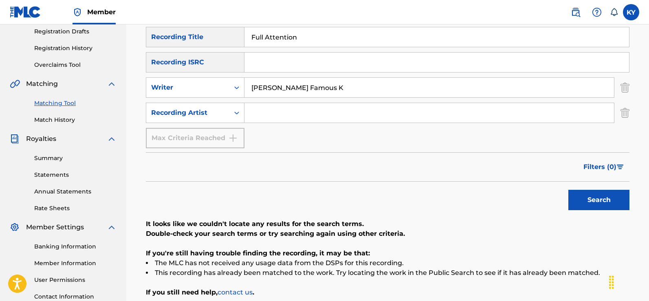
click at [599, 199] on button "Search" at bounding box center [599, 200] width 61 height 20
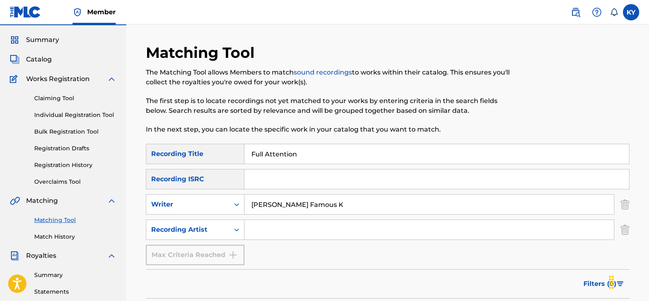
scroll to position [18, 0]
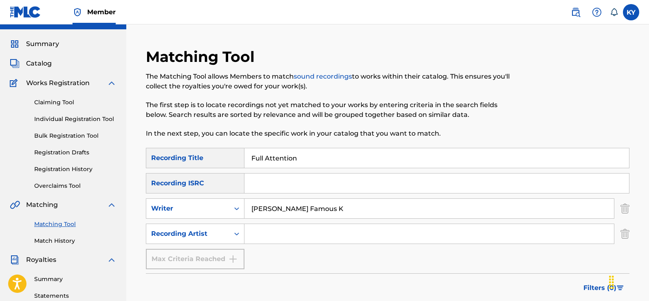
click at [331, 208] on input "[PERSON_NAME] Famous K" at bounding box center [430, 209] width 370 height 20
type input "K"
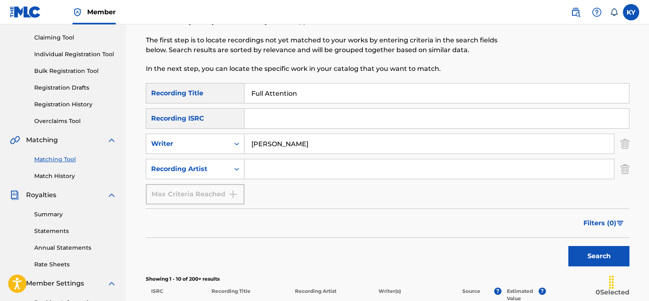
scroll to position [92, 0]
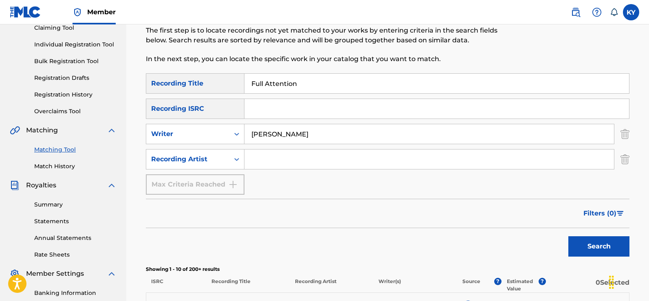
type input "[PERSON_NAME]"
click at [584, 249] on button "Search" at bounding box center [599, 246] width 61 height 20
click at [581, 245] on button "Search" at bounding box center [599, 246] width 61 height 20
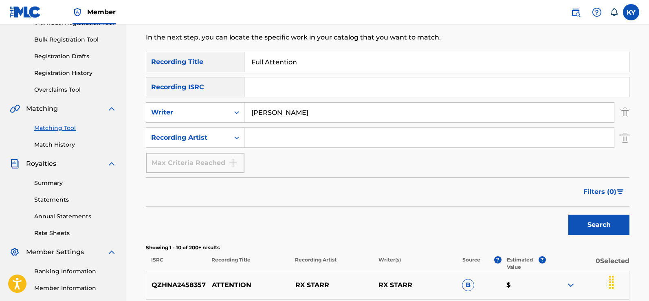
scroll to position [0, 0]
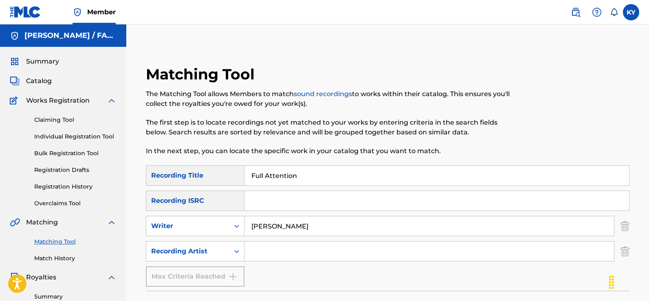
click at [633, 18] on label at bounding box center [631, 12] width 16 height 16
click at [632, 12] on input "KY [PERSON_NAME] [EMAIL_ADDRESS][DOMAIN_NAME] Notification Preferences Profile …" at bounding box center [632, 12] width 0 height 0
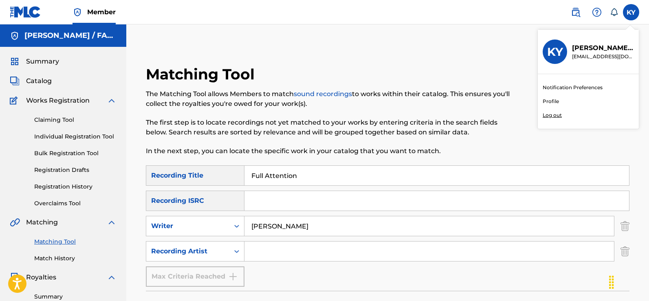
click at [562, 115] on div "Notification Preferences Profile Log out" at bounding box center [588, 101] width 101 height 55
click at [632, 12] on input "KY [PERSON_NAME] [EMAIL_ADDRESS][DOMAIN_NAME] Notification Preferences Profile …" at bounding box center [632, 12] width 0 height 0
click at [550, 117] on p "Log out" at bounding box center [552, 115] width 19 height 7
click at [632, 12] on input "KY [PERSON_NAME] [EMAIL_ADDRESS][DOMAIN_NAME] Notification Preferences Profile …" at bounding box center [632, 12] width 0 height 0
